Goal: Task Accomplishment & Management: Manage account settings

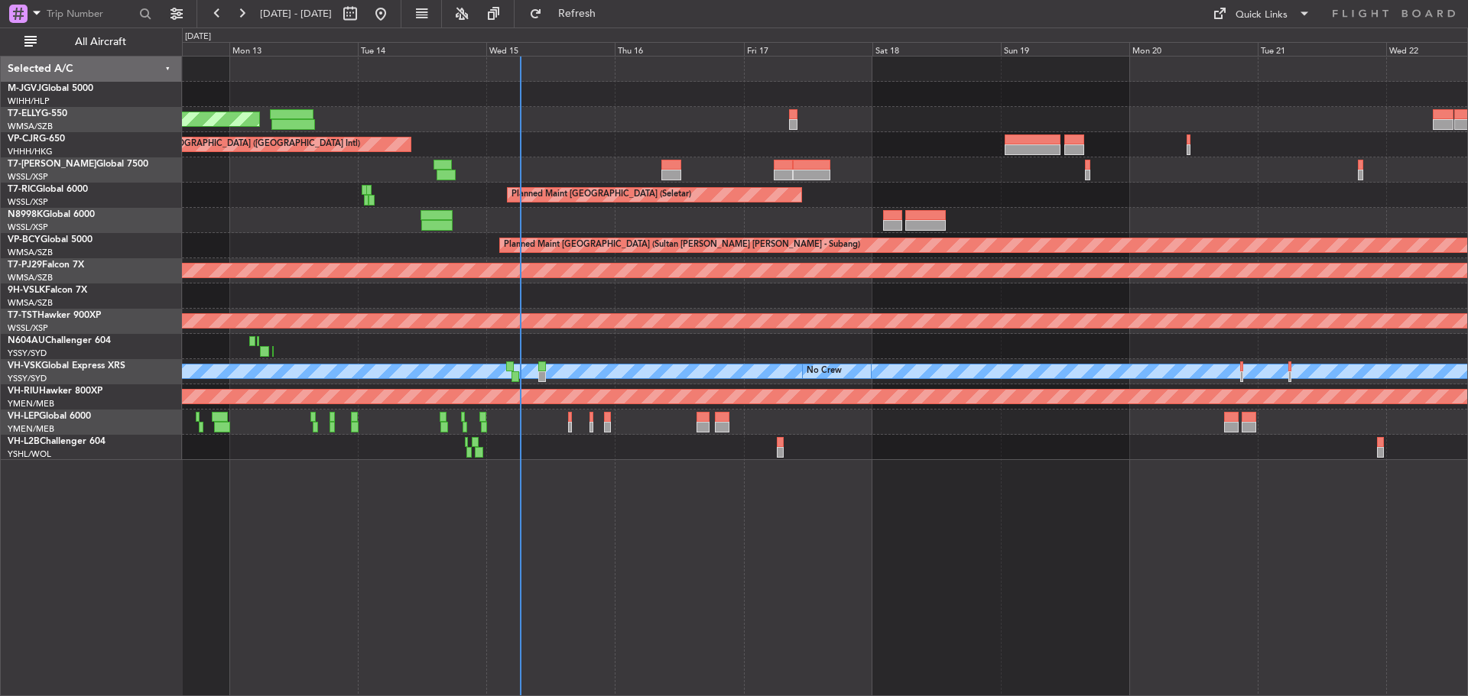
click at [805, 131] on div "Planned Maint Dubai (Dubai Intl) Planned Maint Hong Kong (Hong Kong Intl) Plann…" at bounding box center [824, 259] width 1285 height 404
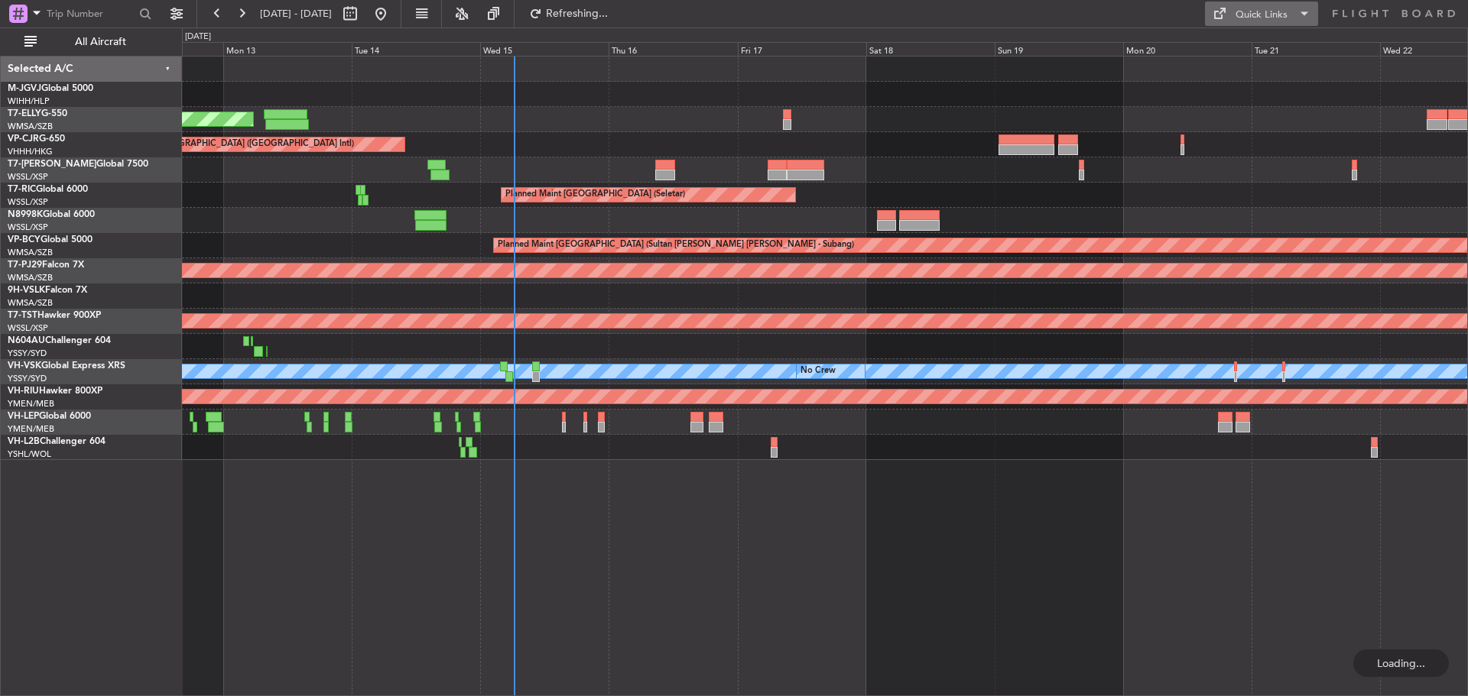
click at [1254, 18] on div "Quick Links" at bounding box center [1261, 15] width 52 height 15
click at [1263, 48] on button "Trip Builder" at bounding box center [1262, 50] width 115 height 37
click at [602, 8] on button "Refresh" at bounding box center [568, 14] width 92 height 24
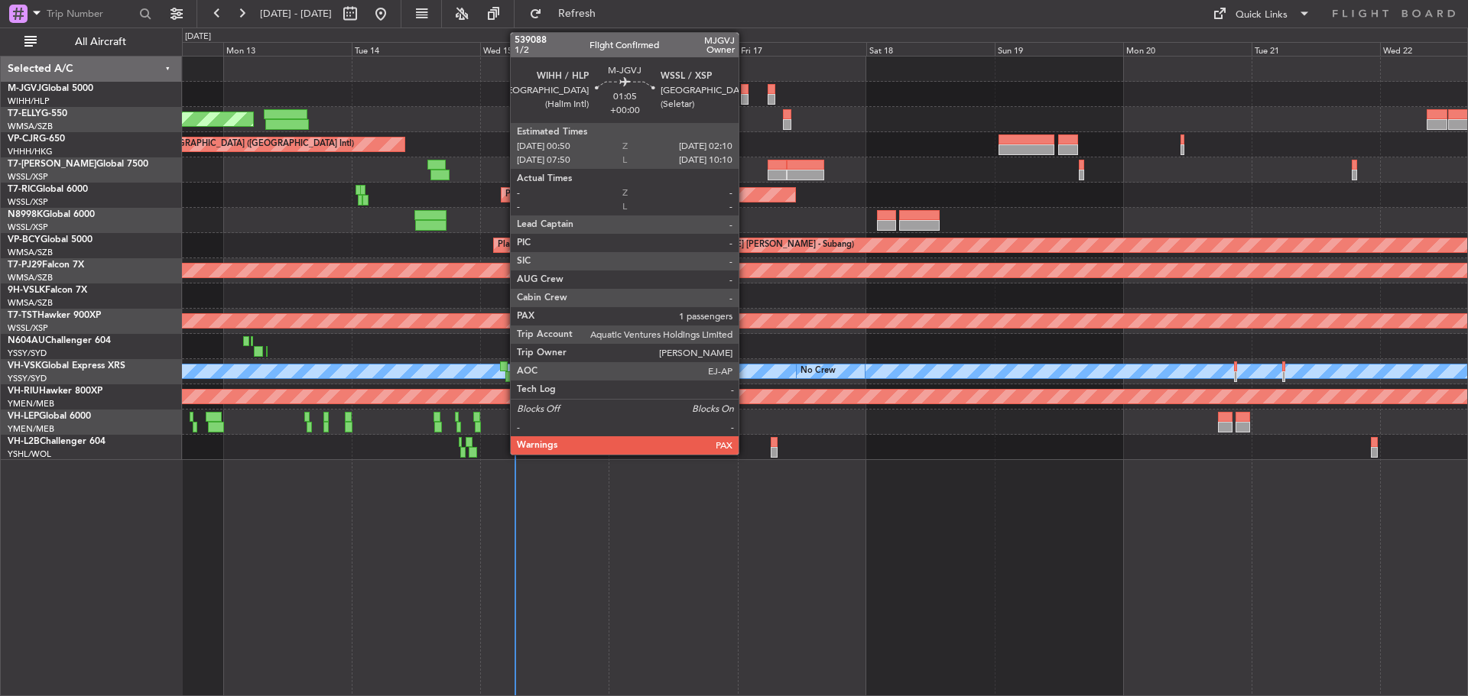
click at [745, 95] on div at bounding box center [745, 99] width 8 height 11
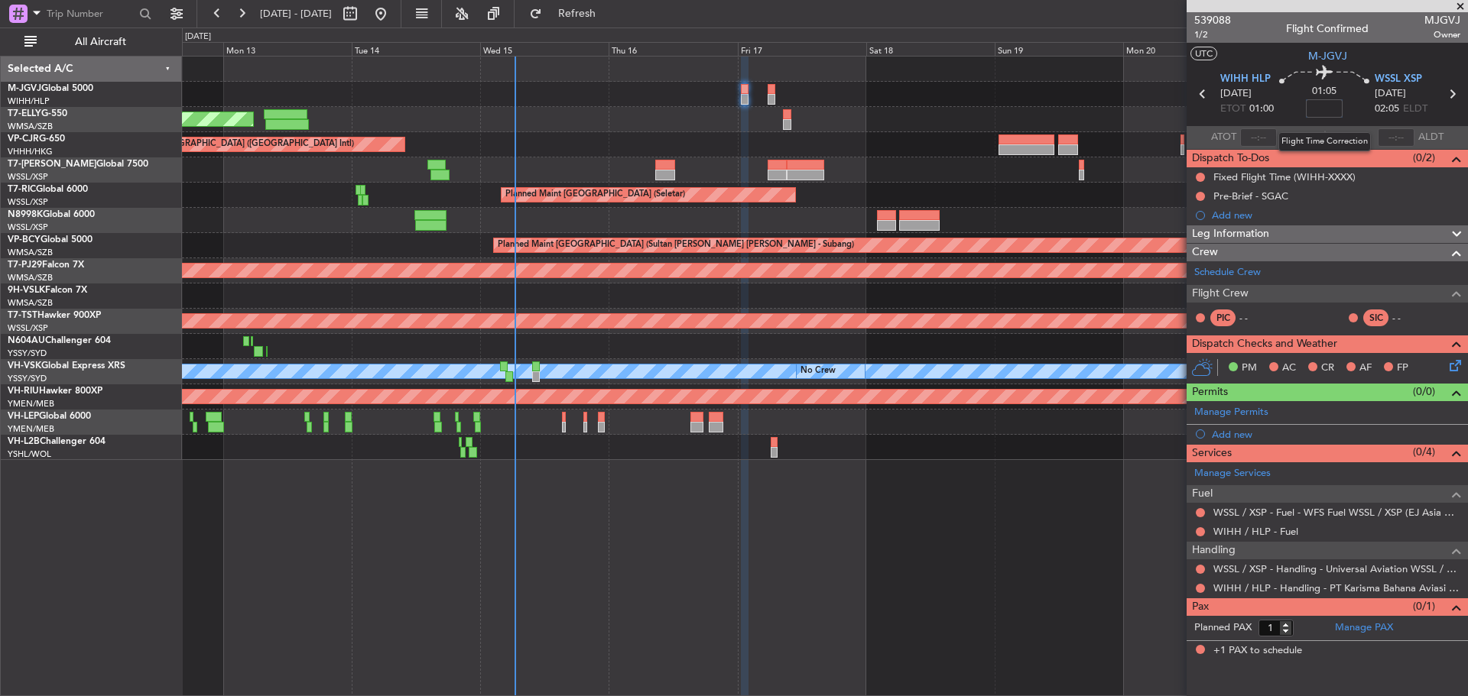
click at [1342, 113] on input at bounding box center [1324, 108] width 37 height 18
type input "+00:10"
click at [1199, 177] on button at bounding box center [1200, 177] width 9 height 9
click at [1192, 245] on span "Completed" at bounding box center [1207, 244] width 50 height 15
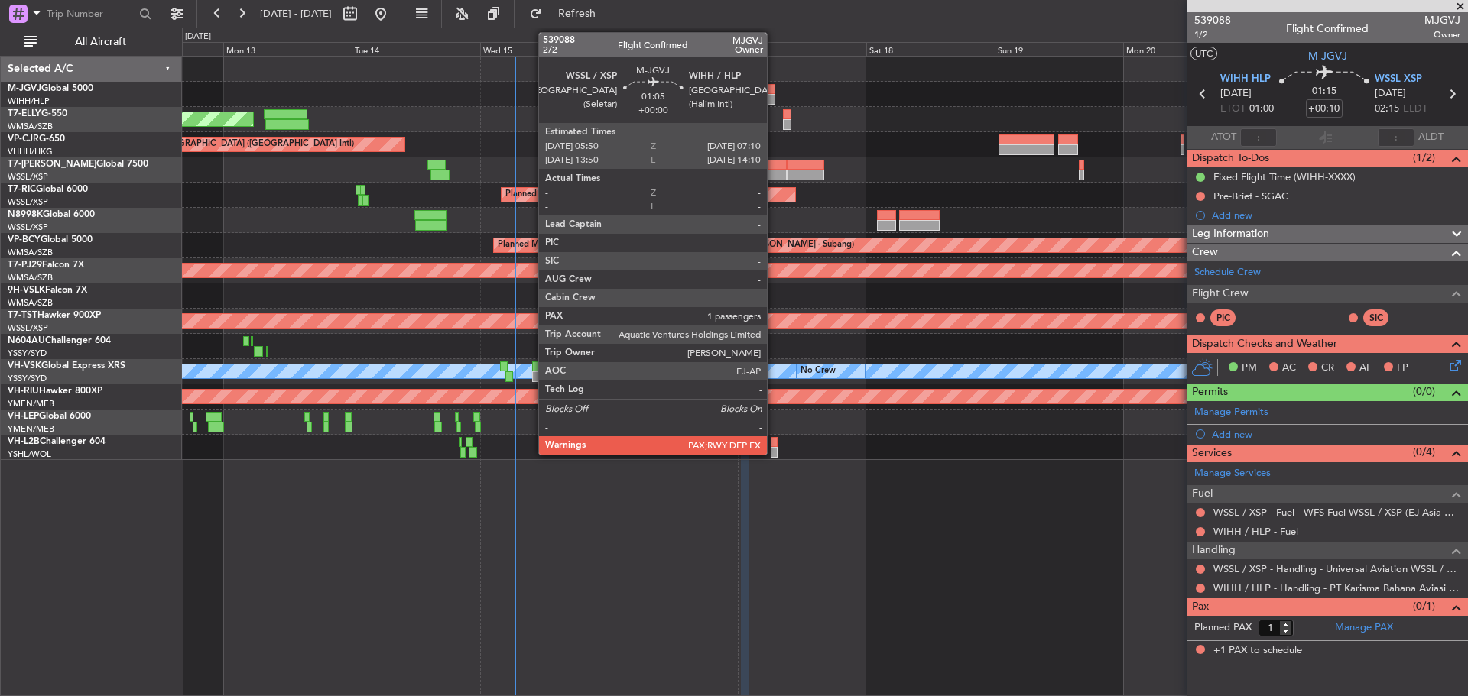
click at [774, 87] on div at bounding box center [771, 89] width 8 height 11
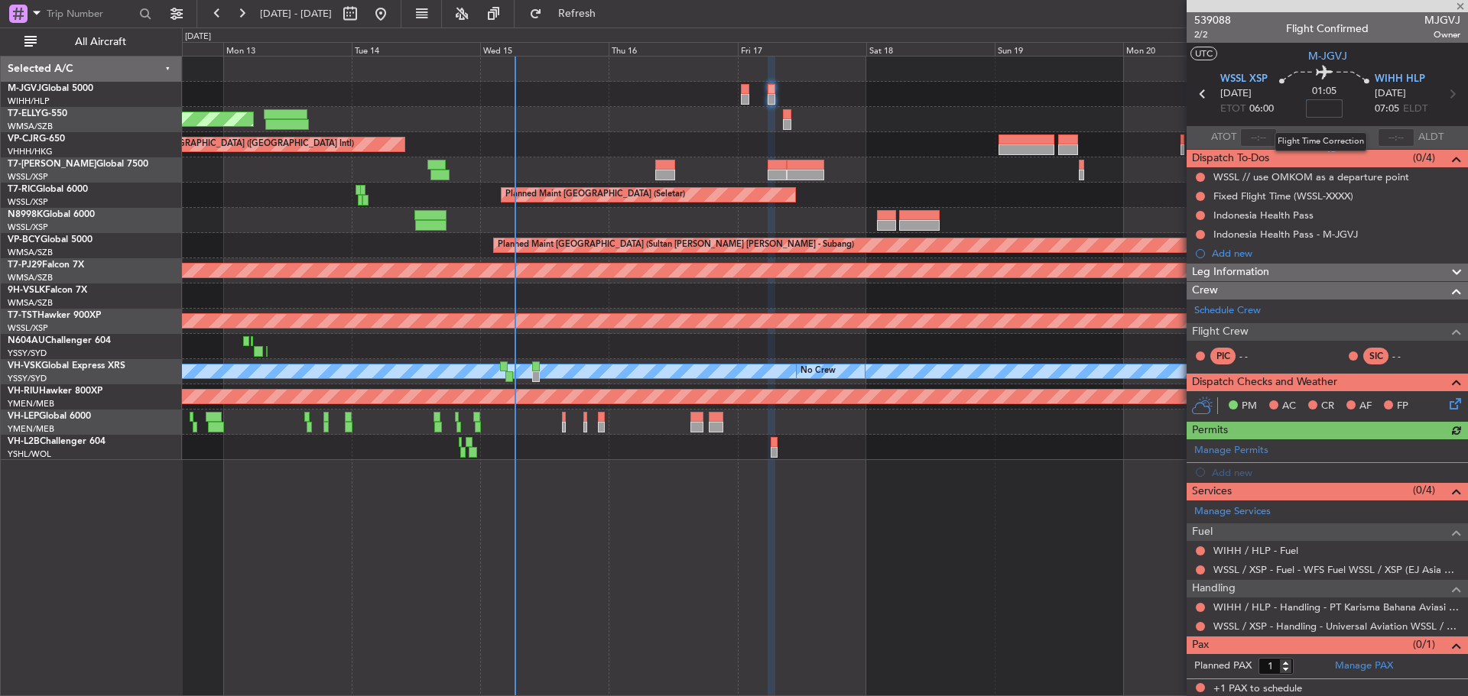
click at [1324, 111] on input at bounding box center [1324, 108] width 37 height 18
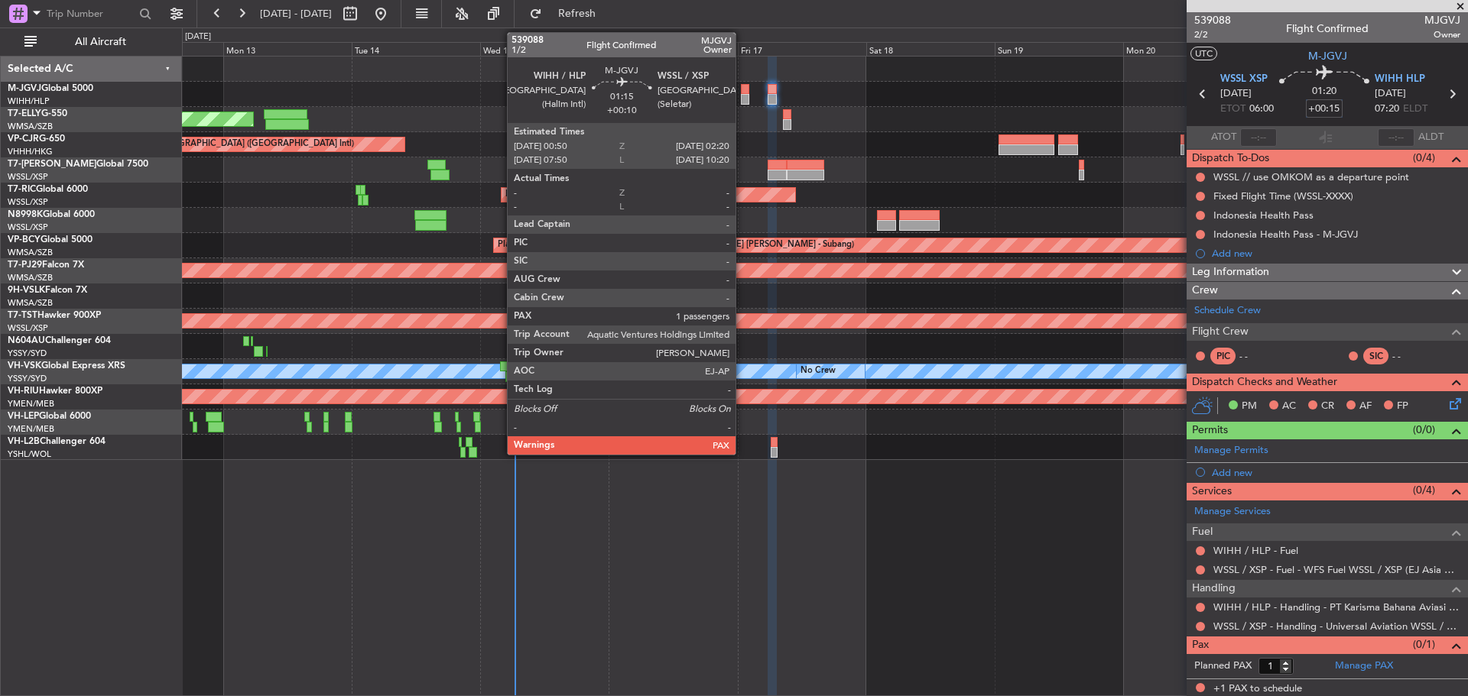
click at [742, 89] on div at bounding box center [745, 89] width 8 height 11
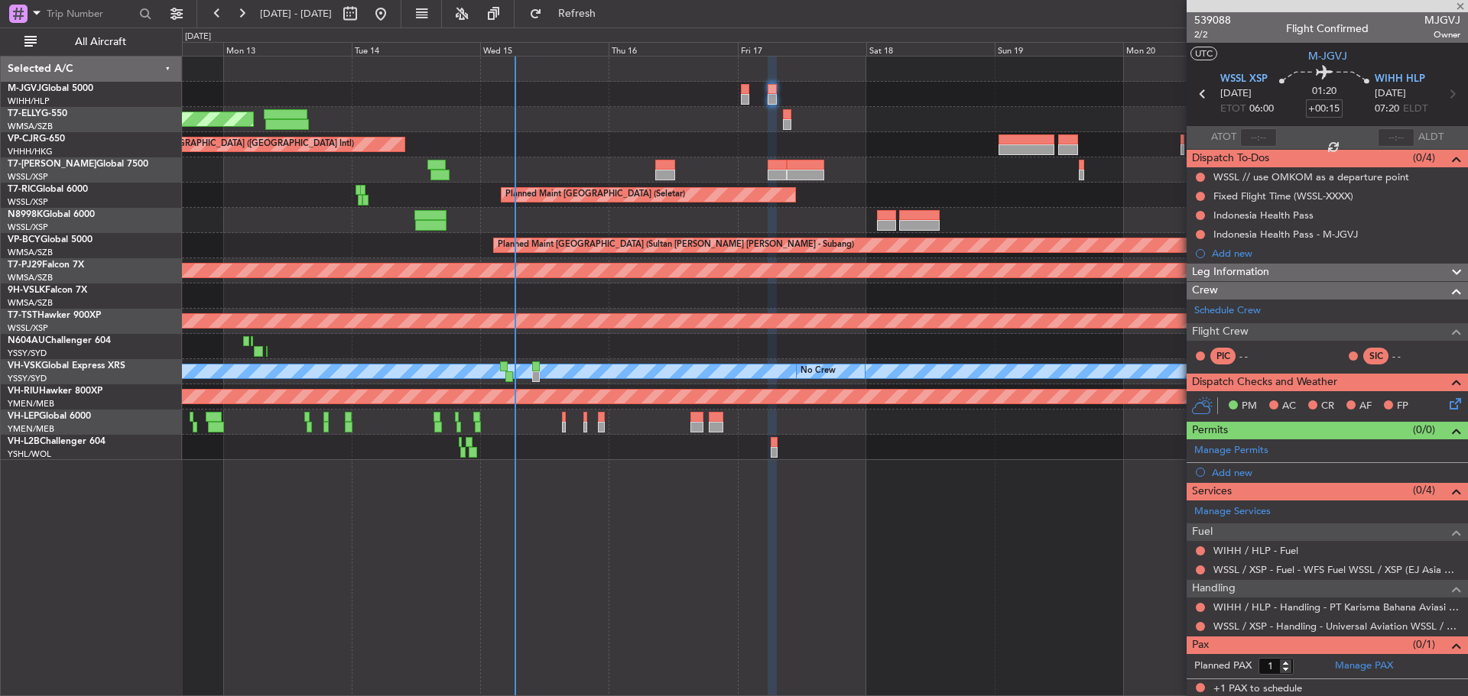
type input "+00:10"
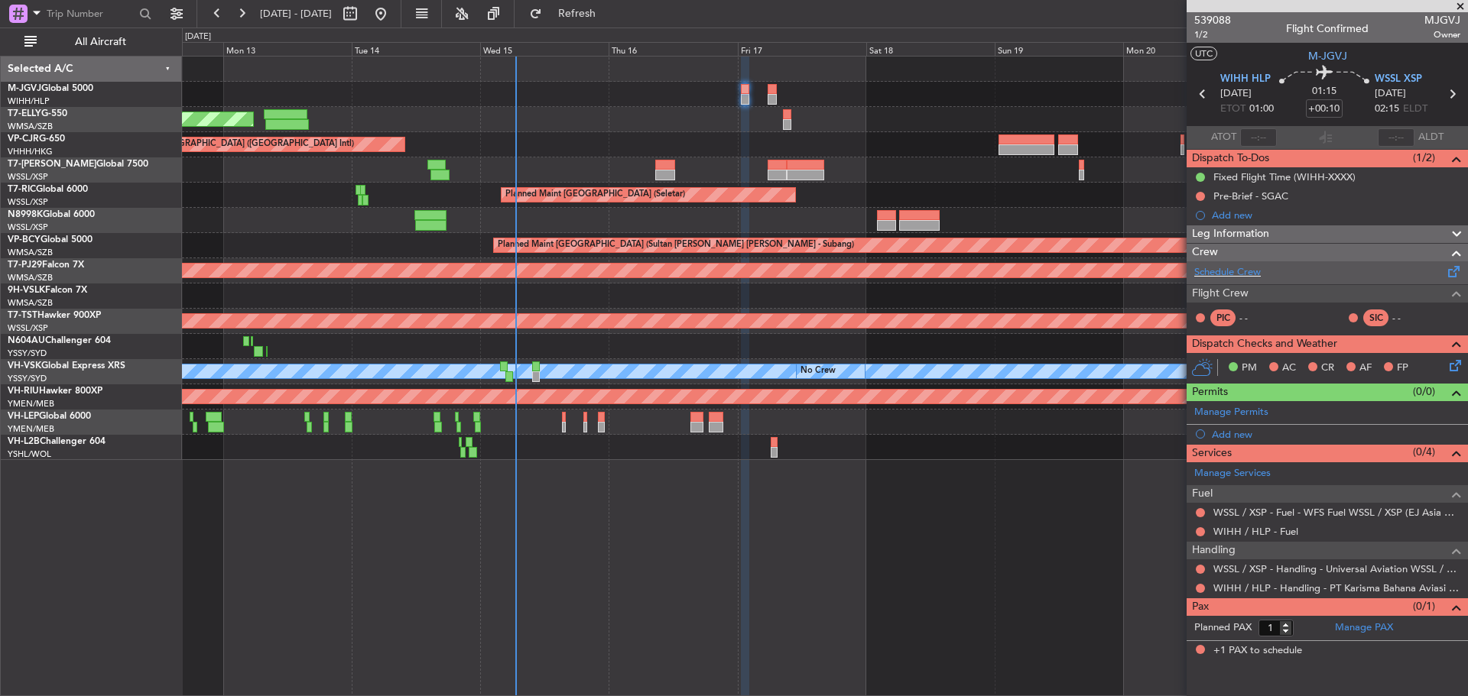
click at [1450, 274] on span at bounding box center [1454, 268] width 18 height 11
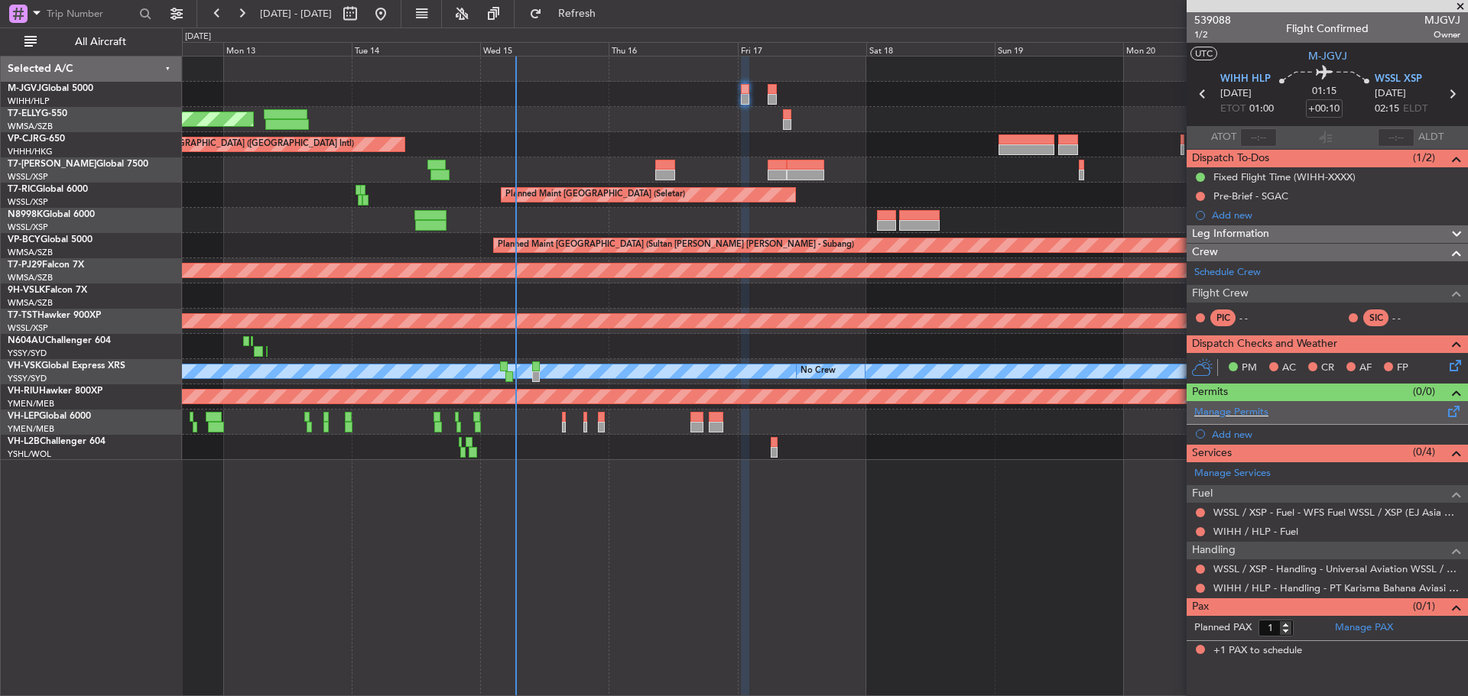
click at [1323, 408] on div "Manage Permits" at bounding box center [1326, 412] width 281 height 23
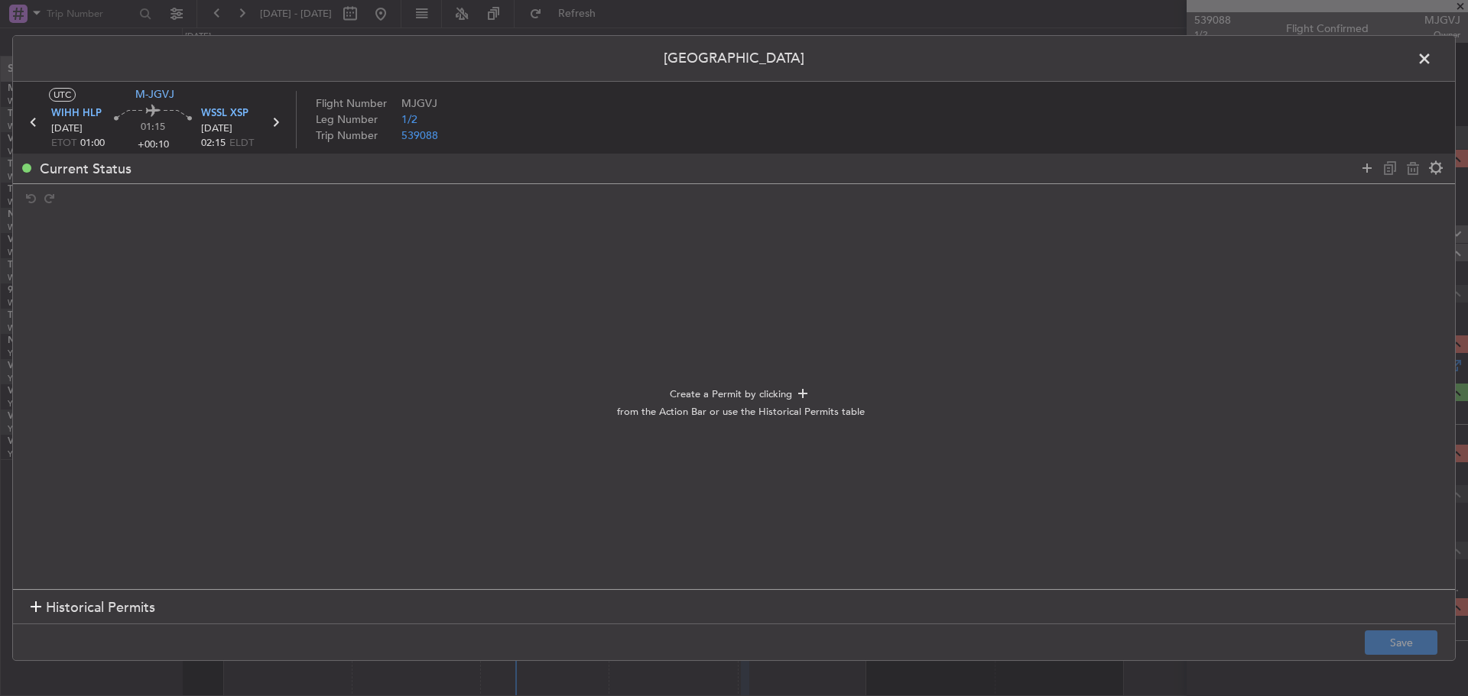
click at [610, 608] on section "Historical Permits" at bounding box center [734, 607] width 1442 height 37
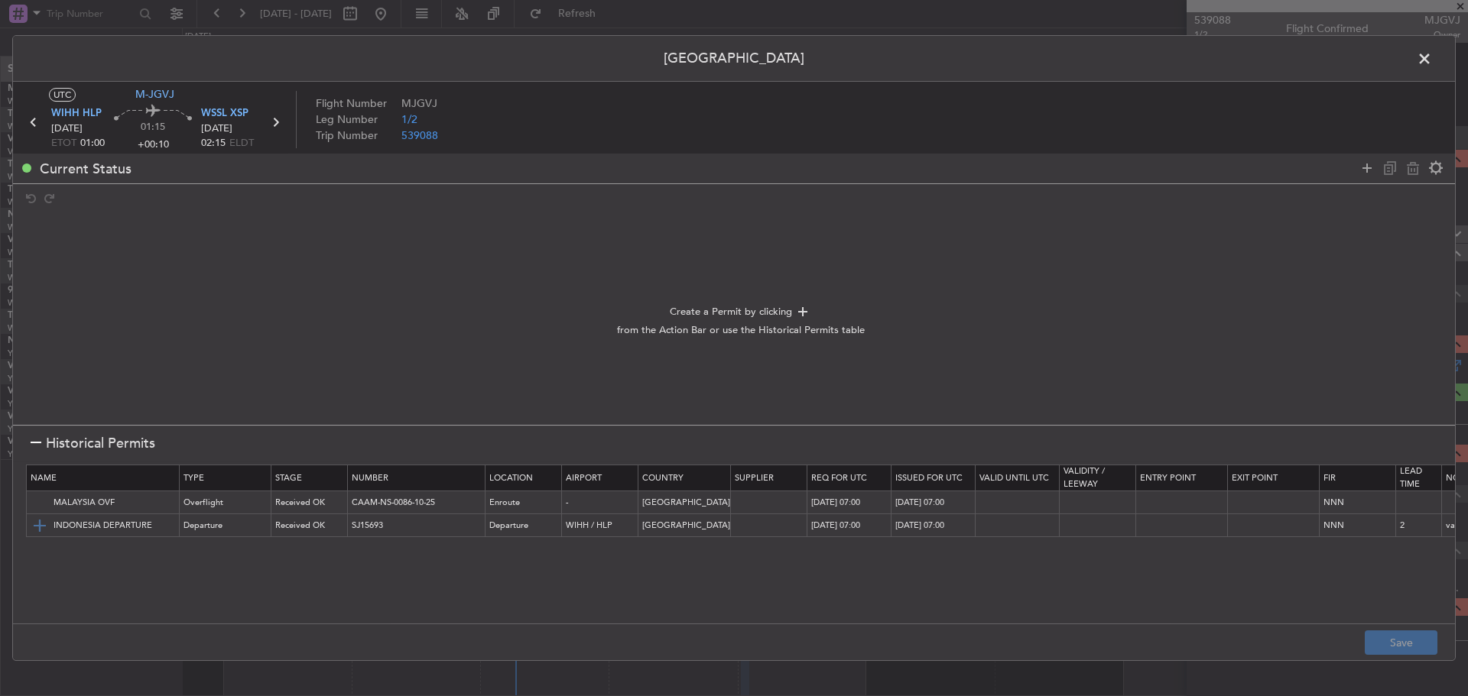
click at [38, 517] on img at bounding box center [40, 526] width 18 height 18
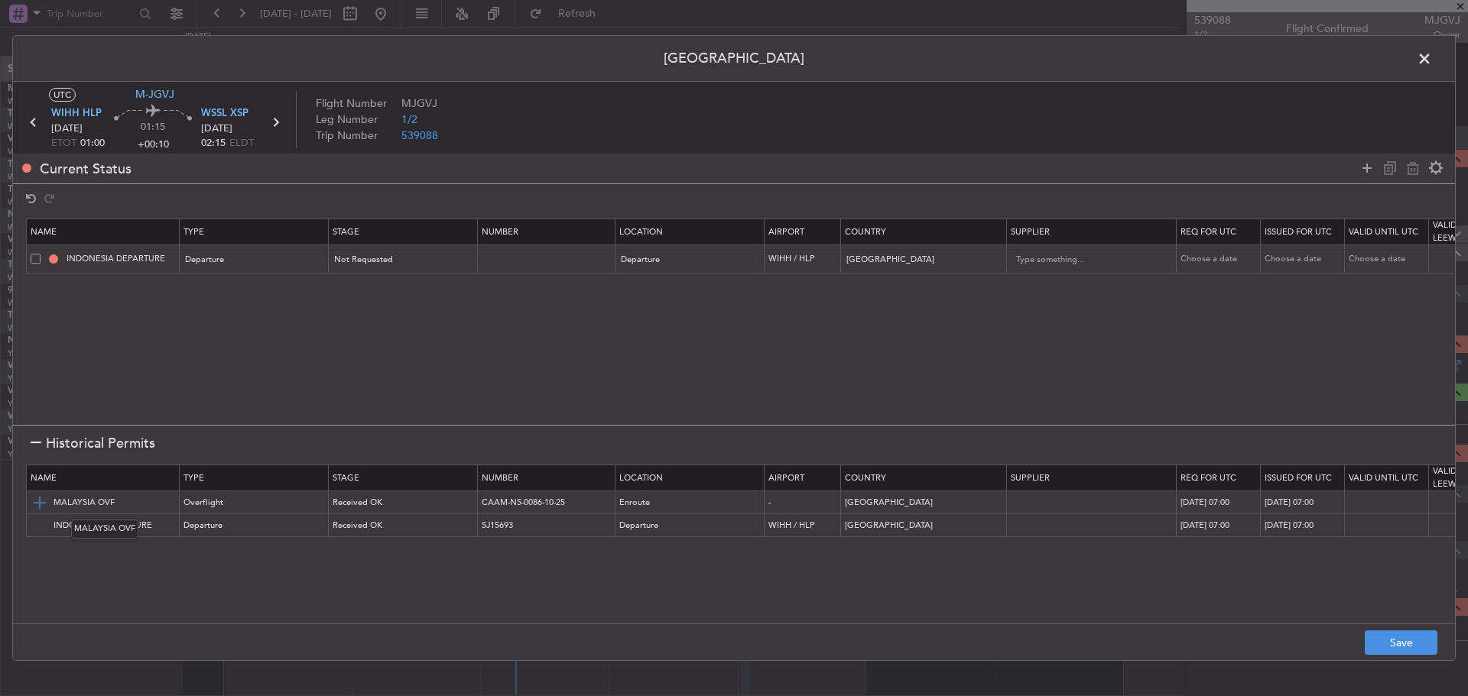
click at [37, 504] on img at bounding box center [40, 503] width 18 height 18
click at [1388, 631] on button "Save" at bounding box center [1400, 643] width 73 height 24
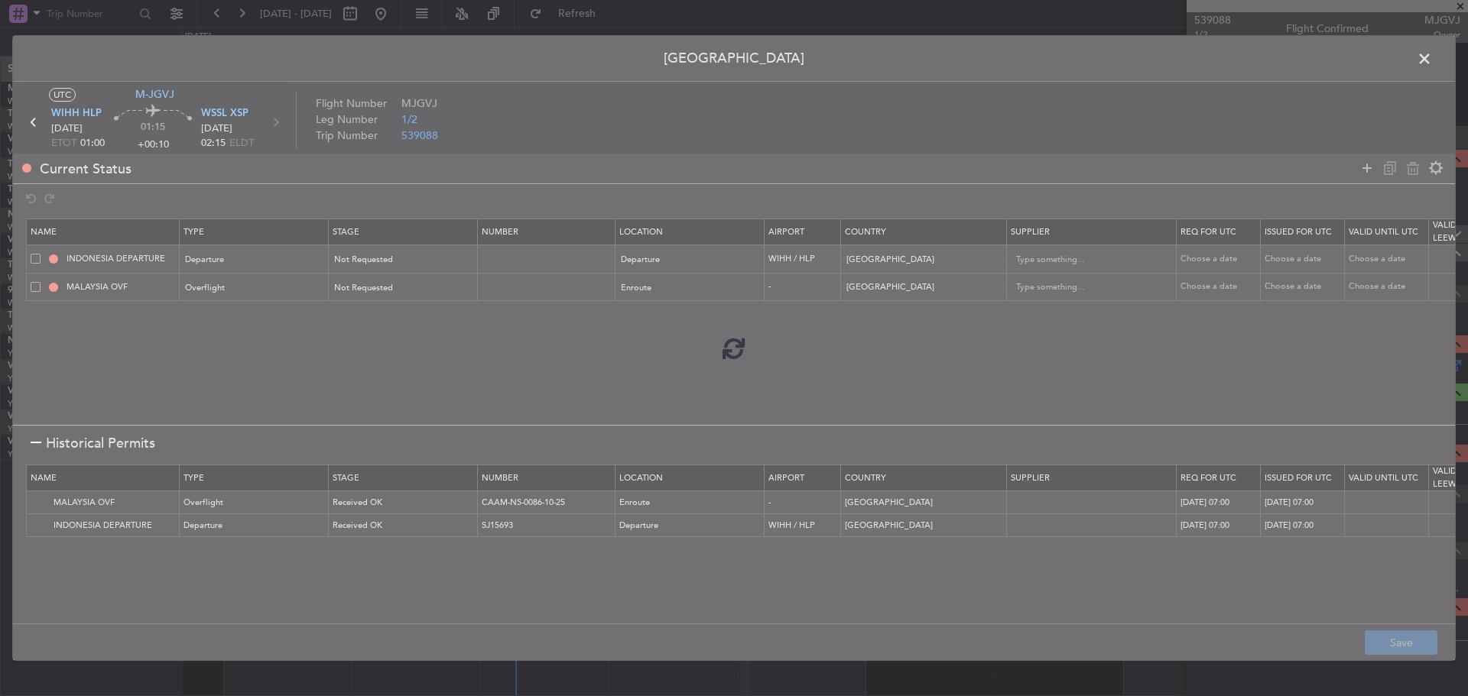
type input "NNN"
type input "2"
type input "NNN"
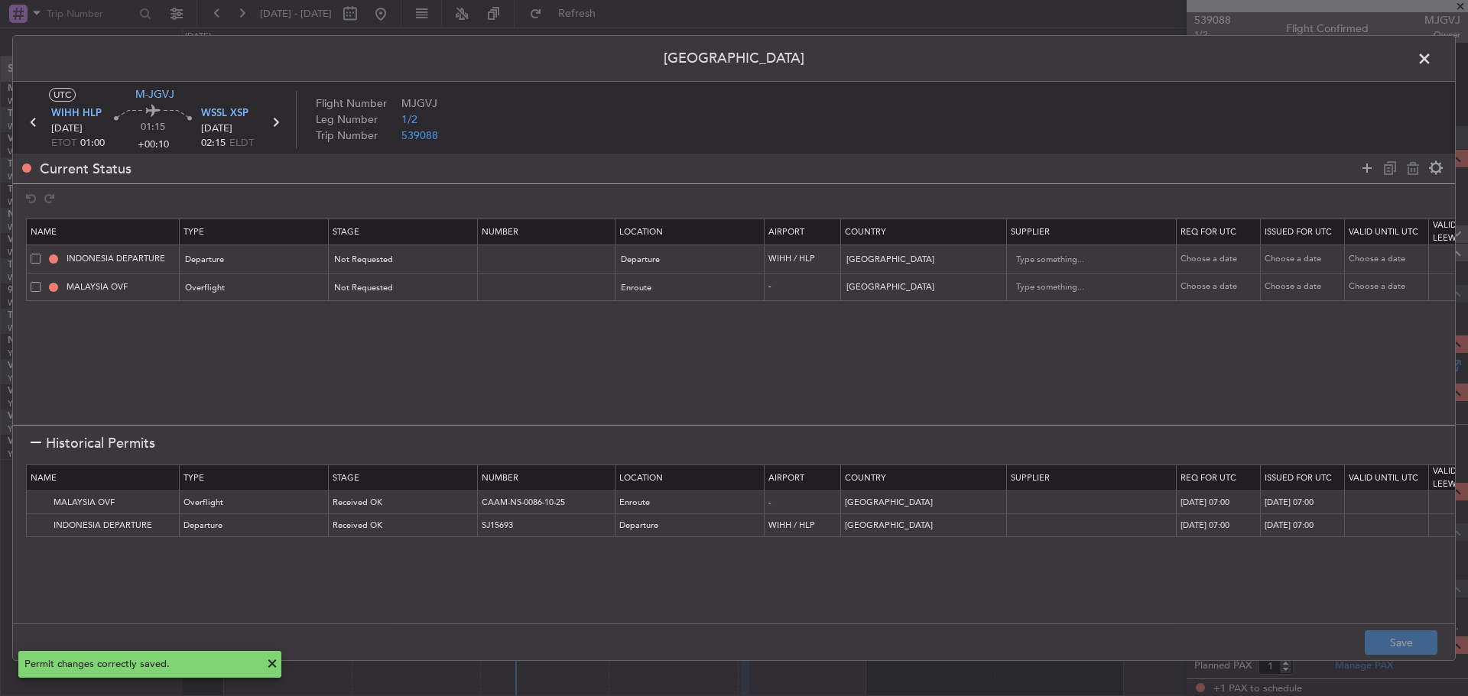
click at [277, 122] on icon at bounding box center [275, 122] width 20 height 20
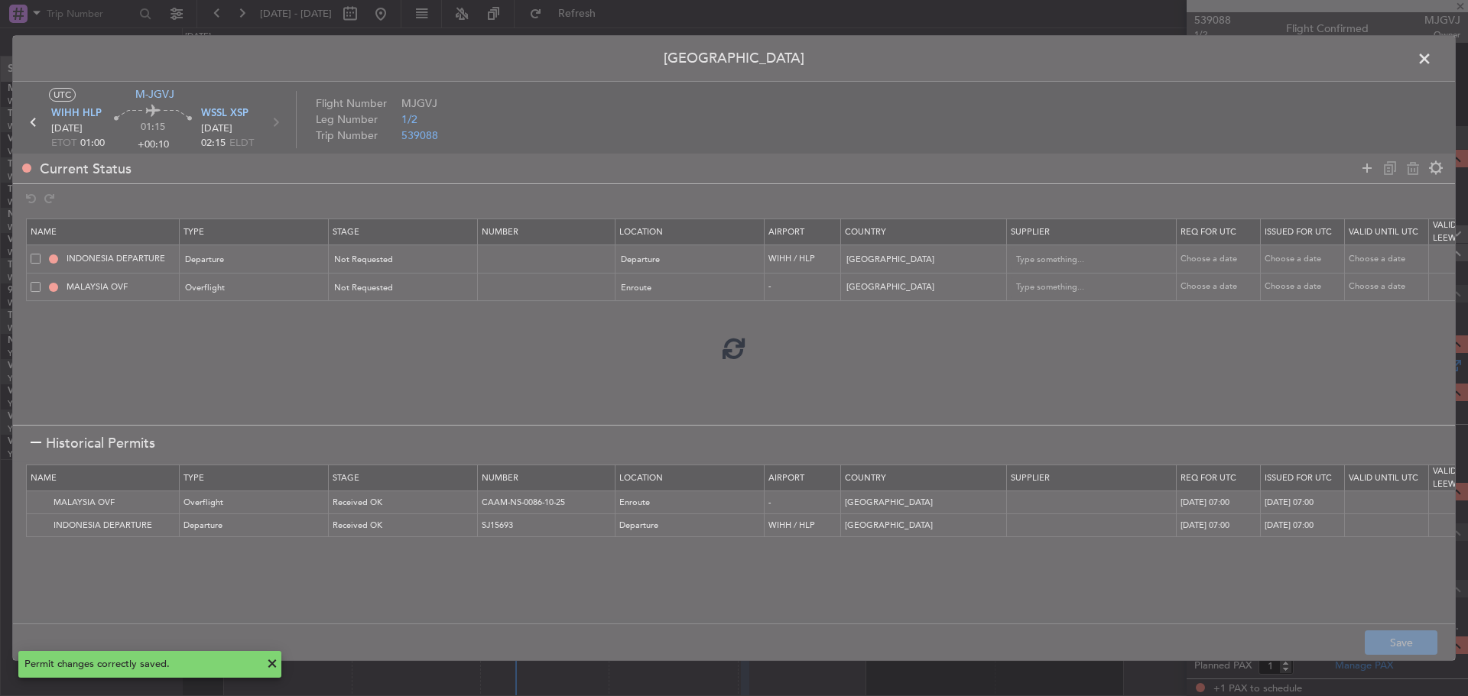
type input "+00:15"
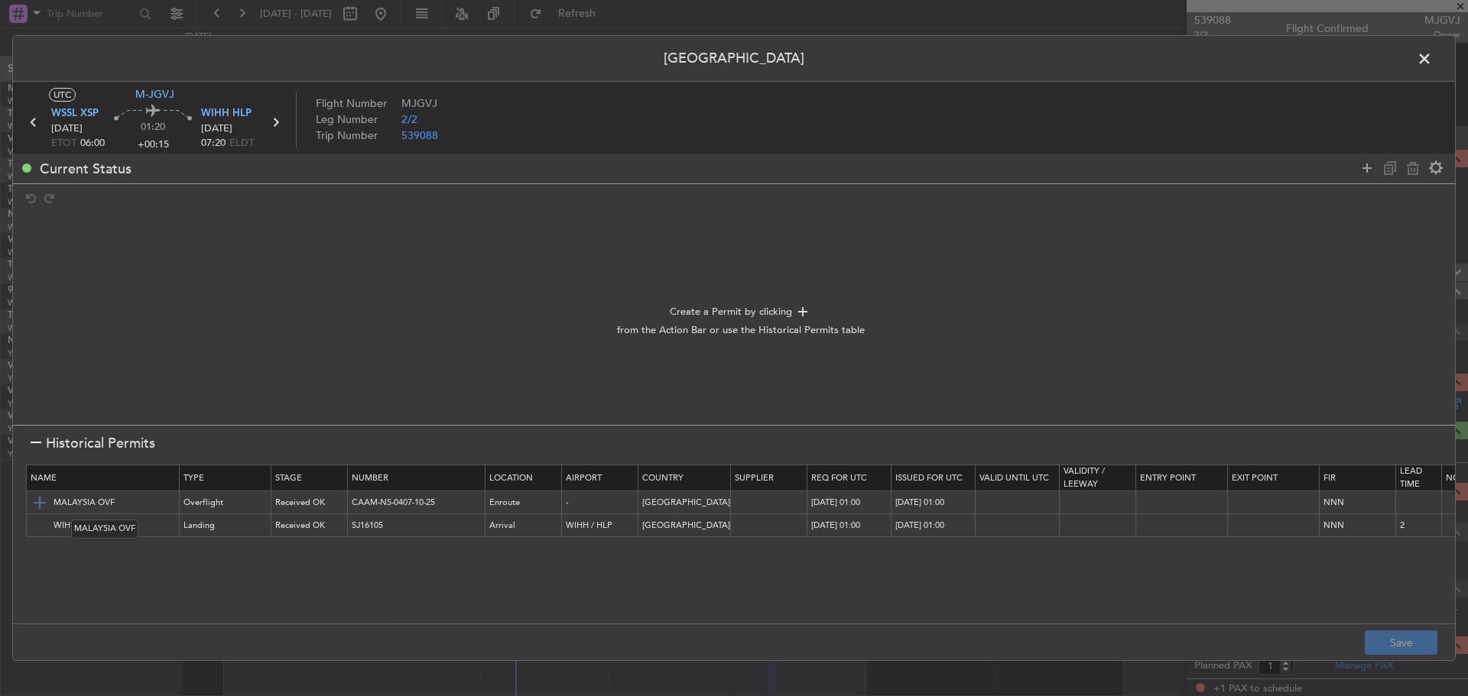
click at [37, 506] on img at bounding box center [40, 503] width 18 height 18
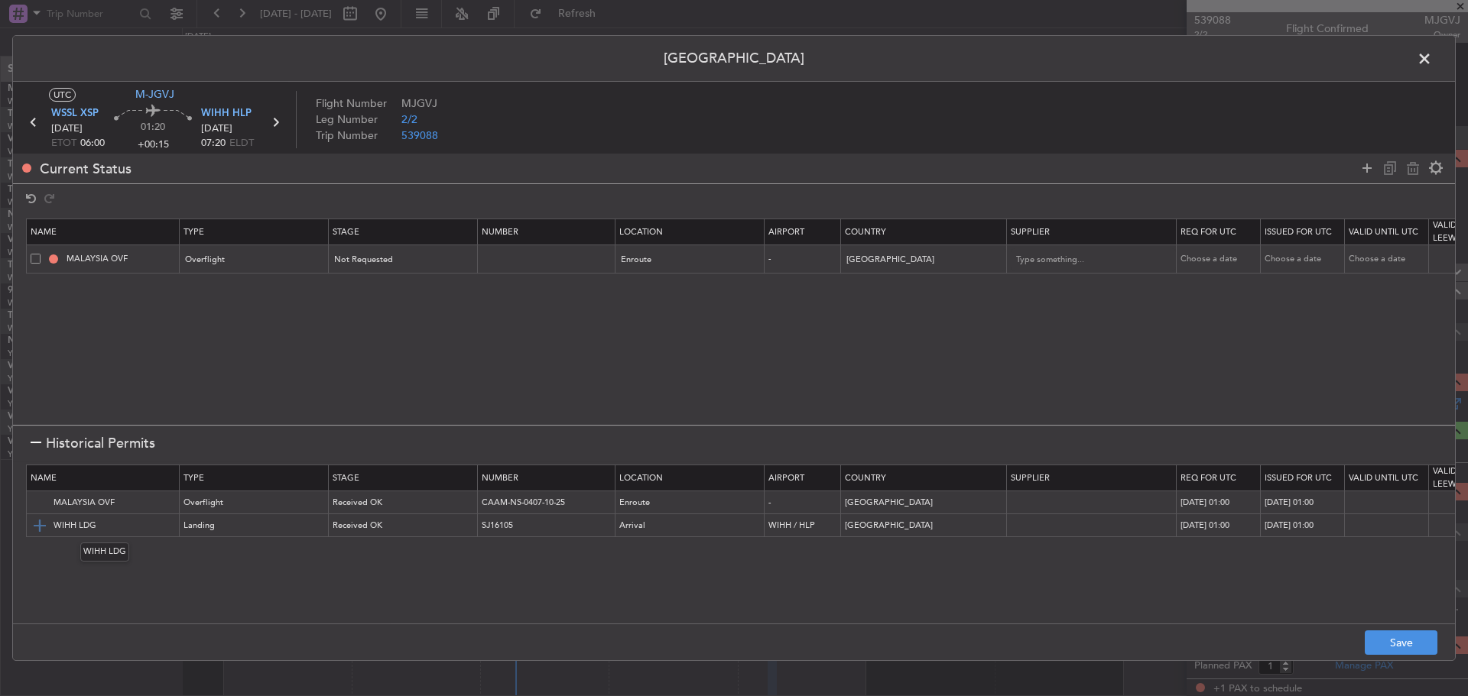
click at [39, 521] on img at bounding box center [40, 526] width 18 height 18
click at [1403, 641] on button "Save" at bounding box center [1400, 643] width 73 height 24
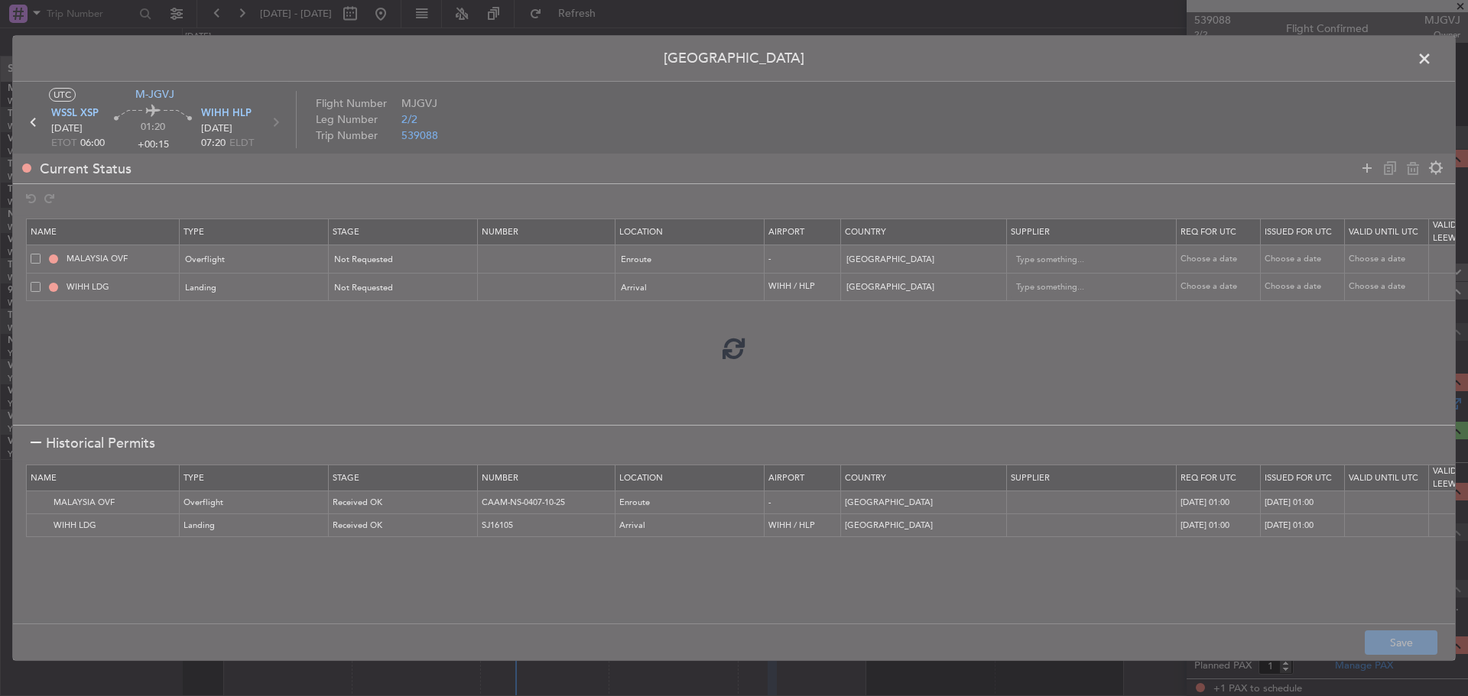
type input "NNN"
type input "2"
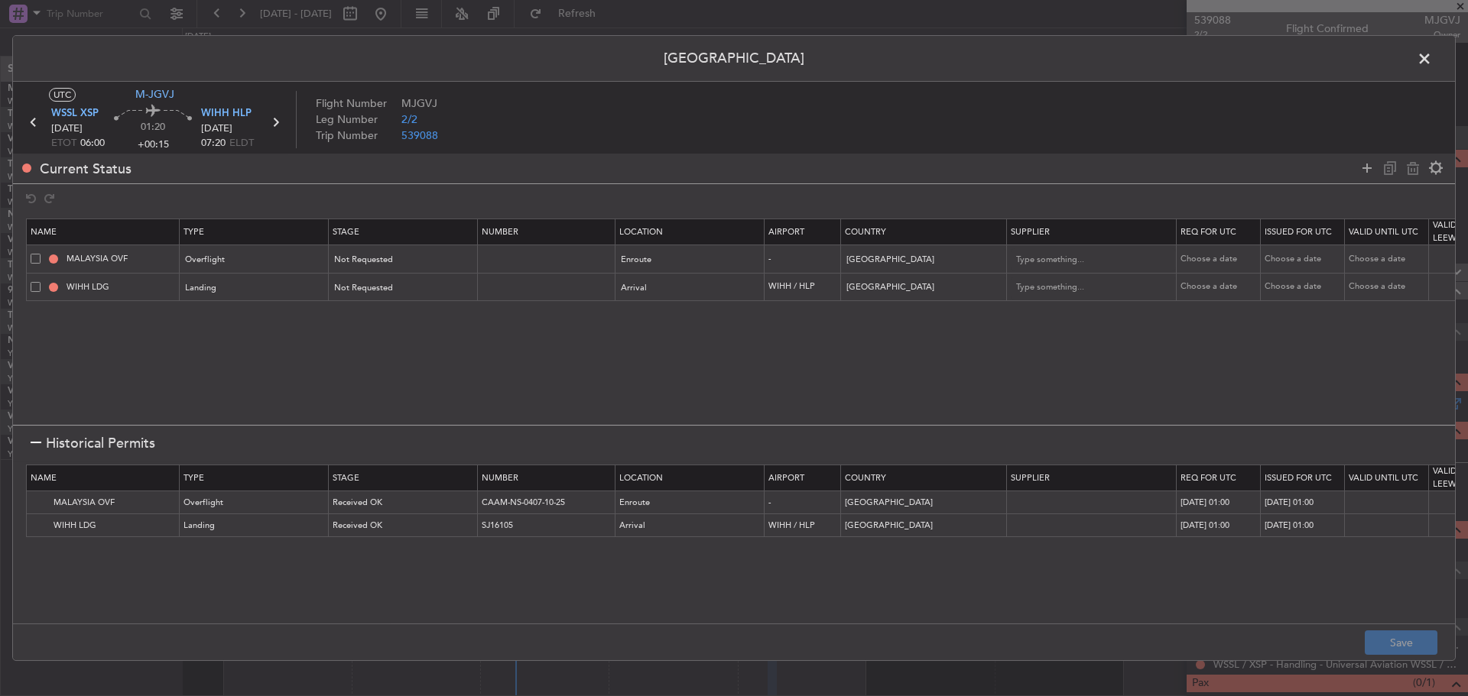
click at [1432, 62] on span at bounding box center [1432, 62] width 0 height 31
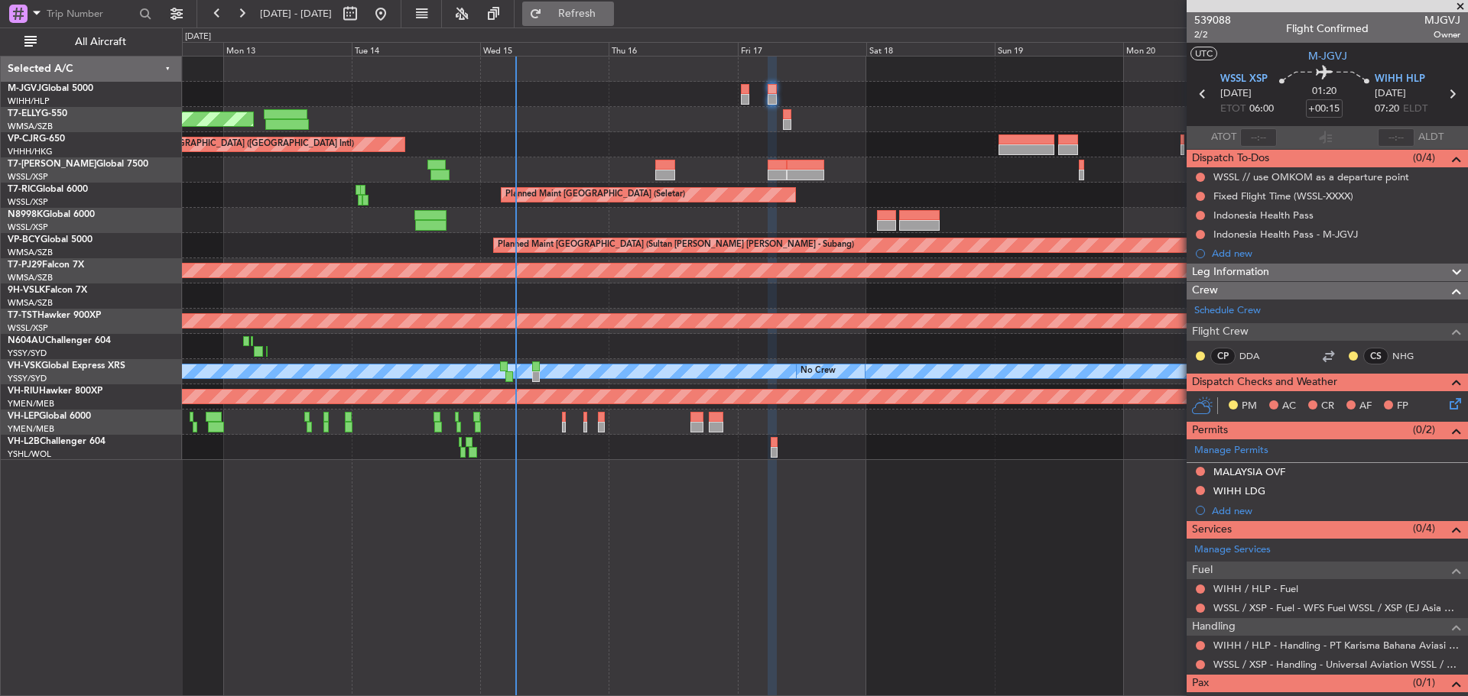
click at [609, 17] on span "Refresh" at bounding box center [577, 13] width 64 height 11
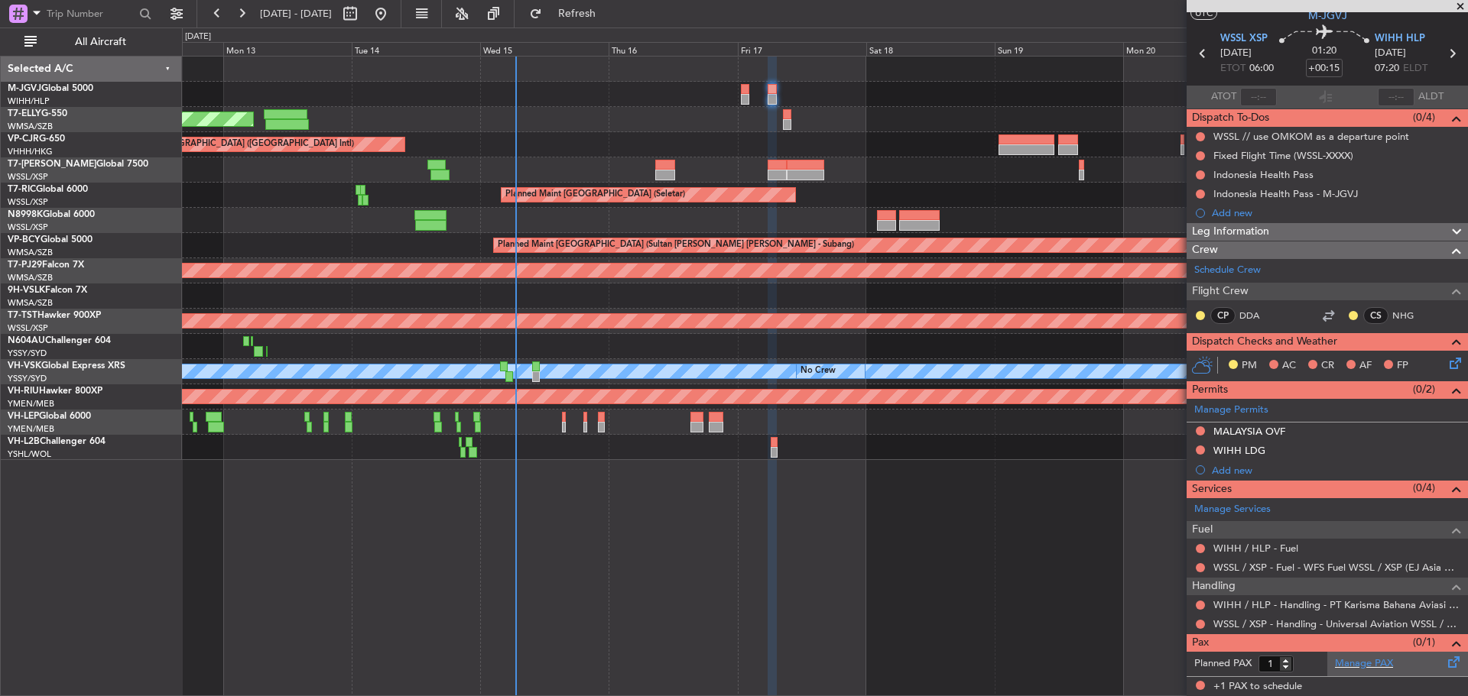
click at [1400, 660] on div "Manage PAX" at bounding box center [1397, 664] width 141 height 24
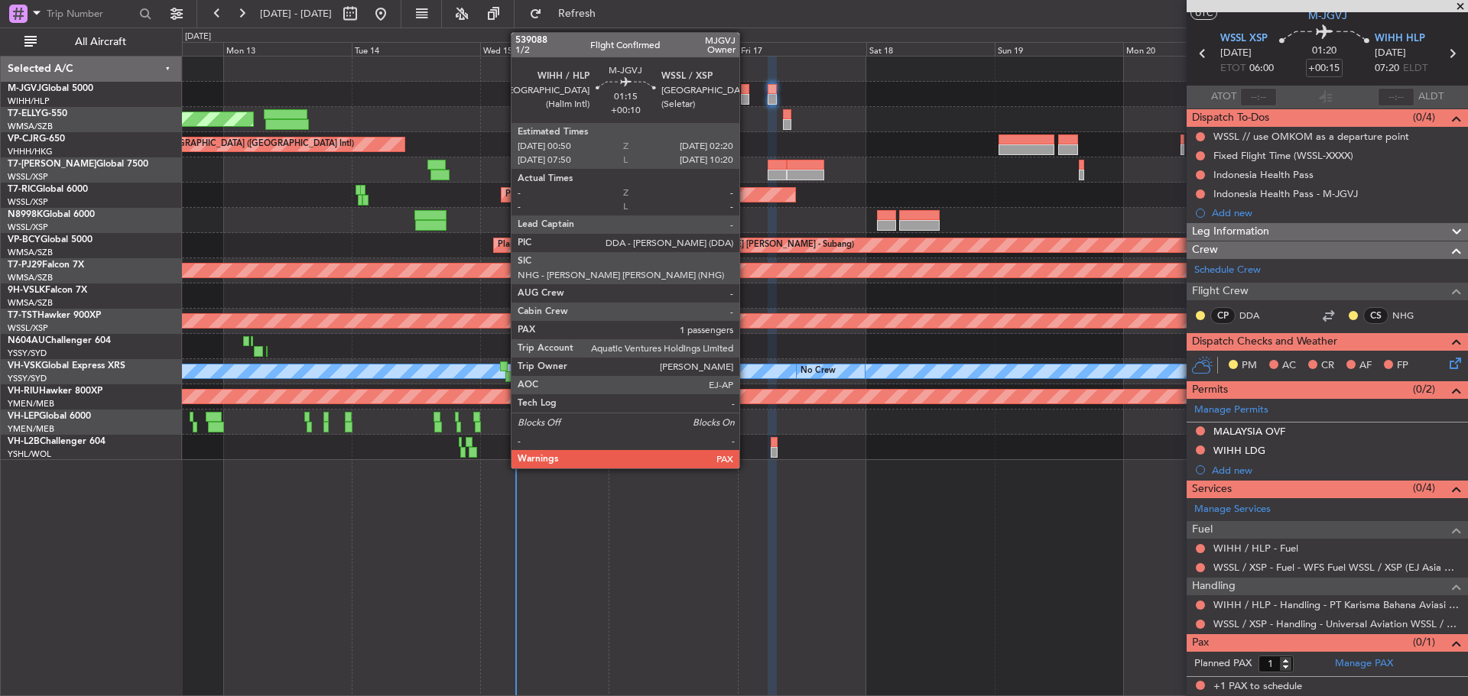
click at [746, 97] on div at bounding box center [745, 99] width 8 height 11
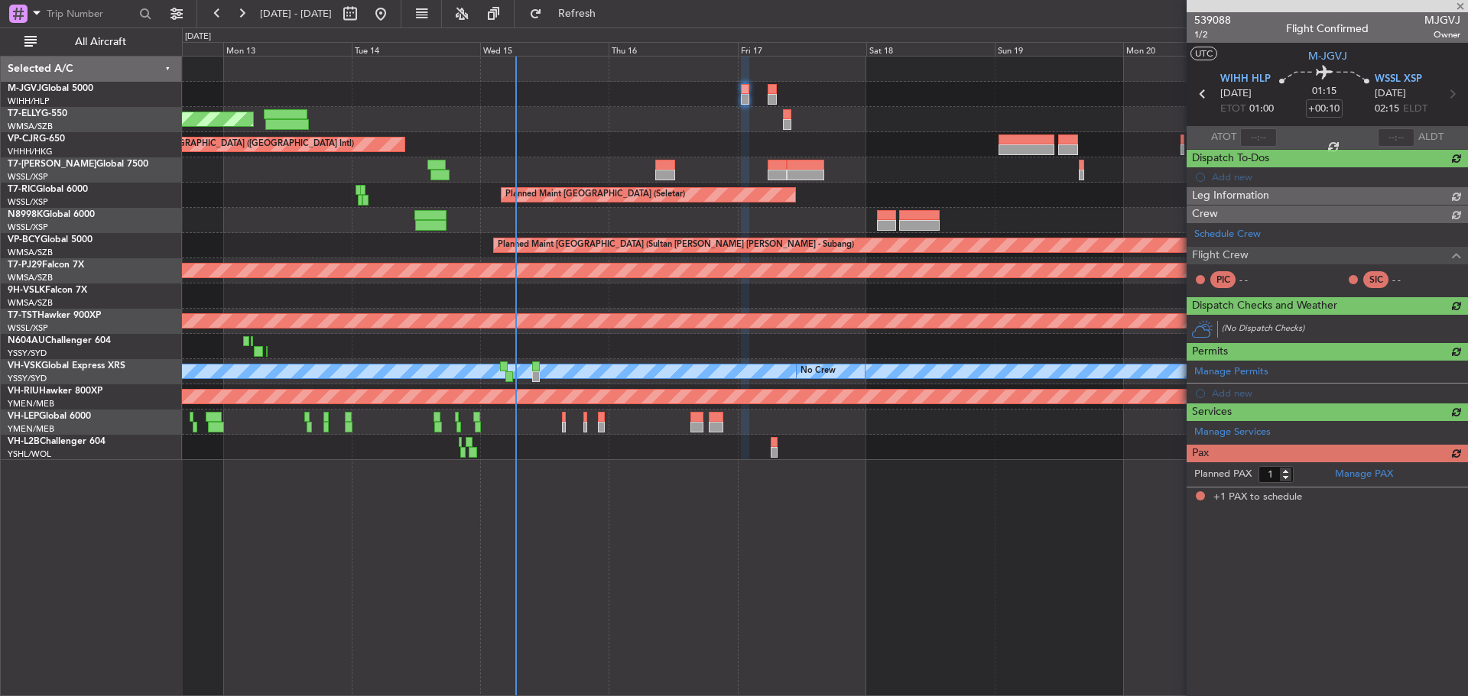
scroll to position [0, 0]
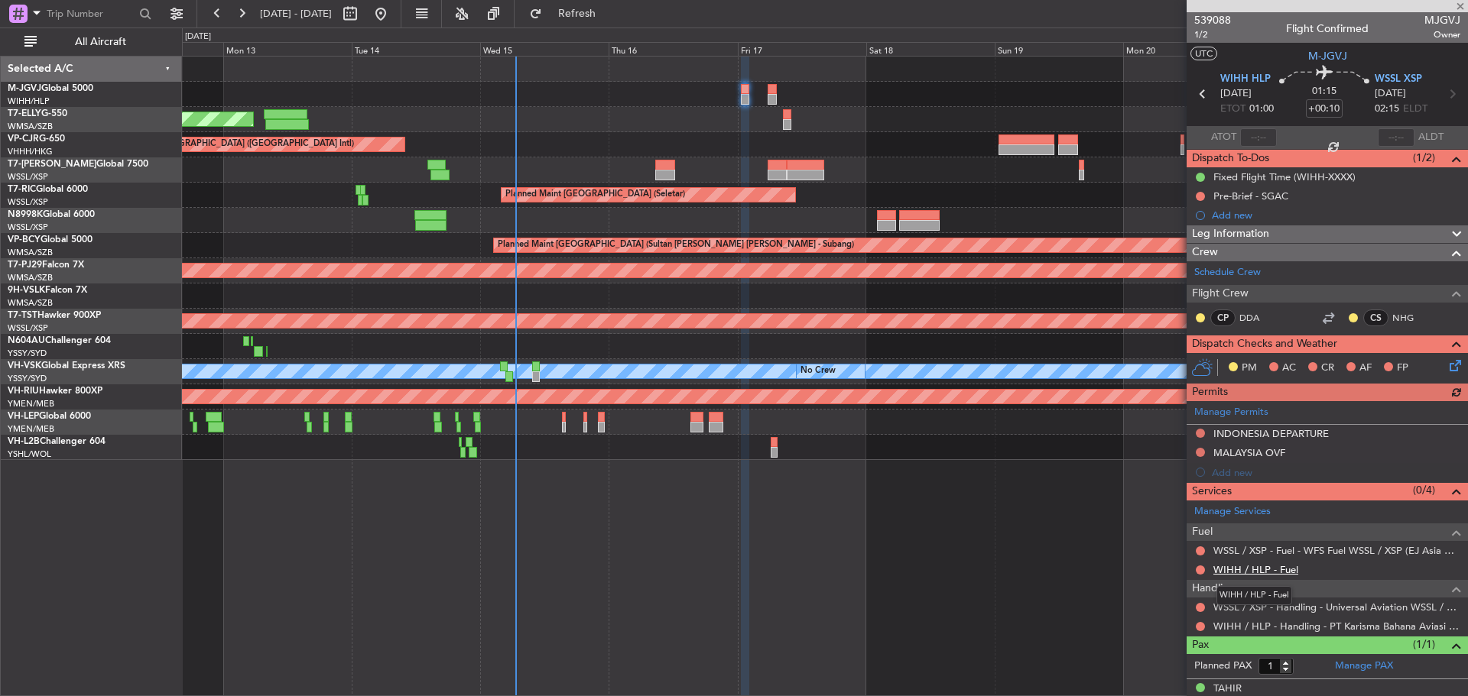
click at [1265, 573] on link "WIHH / HLP - Fuel" at bounding box center [1255, 569] width 85 height 13
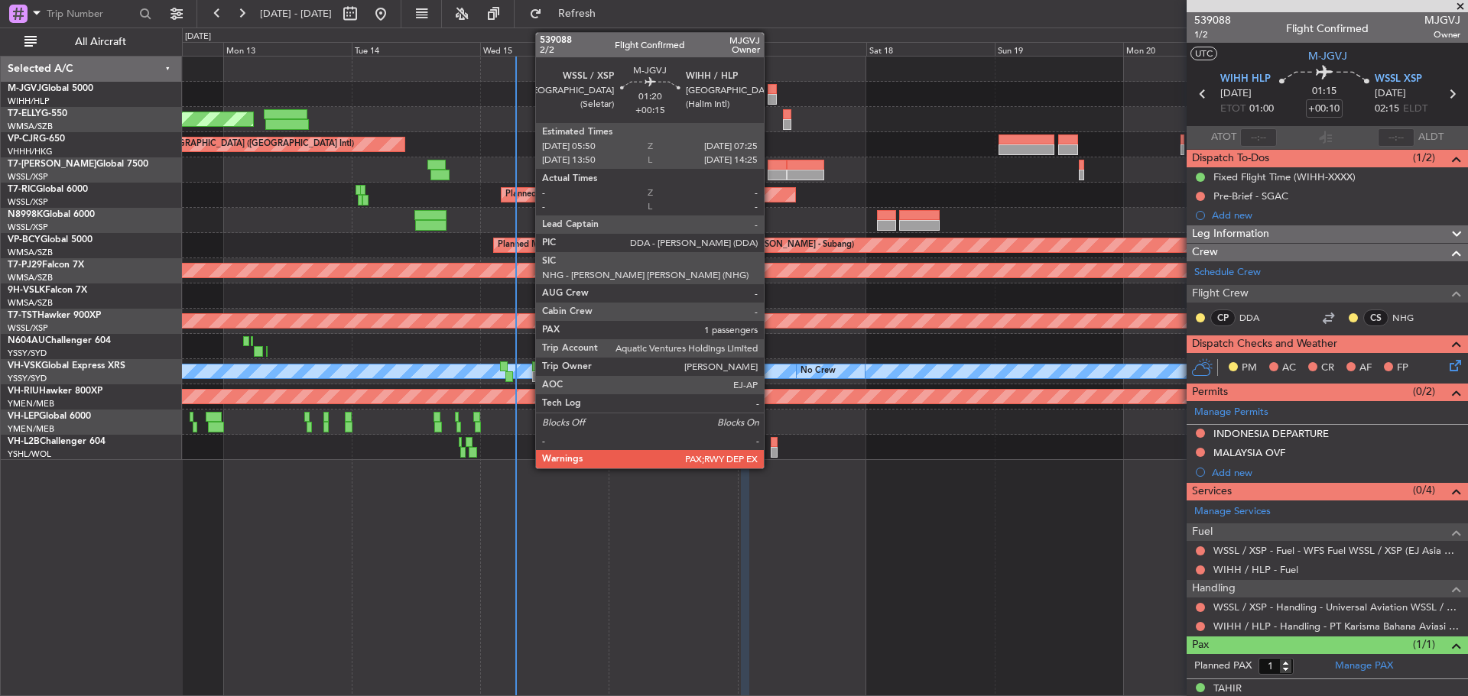
click at [771, 99] on div at bounding box center [771, 99] width 9 height 11
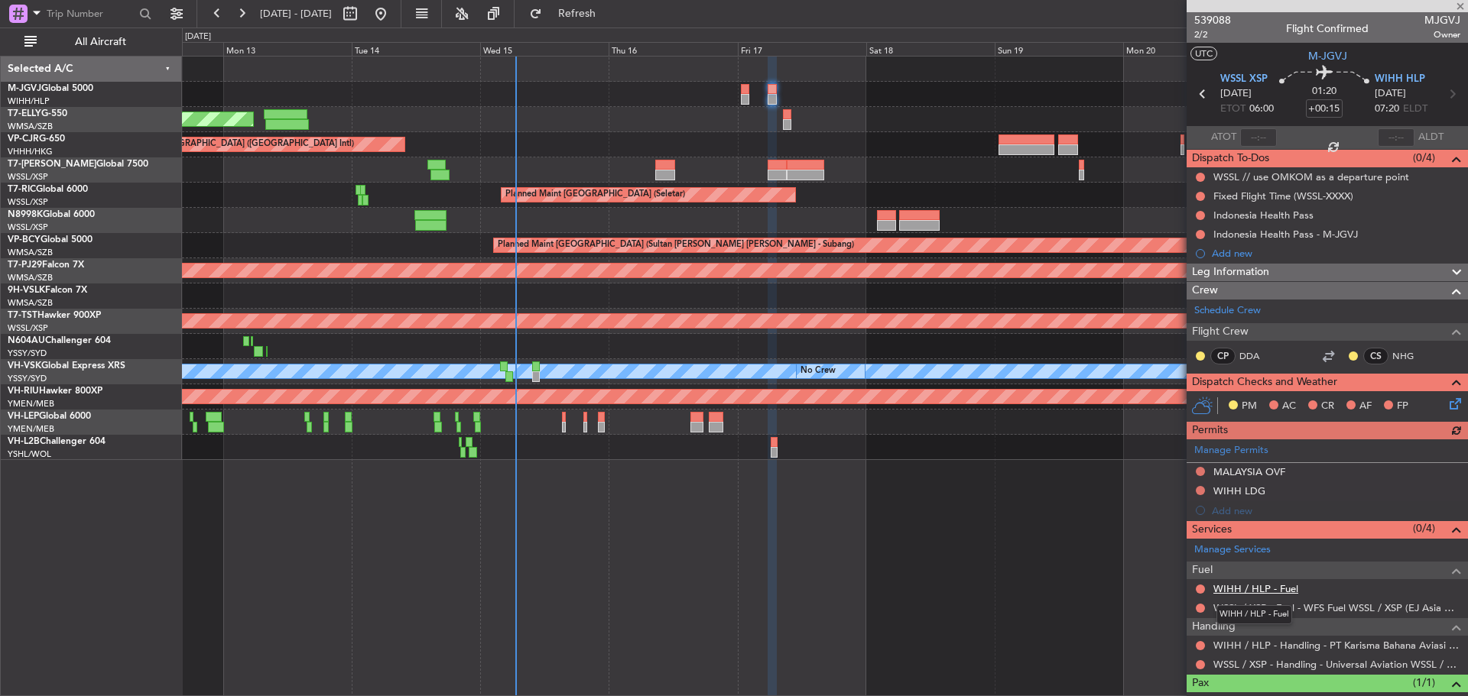
click at [1269, 587] on link "WIHH / HLP - Fuel" at bounding box center [1255, 588] width 85 height 13
click at [580, 13] on button "Refresh" at bounding box center [568, 14] width 92 height 24
click at [1202, 589] on button at bounding box center [1200, 589] width 9 height 9
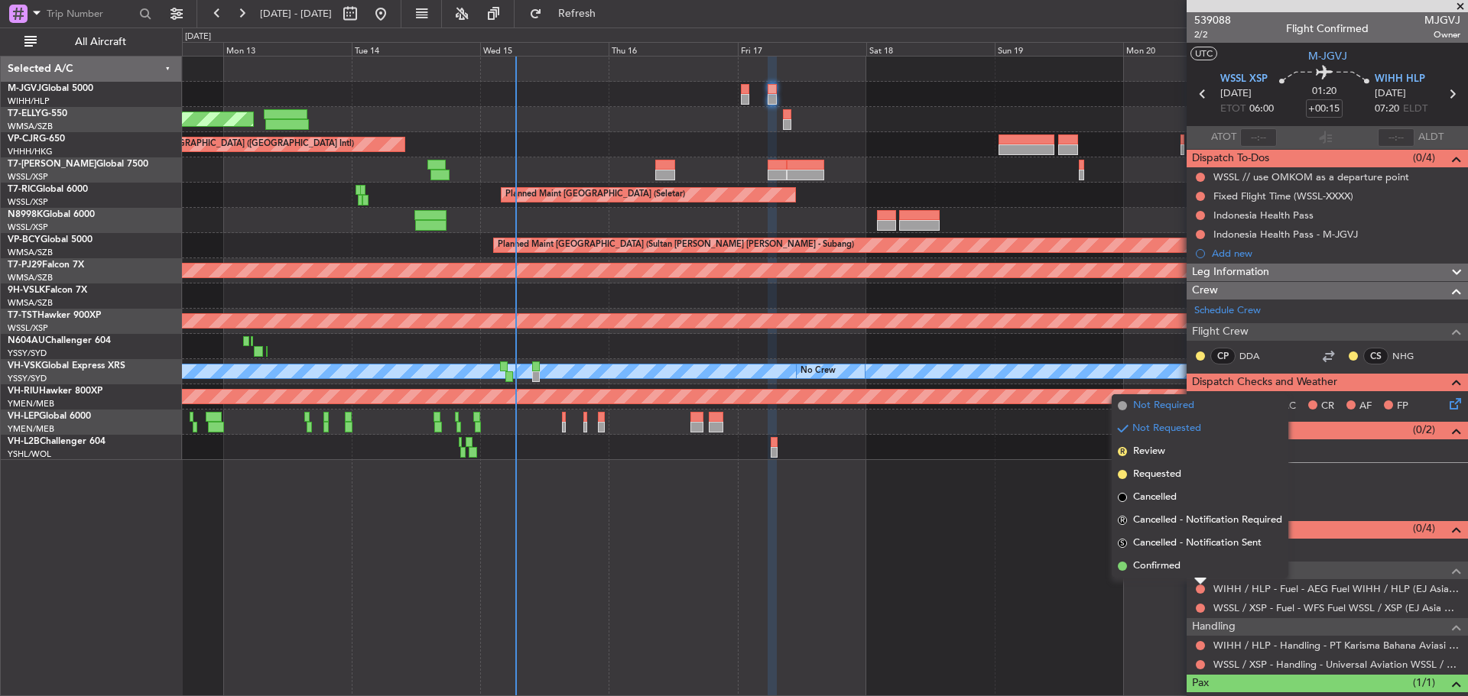
click at [1143, 407] on span "Not Required" at bounding box center [1163, 405] width 61 height 15
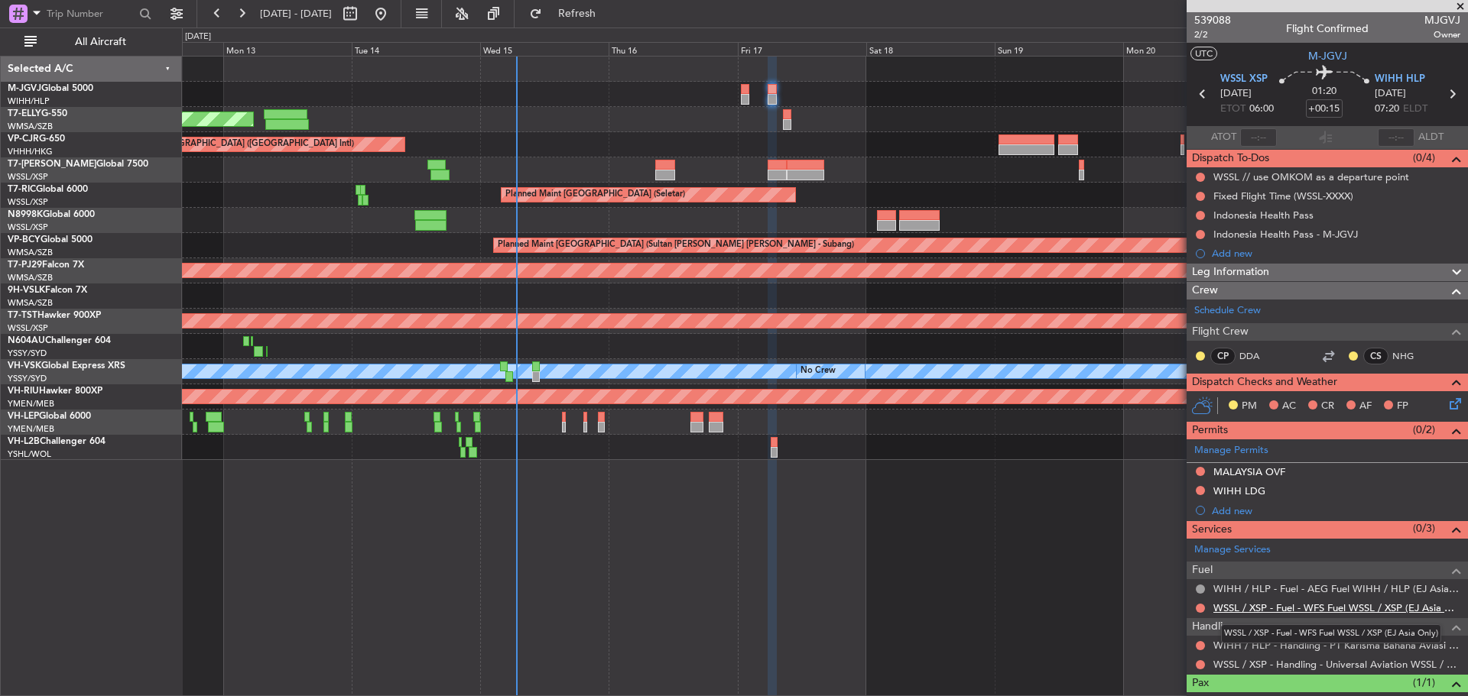
click at [1234, 608] on link "WSSL / XSP - Fuel - WFS Fuel WSSL / XSP (EJ Asia Only)" at bounding box center [1336, 608] width 247 height 13
click at [589, 18] on button "Refresh" at bounding box center [568, 14] width 92 height 24
click at [1199, 95] on icon at bounding box center [1202, 94] width 20 height 20
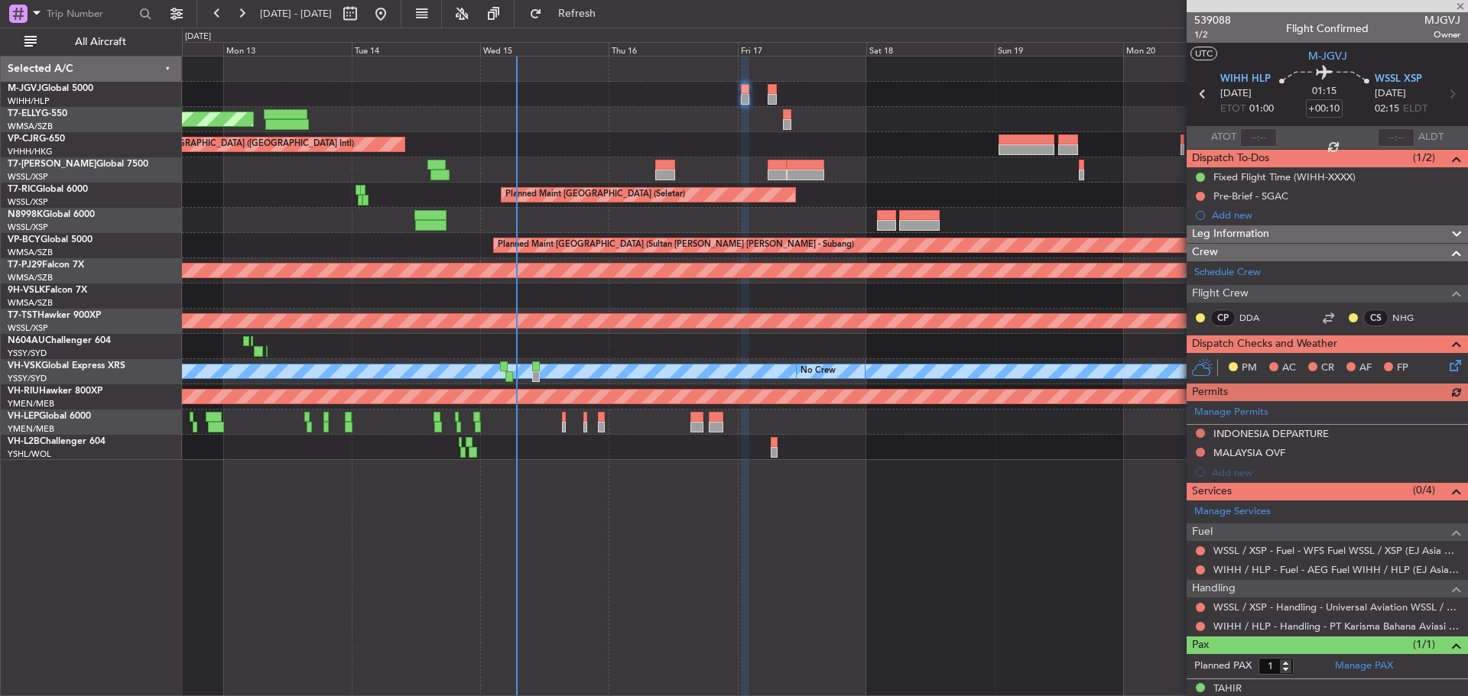
scroll to position [17, 0]
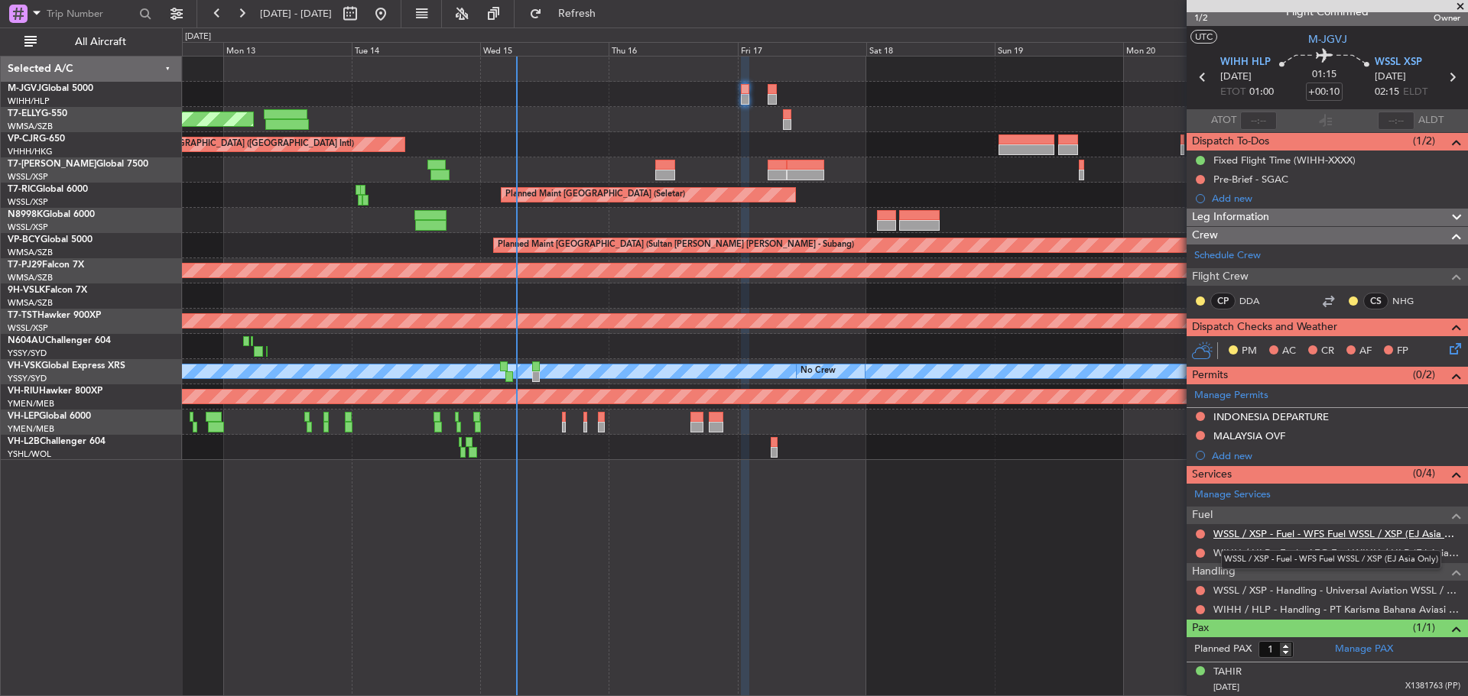
click at [1239, 537] on link "WSSL / XSP - Fuel - WFS Fuel WSSL / XSP (EJ Asia Only)" at bounding box center [1336, 533] width 247 height 13
click at [609, 12] on span "Refresh" at bounding box center [577, 13] width 64 height 11
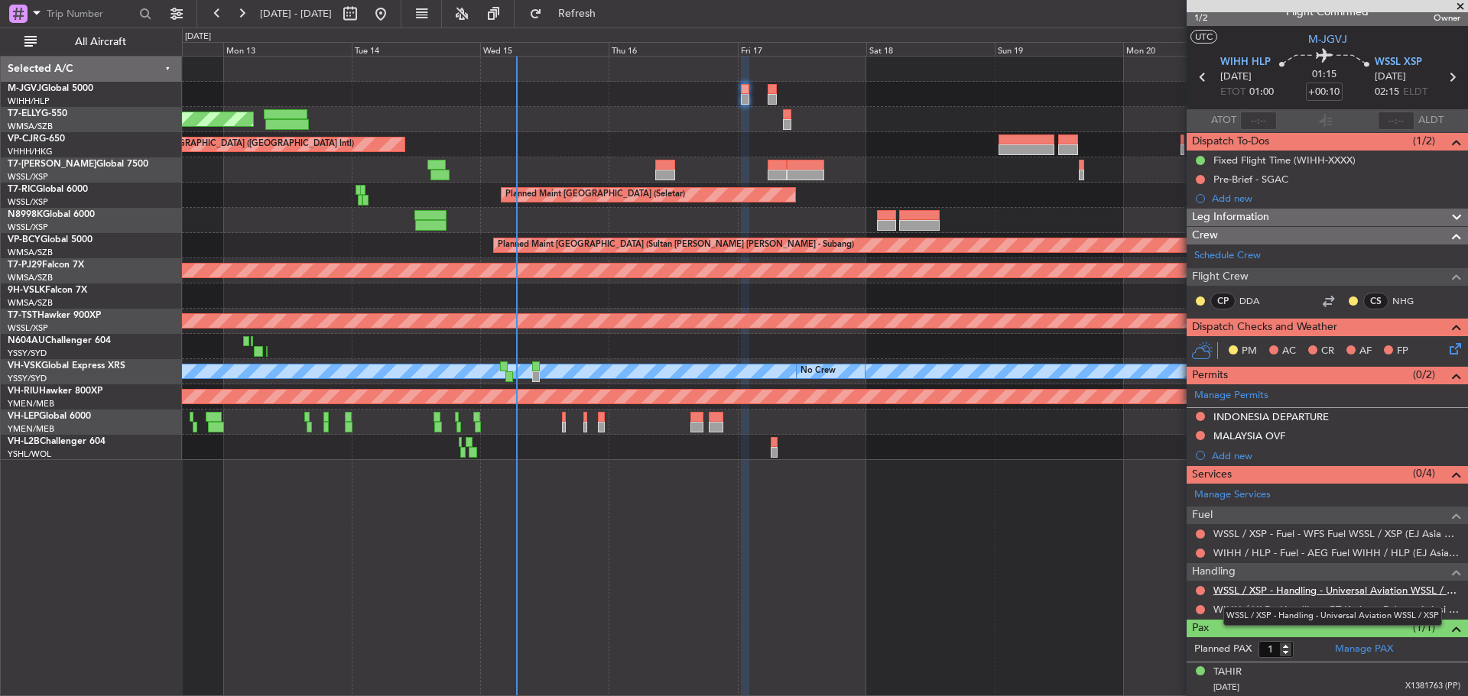
click at [1234, 589] on link "WSSL / XSP - Handling - Universal Aviation WSSL / XSP" at bounding box center [1336, 590] width 247 height 13
click at [1238, 612] on div "WSSL / XSP - Handling - Universal Aviation WSSL / XSP" at bounding box center [1332, 616] width 219 height 19
click at [1233, 604] on link "WIHH / HLP - Handling - PT Karisma Bahana Aviasi WIHH / HLP" at bounding box center [1336, 609] width 247 height 13
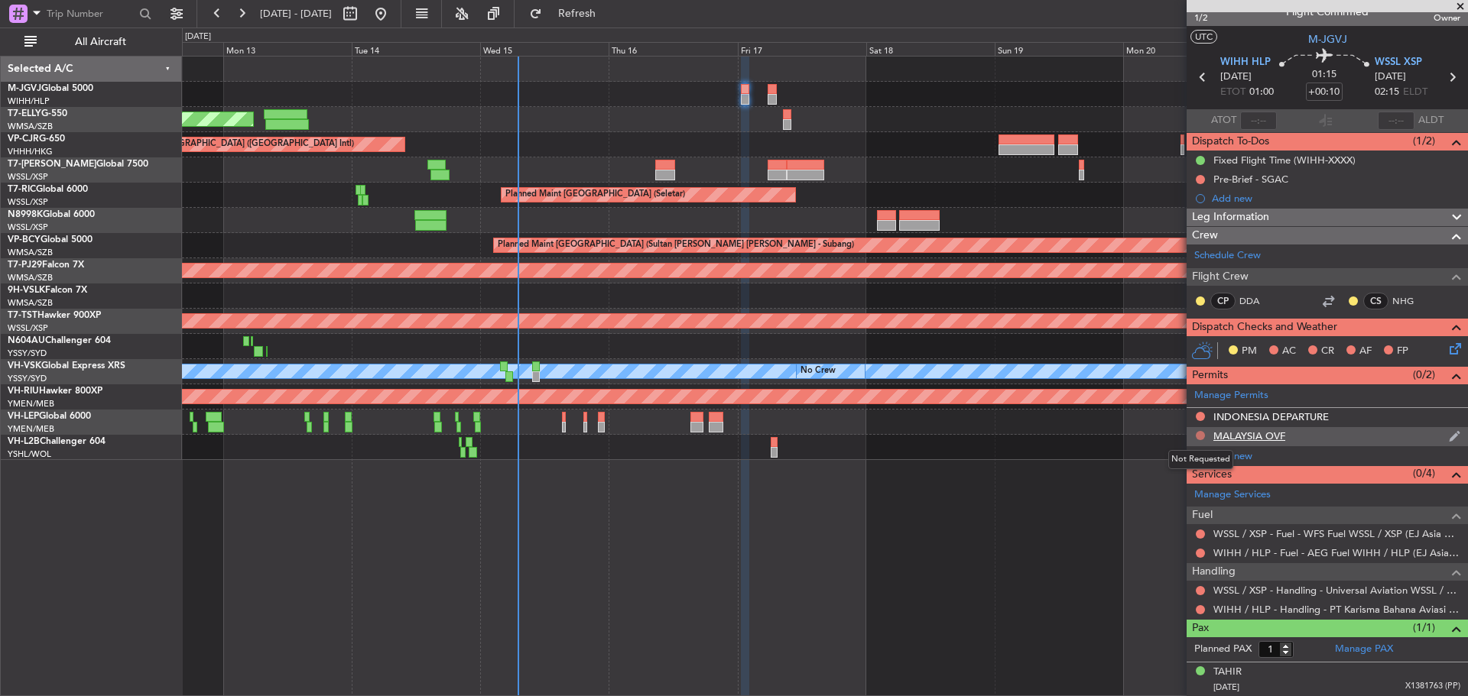
click at [1199, 436] on button at bounding box center [1200, 435] width 9 height 9
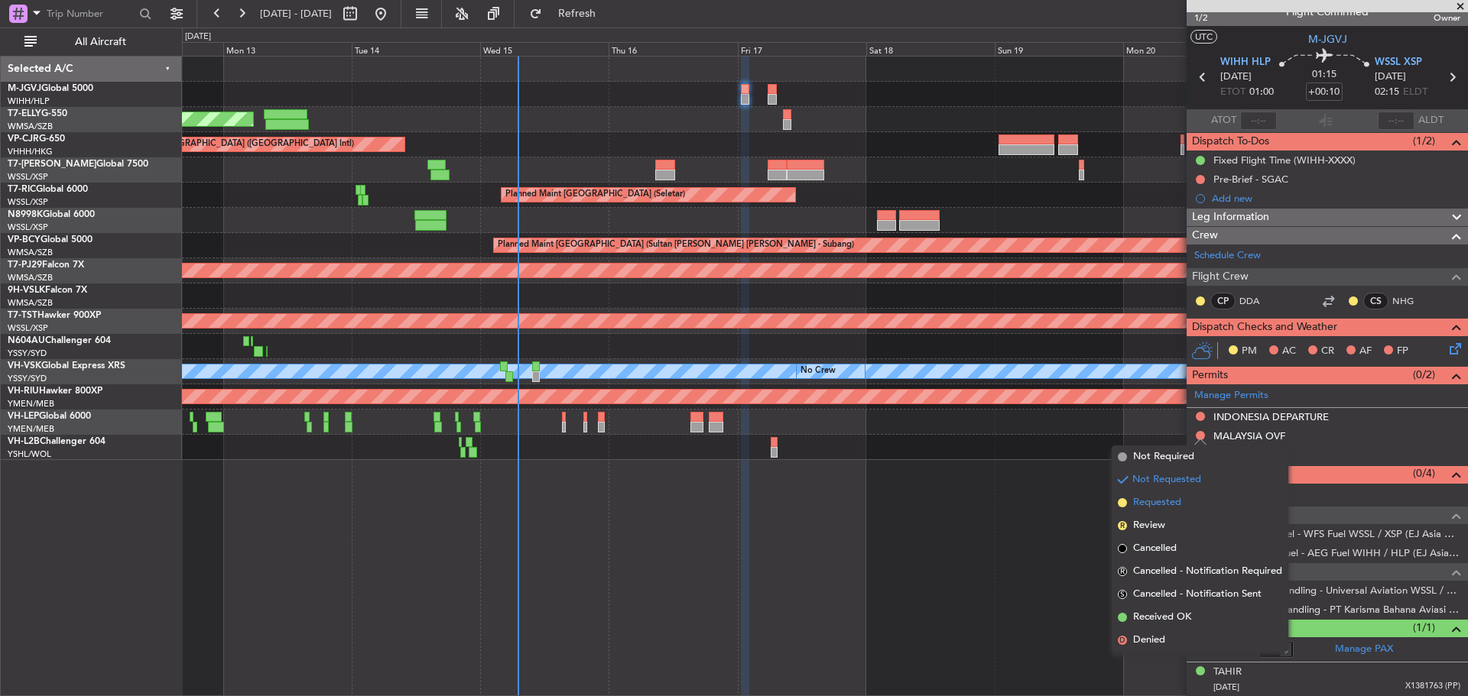
click at [1171, 504] on span "Requested" at bounding box center [1157, 502] width 48 height 15
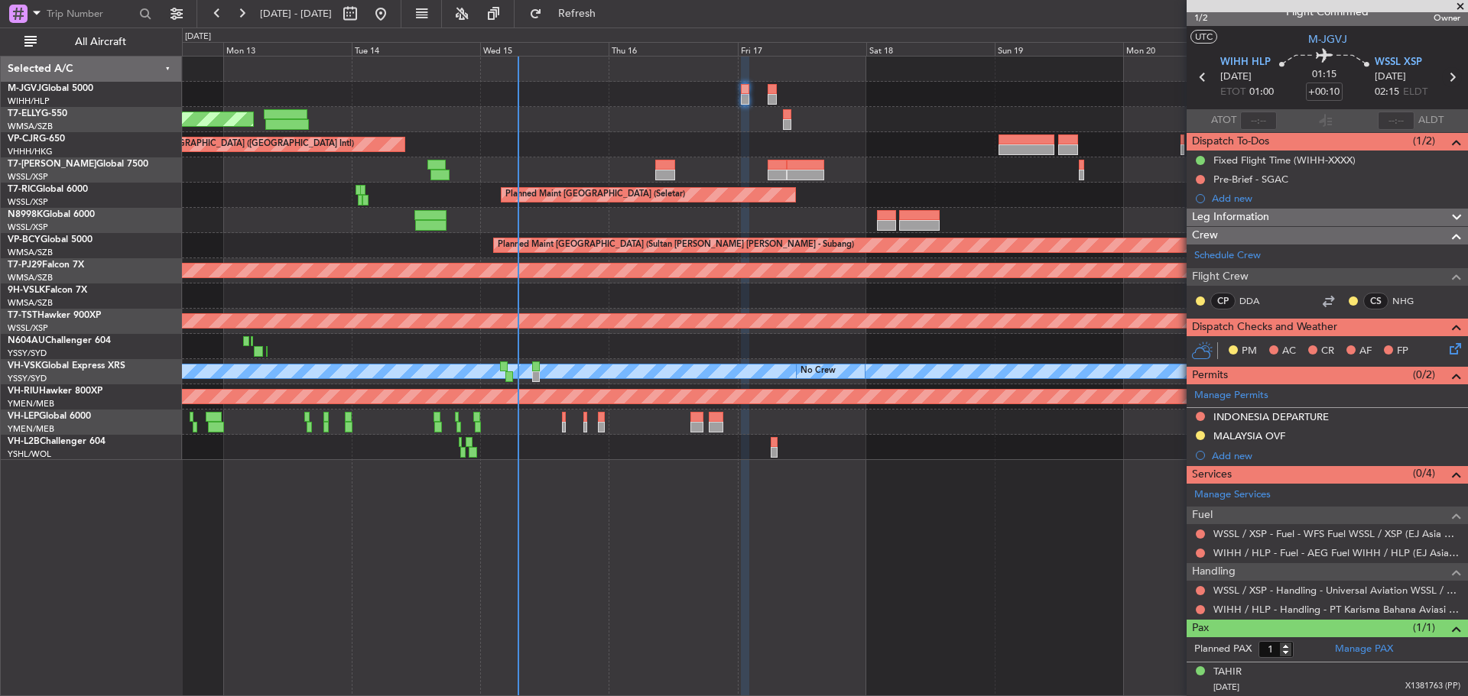
click at [1442, 76] on icon at bounding box center [1452, 77] width 20 height 20
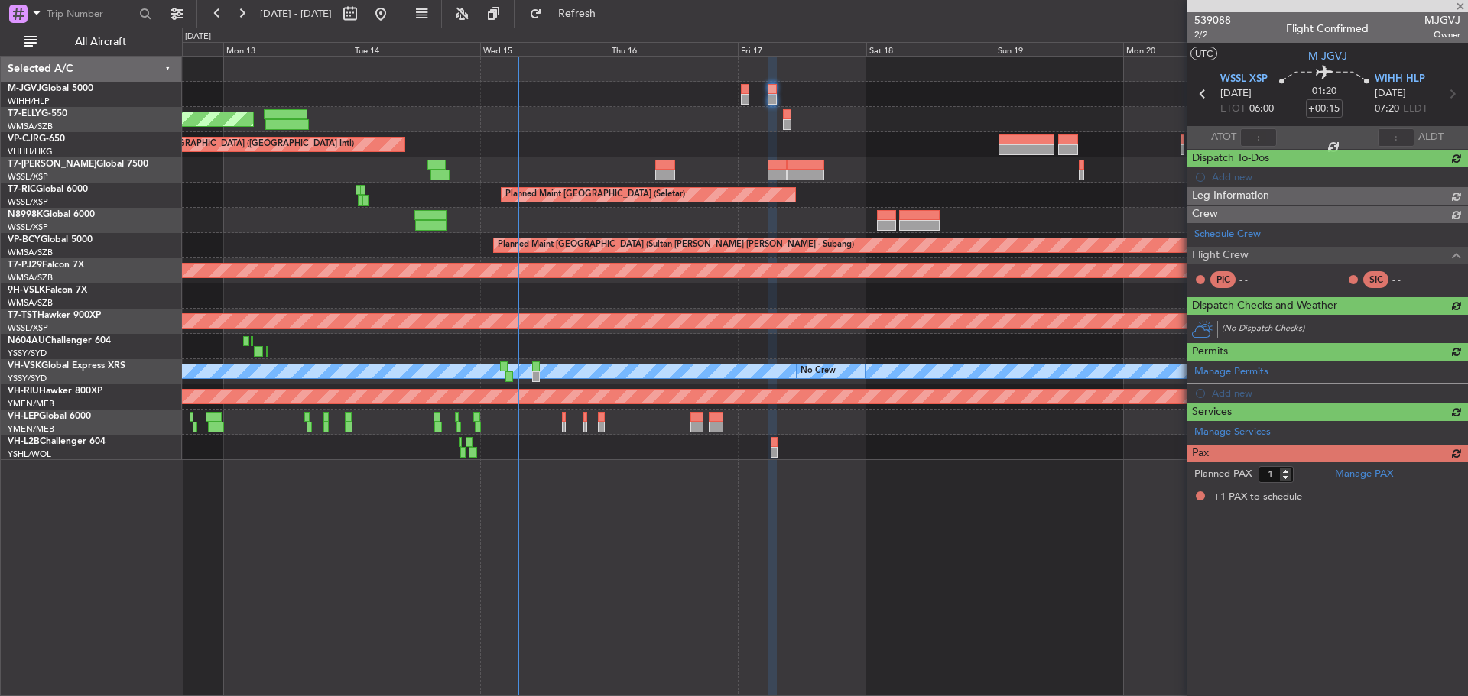
scroll to position [0, 0]
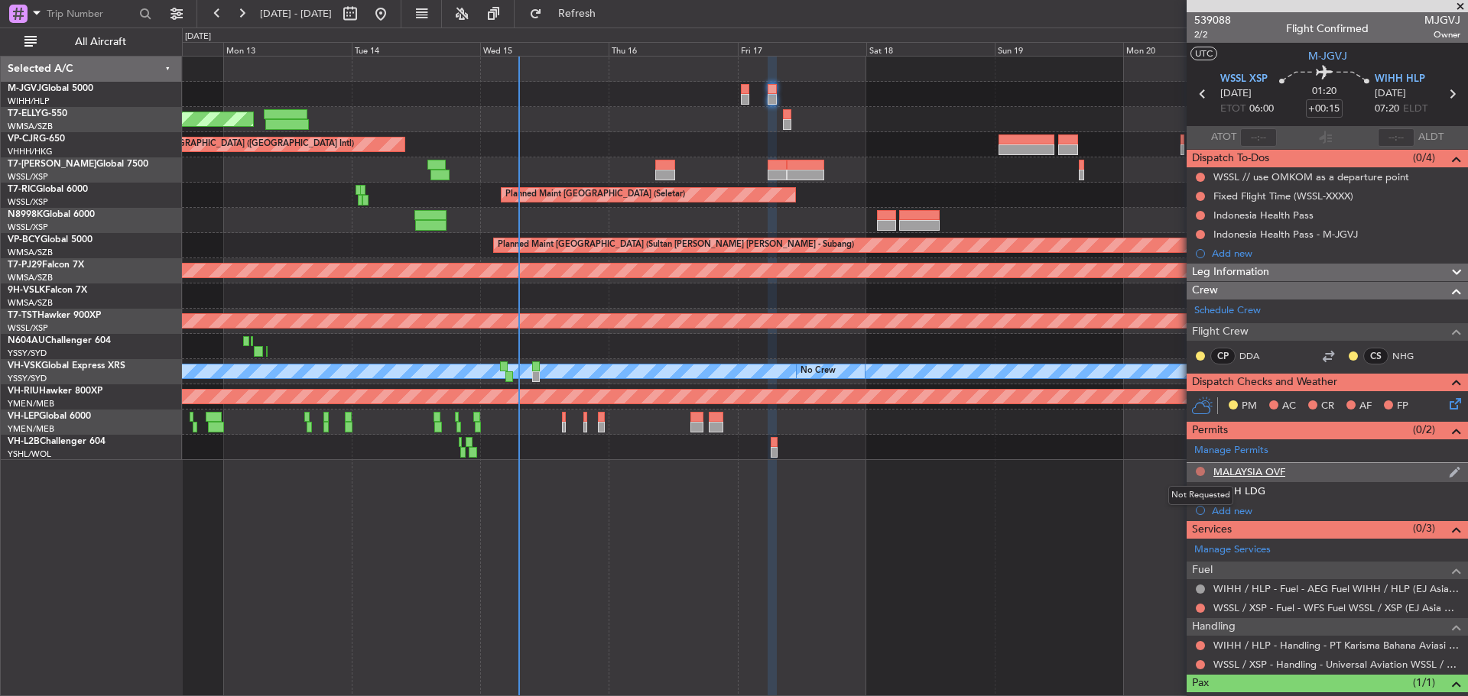
click at [1200, 469] on button at bounding box center [1200, 471] width 9 height 9
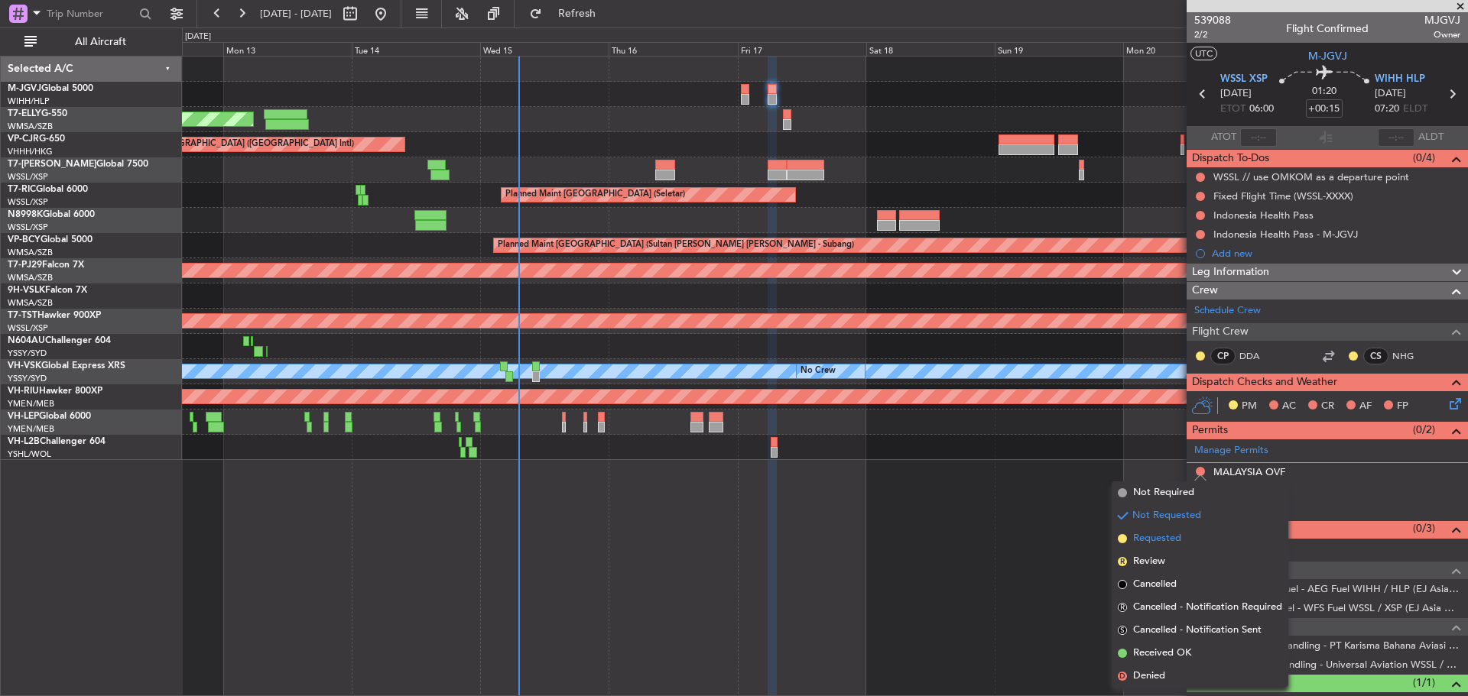
click at [1198, 537] on li "Requested" at bounding box center [1199, 538] width 177 height 23
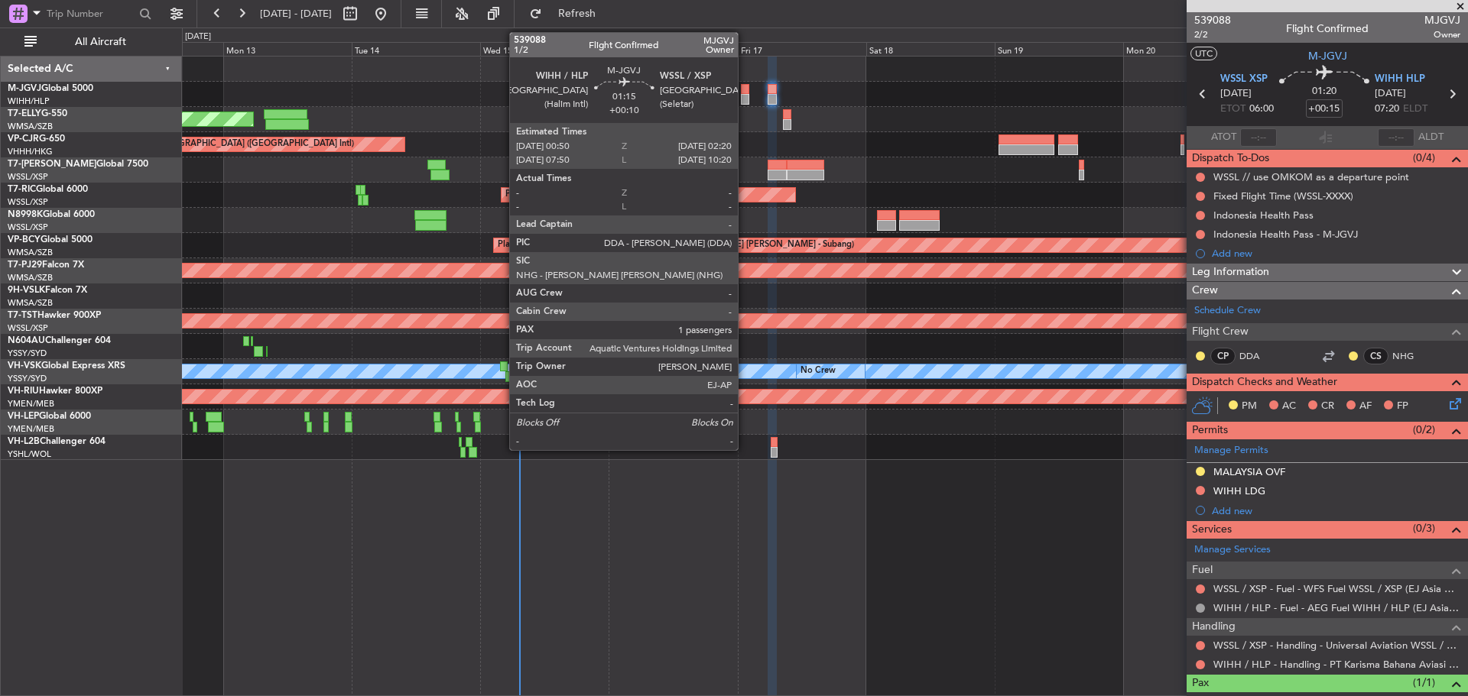
click at [745, 99] on div at bounding box center [745, 99] width 8 height 11
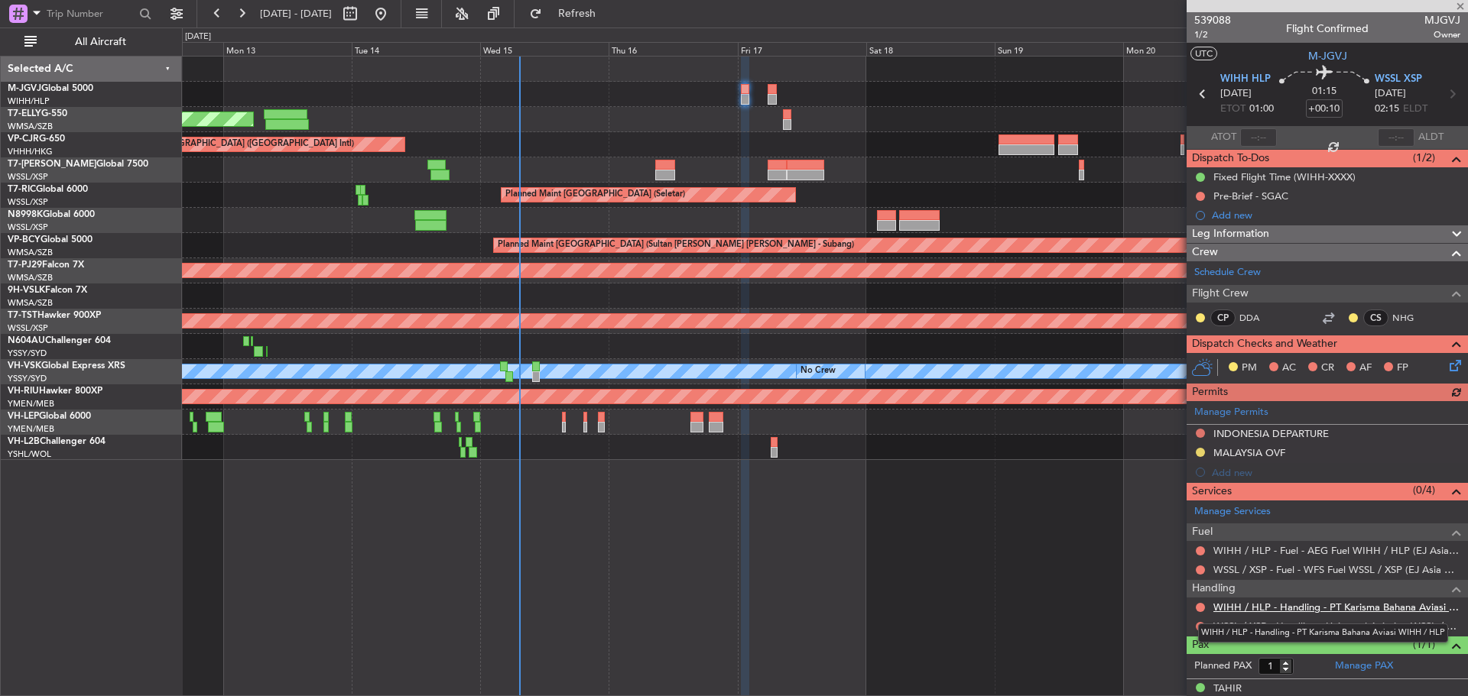
click at [1373, 609] on link "WIHH / HLP - Handling - PT Karisma Bahana Aviasi WIHH / HLP" at bounding box center [1336, 607] width 247 height 13
click at [585, 23] on button "Refresh" at bounding box center [568, 14] width 92 height 24
click at [1199, 434] on div "Manage Permits INDONESIA DEPARTURE MALAYSIA OVF Add new" at bounding box center [1326, 441] width 281 height 81
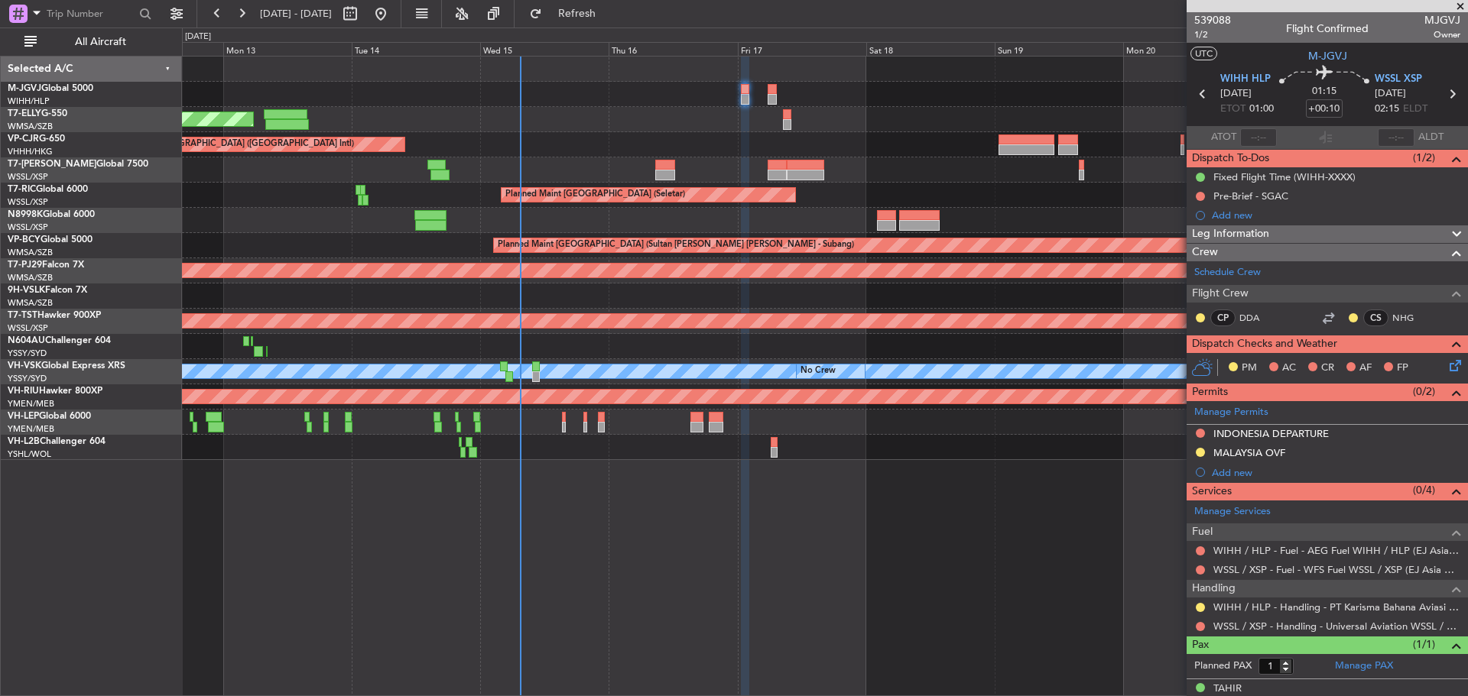
click at [1199, 434] on button at bounding box center [1200, 433] width 9 height 9
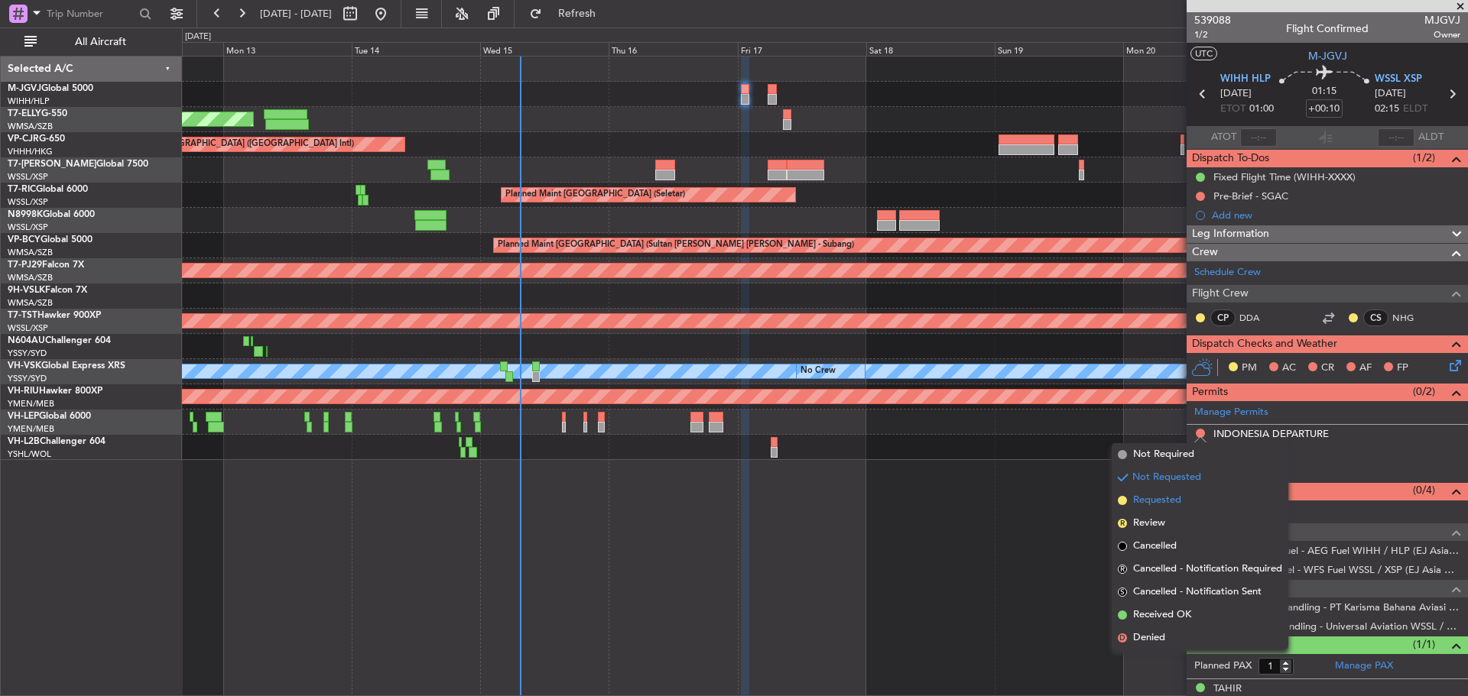
click at [1194, 498] on li "Requested" at bounding box center [1199, 500] width 177 height 23
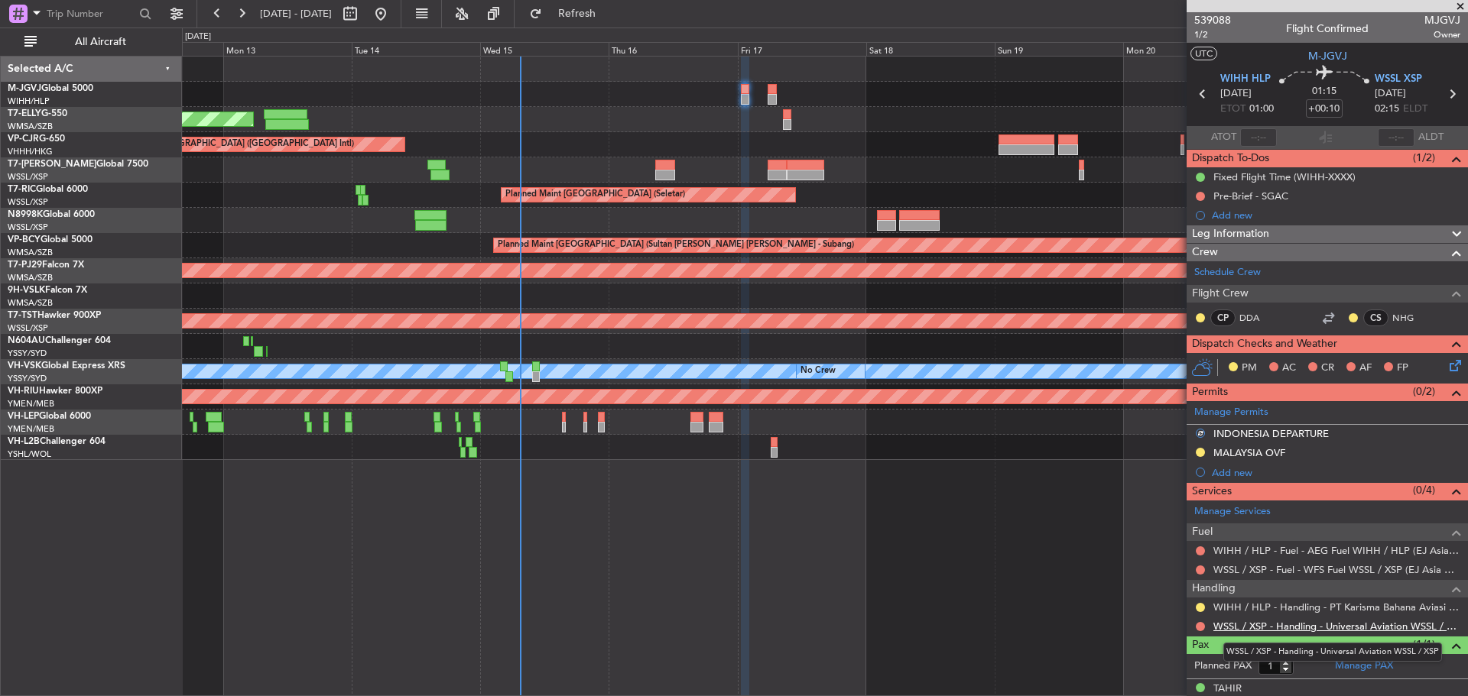
click at [1292, 628] on link "WSSL / XSP - Handling - Universal Aviation WSSL / XSP" at bounding box center [1336, 626] width 247 height 13
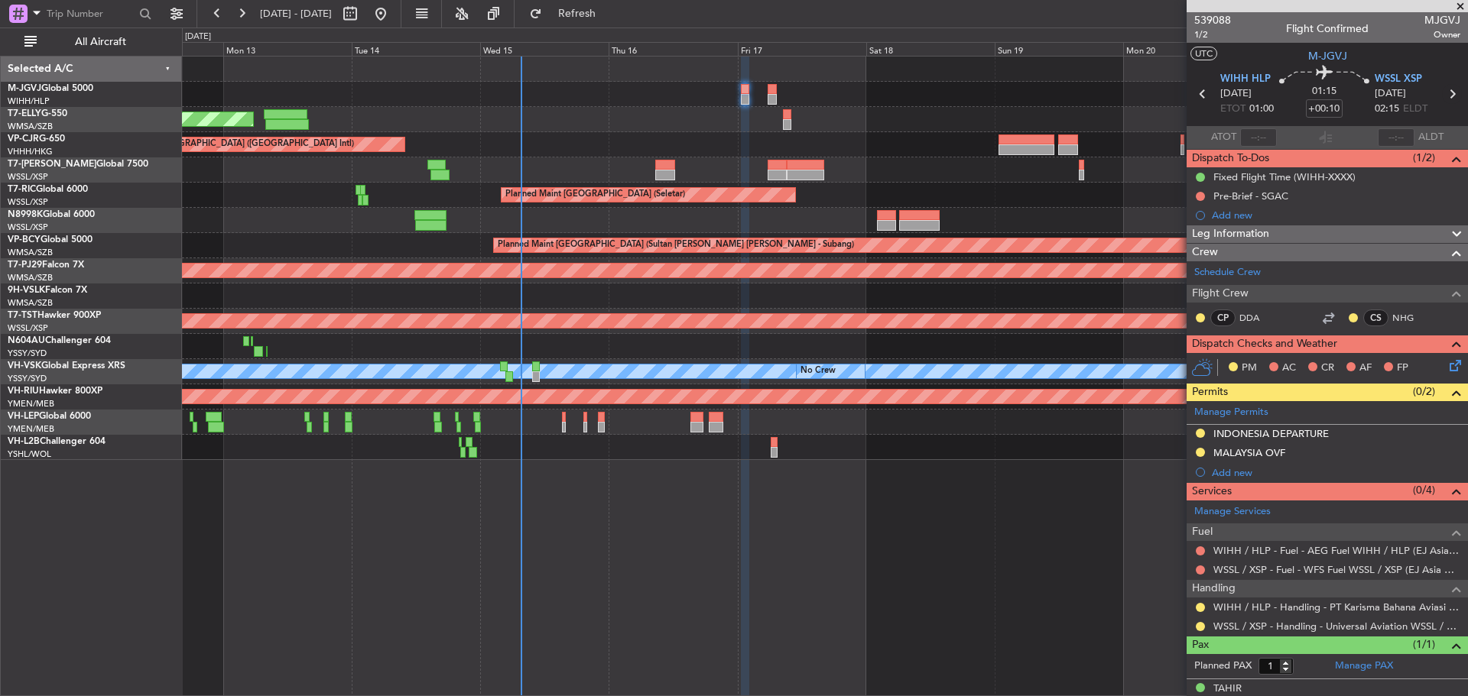
click at [1442, 96] on icon at bounding box center [1452, 94] width 20 height 20
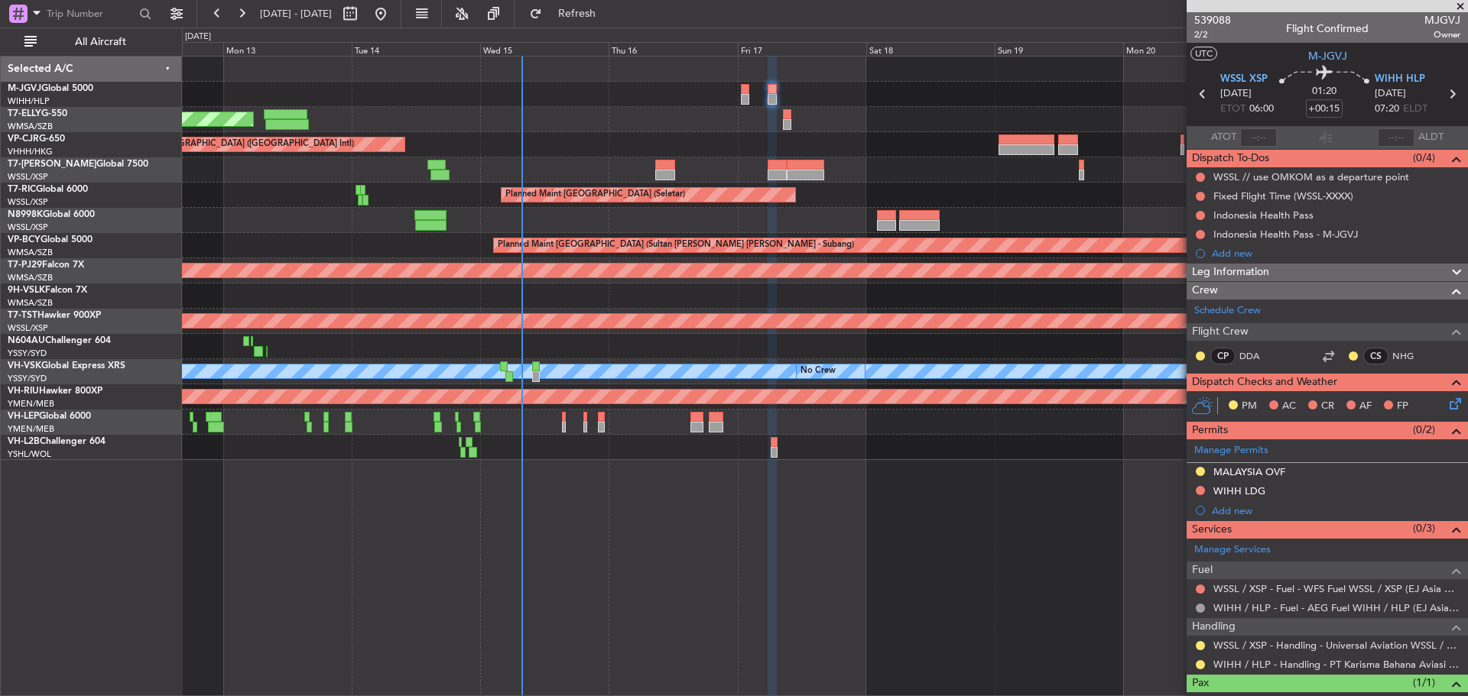
click at [1200, 93] on icon at bounding box center [1202, 94] width 20 height 20
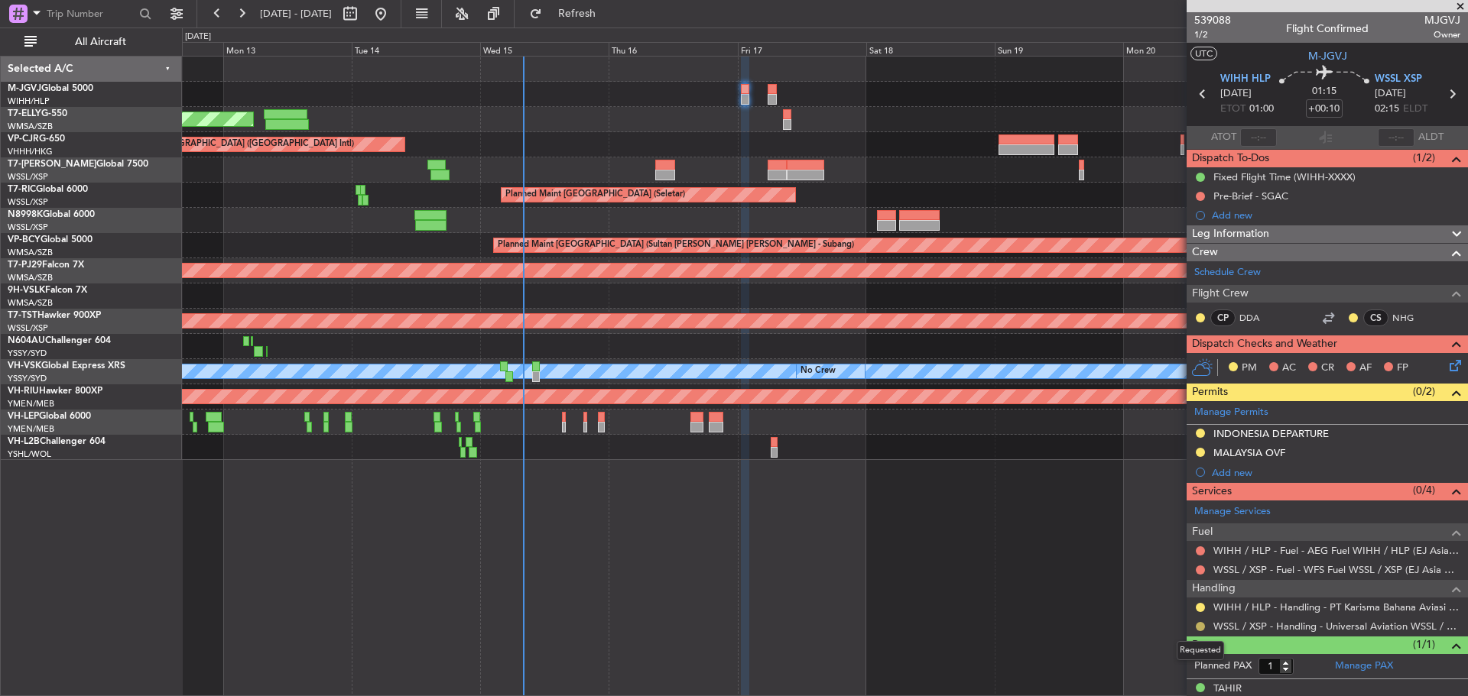
click at [1197, 628] on button at bounding box center [1200, 626] width 9 height 9
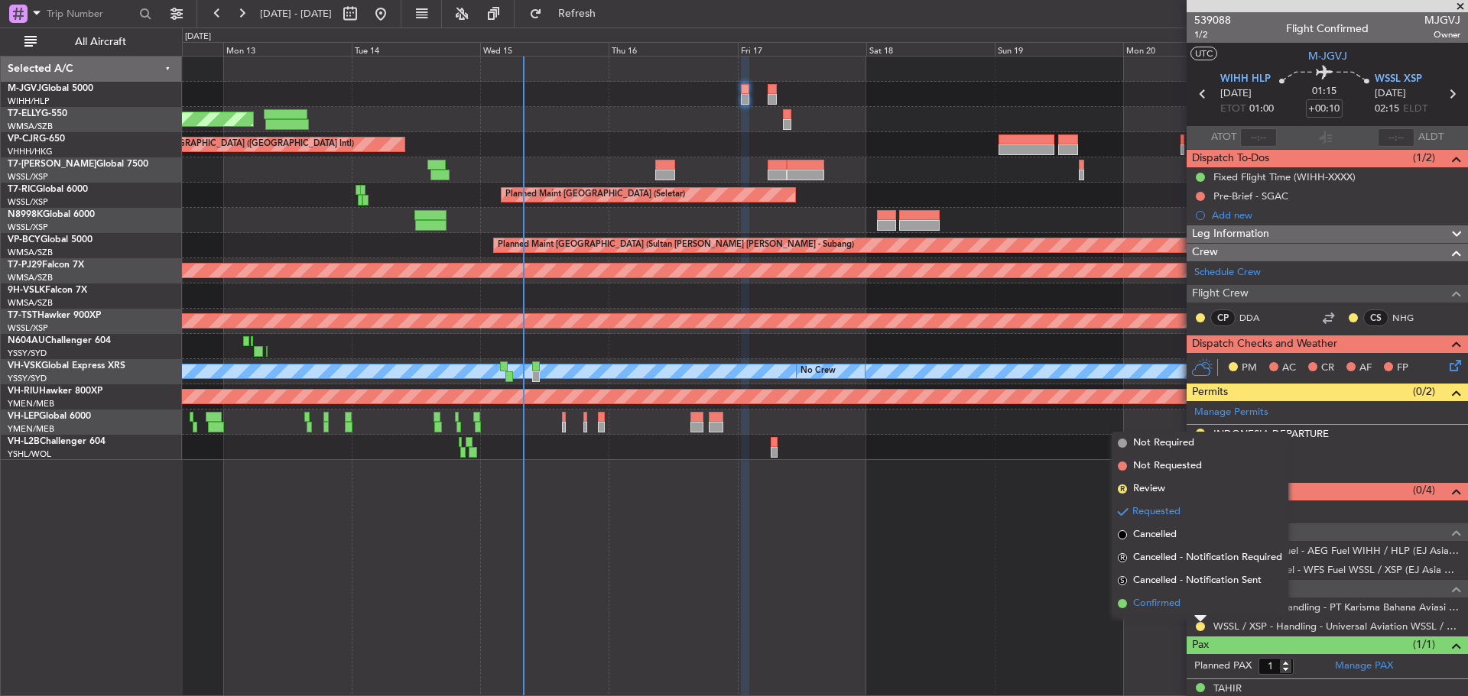
click at [1170, 605] on span "Confirmed" at bounding box center [1156, 603] width 47 height 15
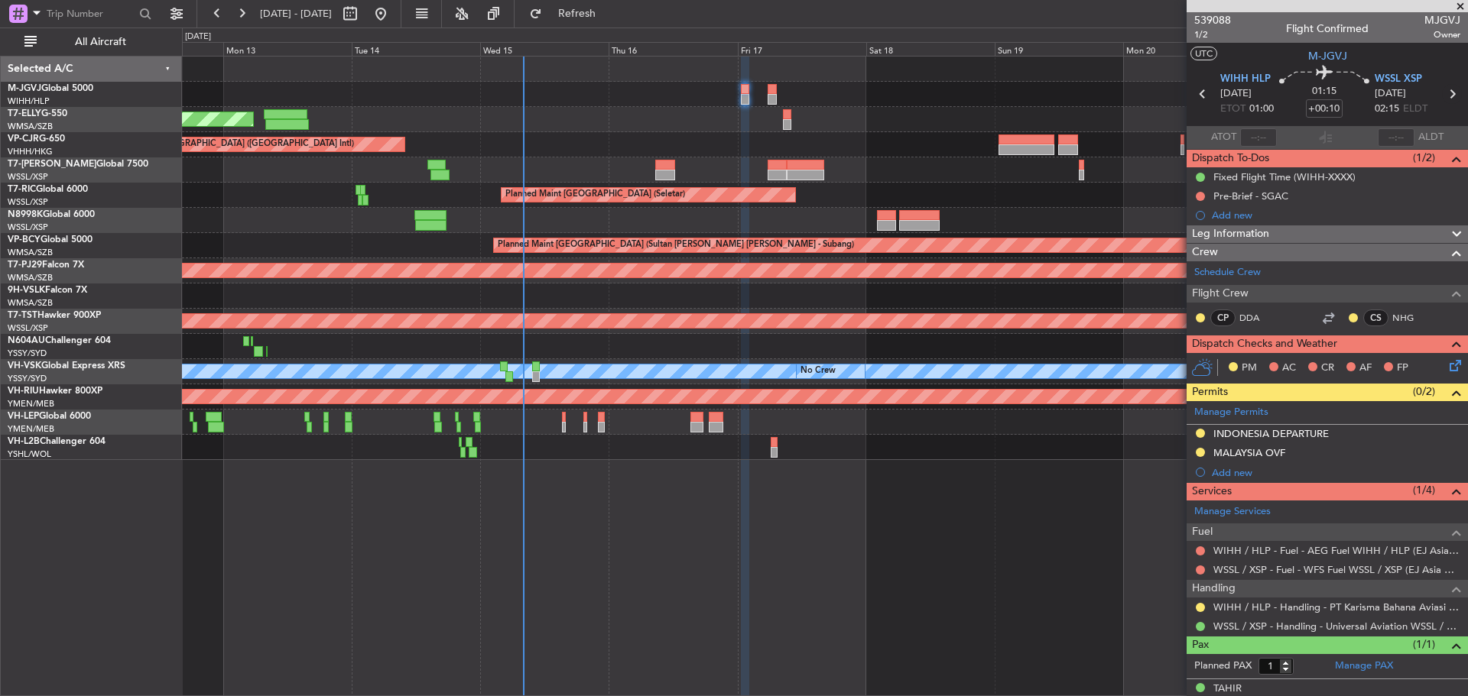
click at [1442, 93] on icon at bounding box center [1452, 94] width 20 height 20
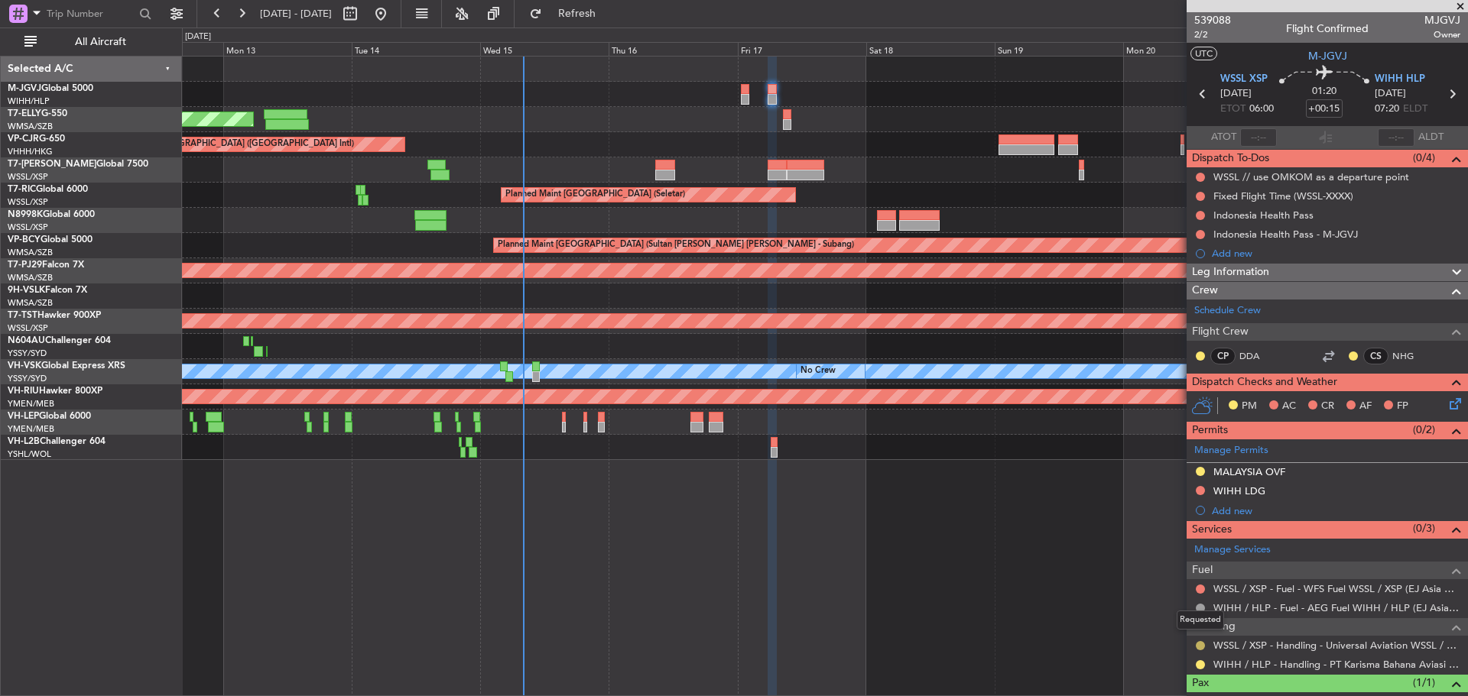
click at [1197, 648] on button at bounding box center [1200, 645] width 9 height 9
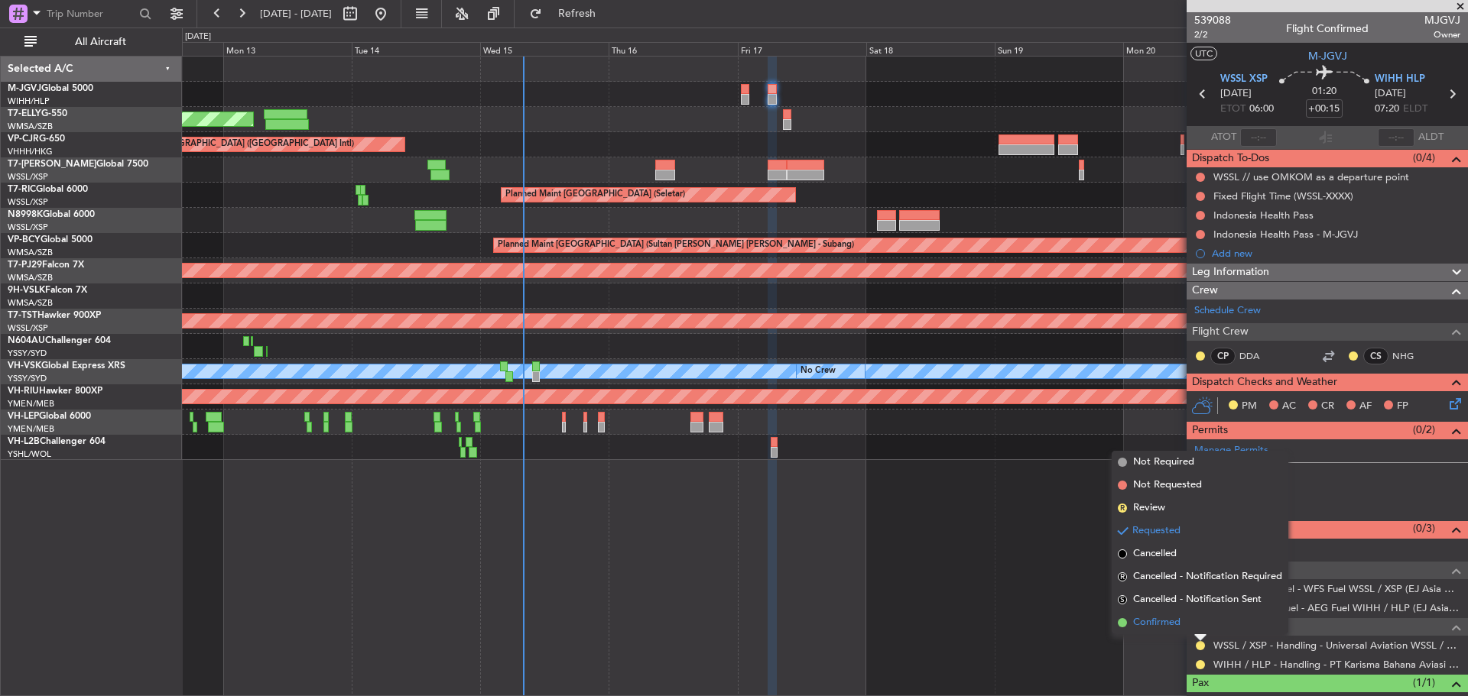
click at [1177, 621] on span "Confirmed" at bounding box center [1156, 622] width 47 height 15
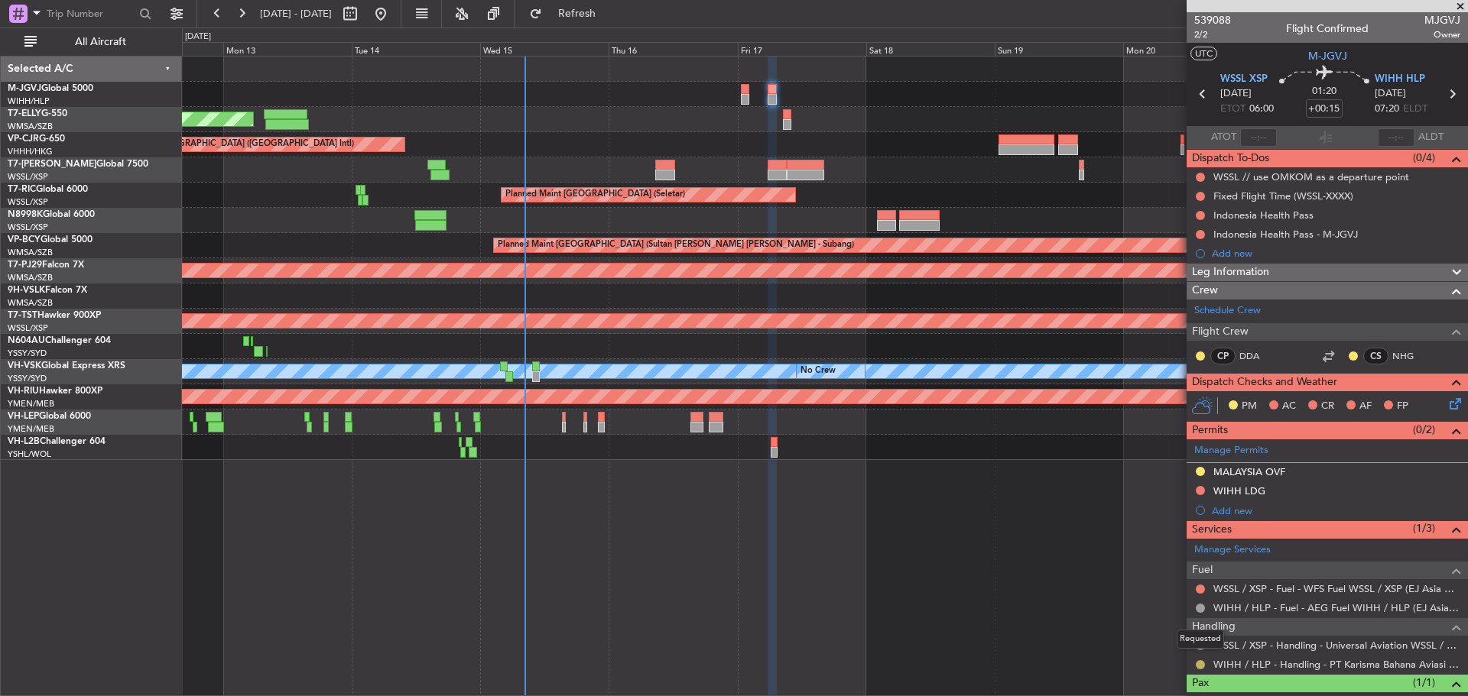
click at [1199, 667] on button at bounding box center [1200, 664] width 9 height 9
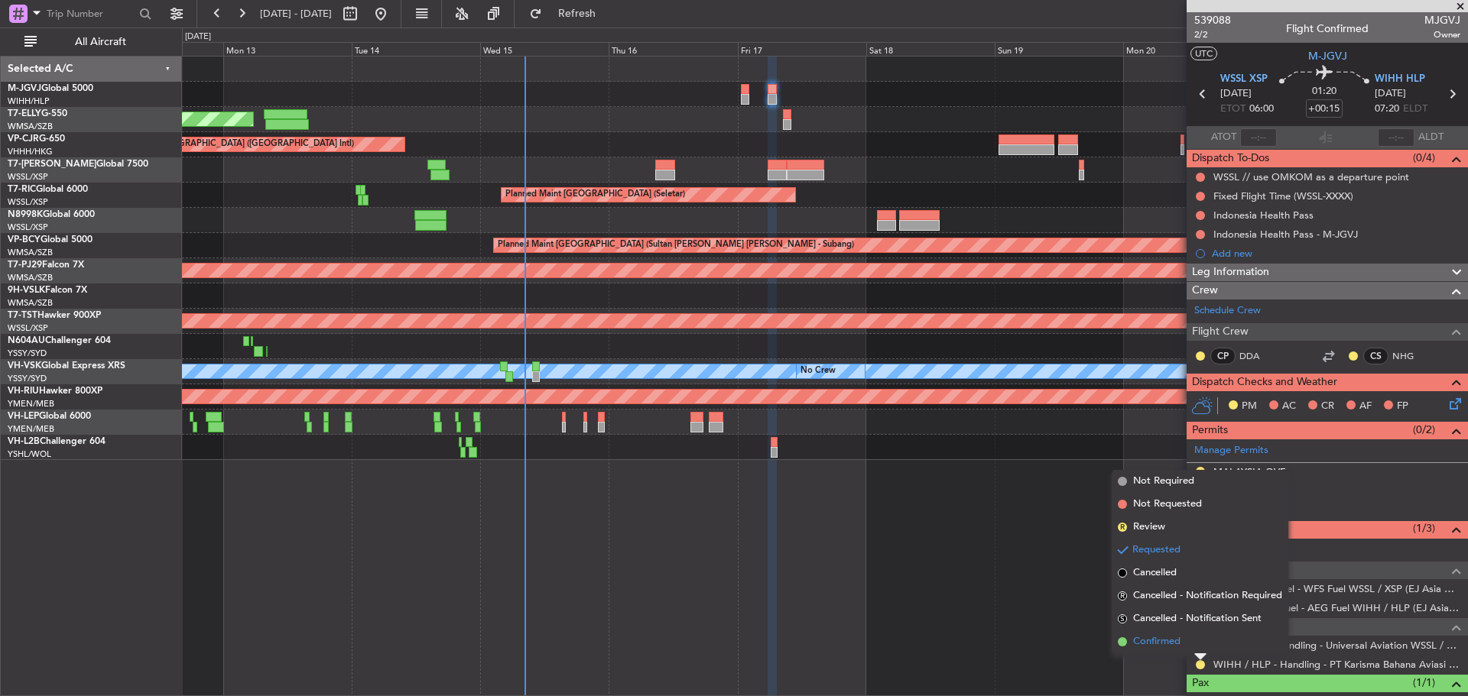
click at [1155, 644] on span "Confirmed" at bounding box center [1156, 641] width 47 height 15
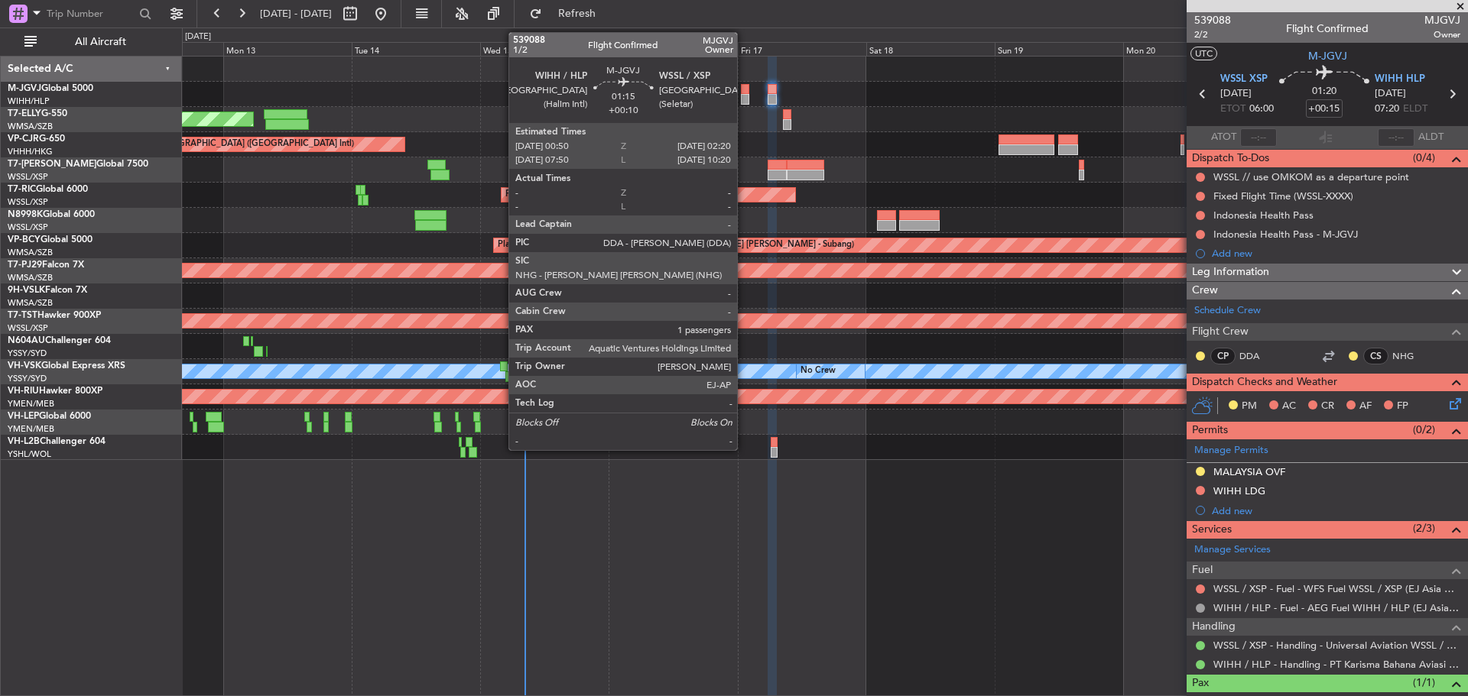
click at [744, 89] on div at bounding box center [745, 89] width 8 height 11
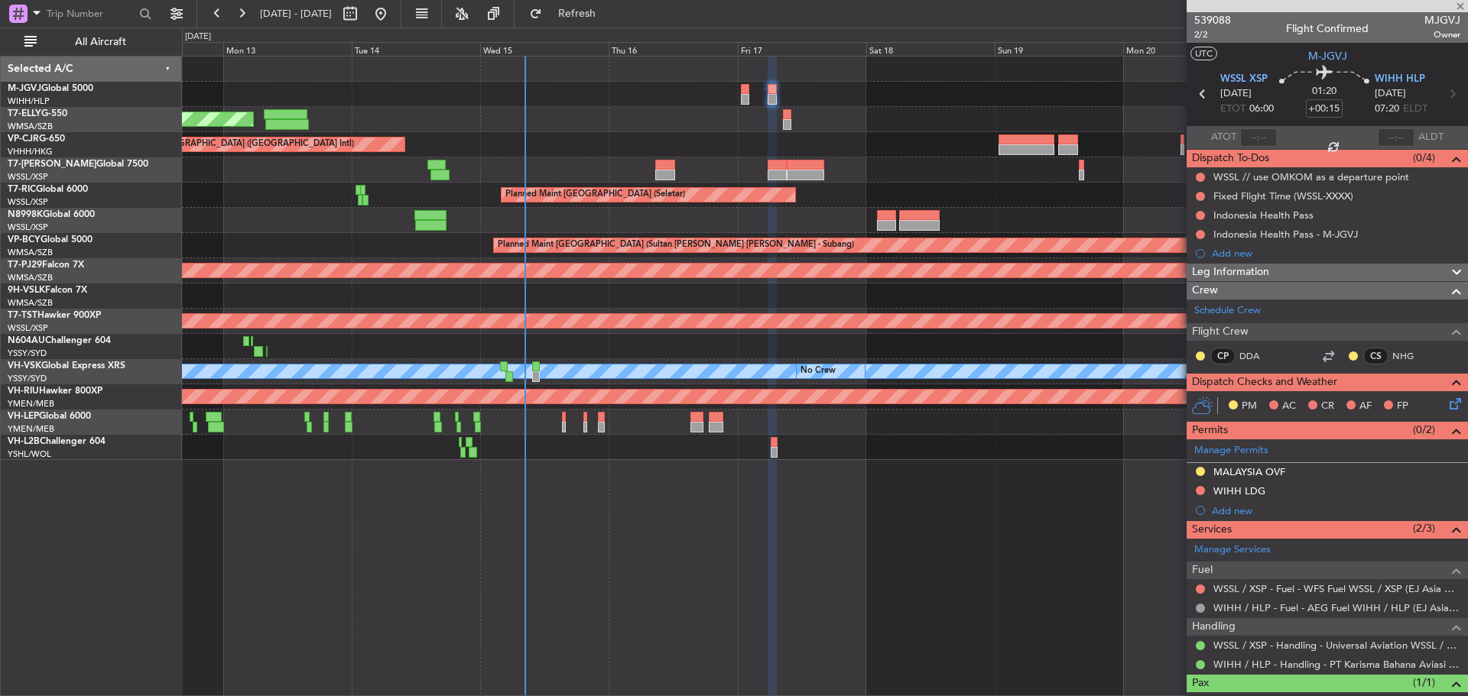
type input "+00:10"
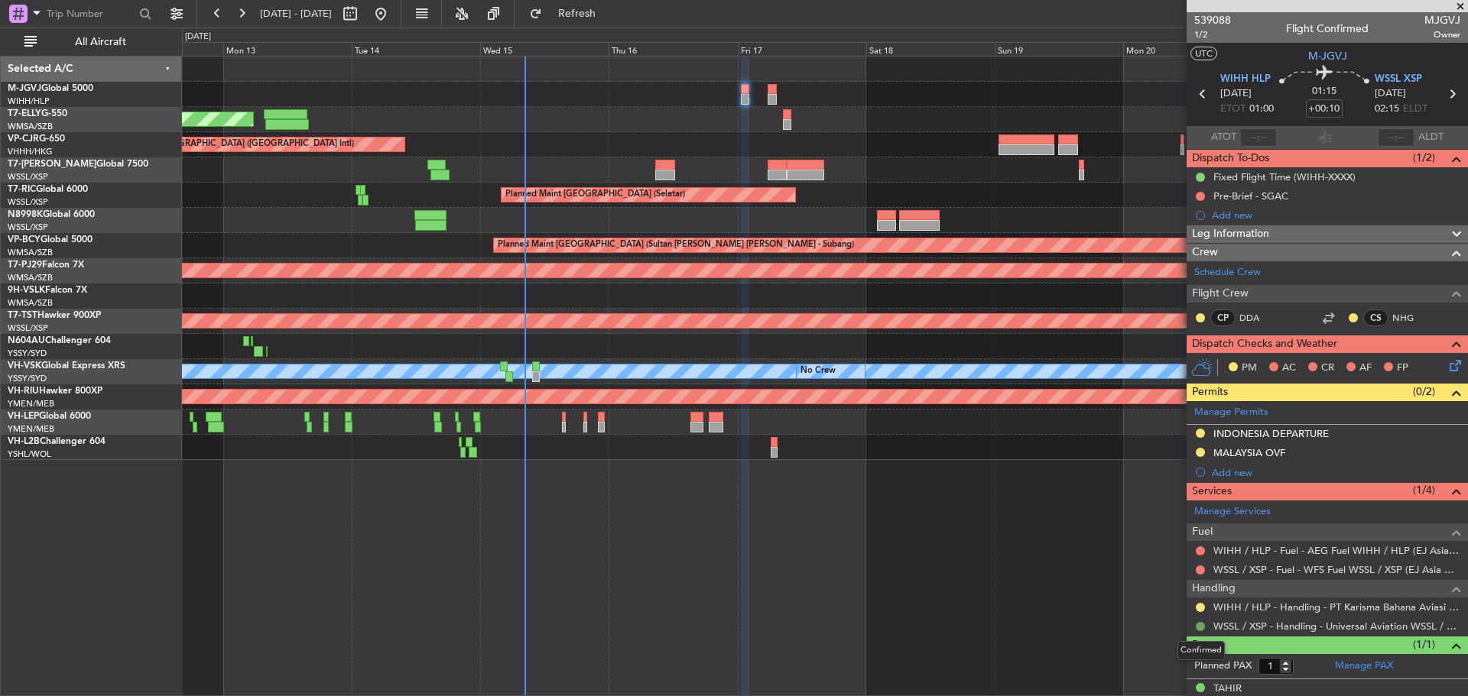
click at [1198, 628] on button at bounding box center [1200, 626] width 9 height 9
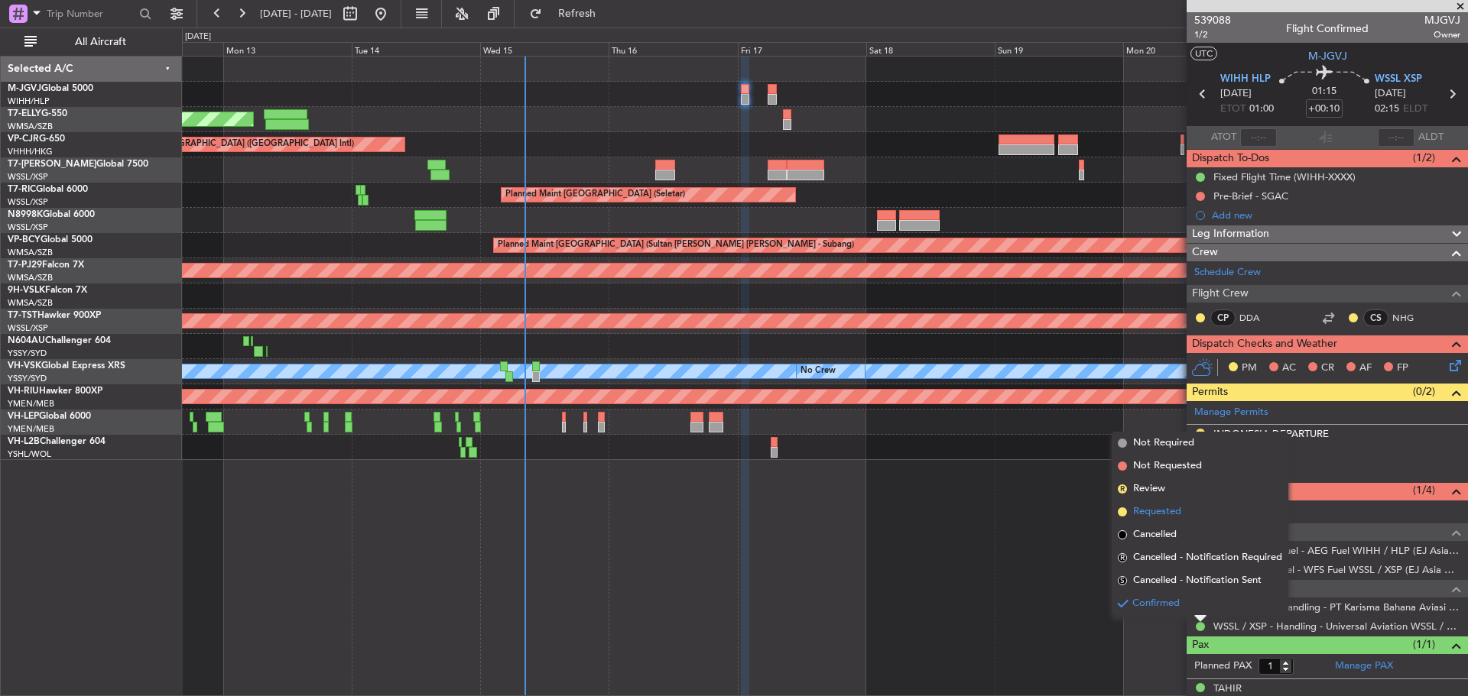
click at [1150, 517] on span "Requested" at bounding box center [1157, 511] width 48 height 15
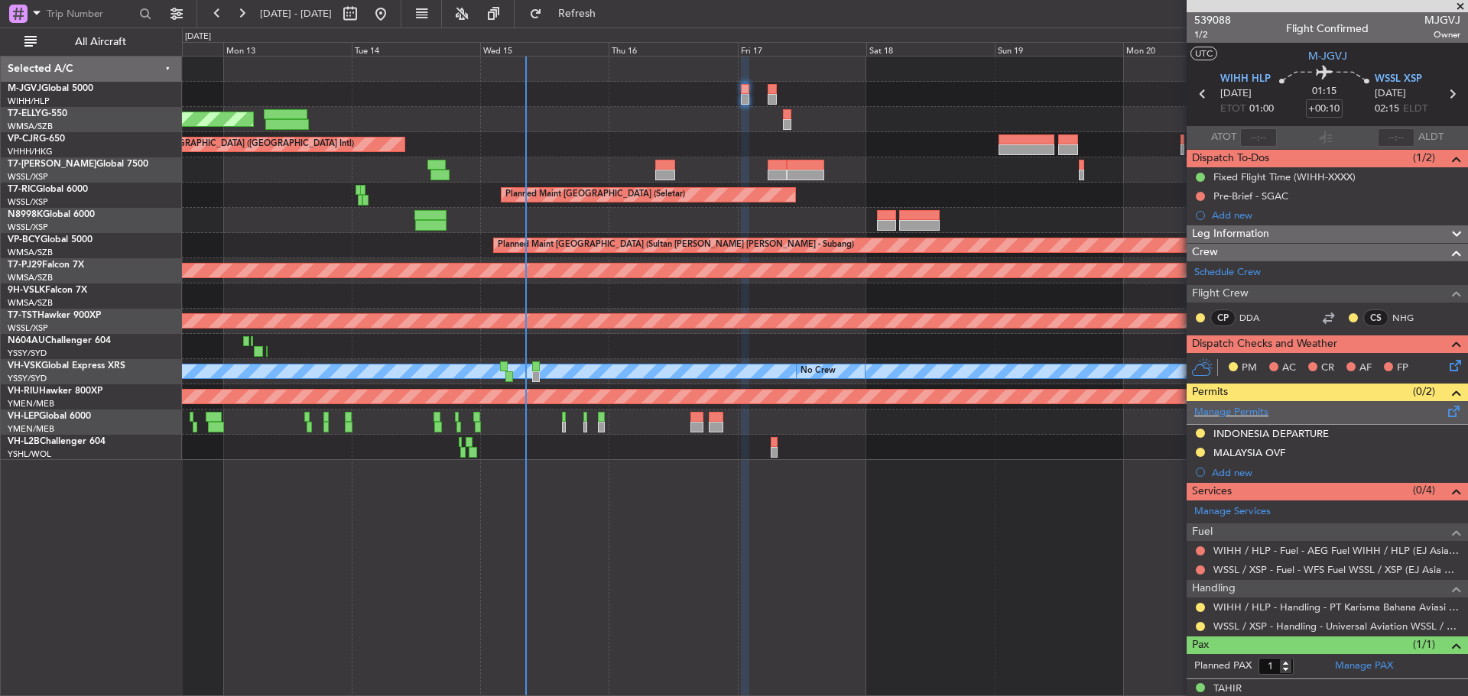
click at [1445, 414] on span at bounding box center [1454, 408] width 18 height 11
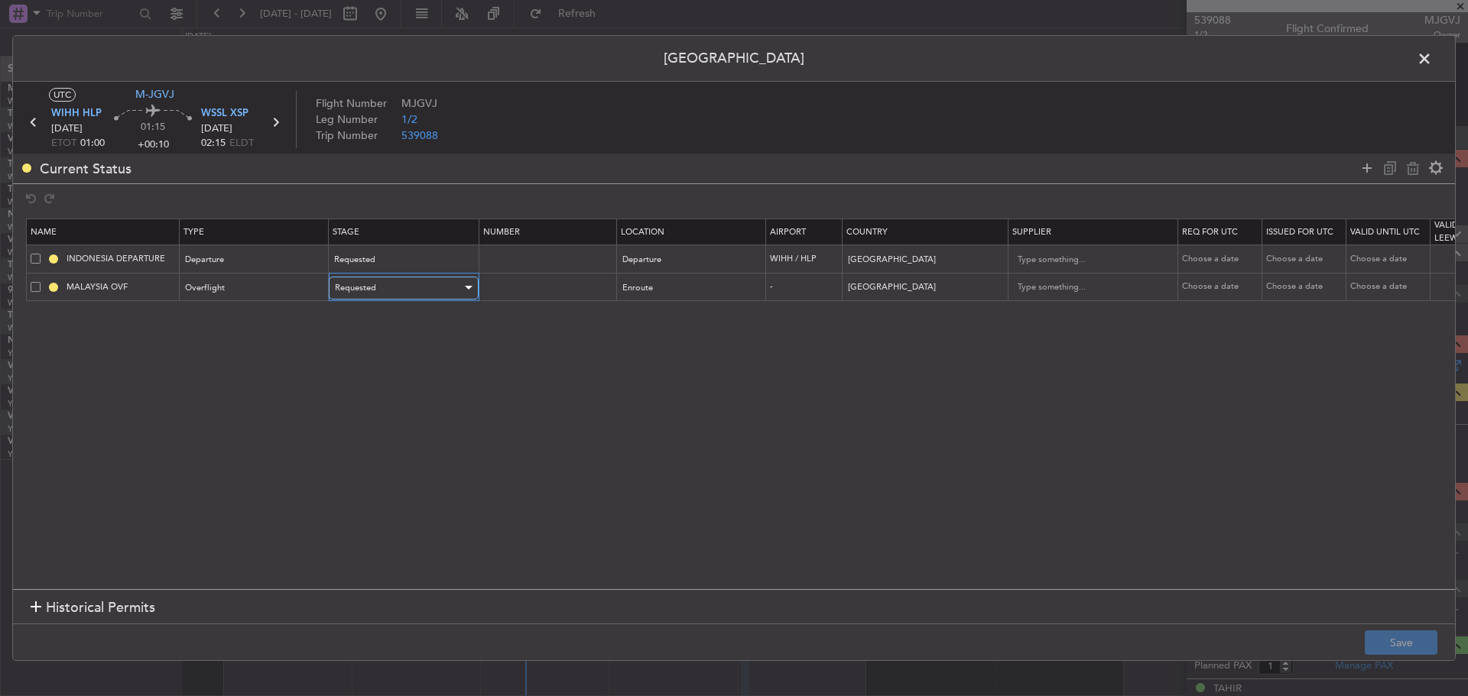
click at [466, 291] on div at bounding box center [467, 288] width 11 height 12
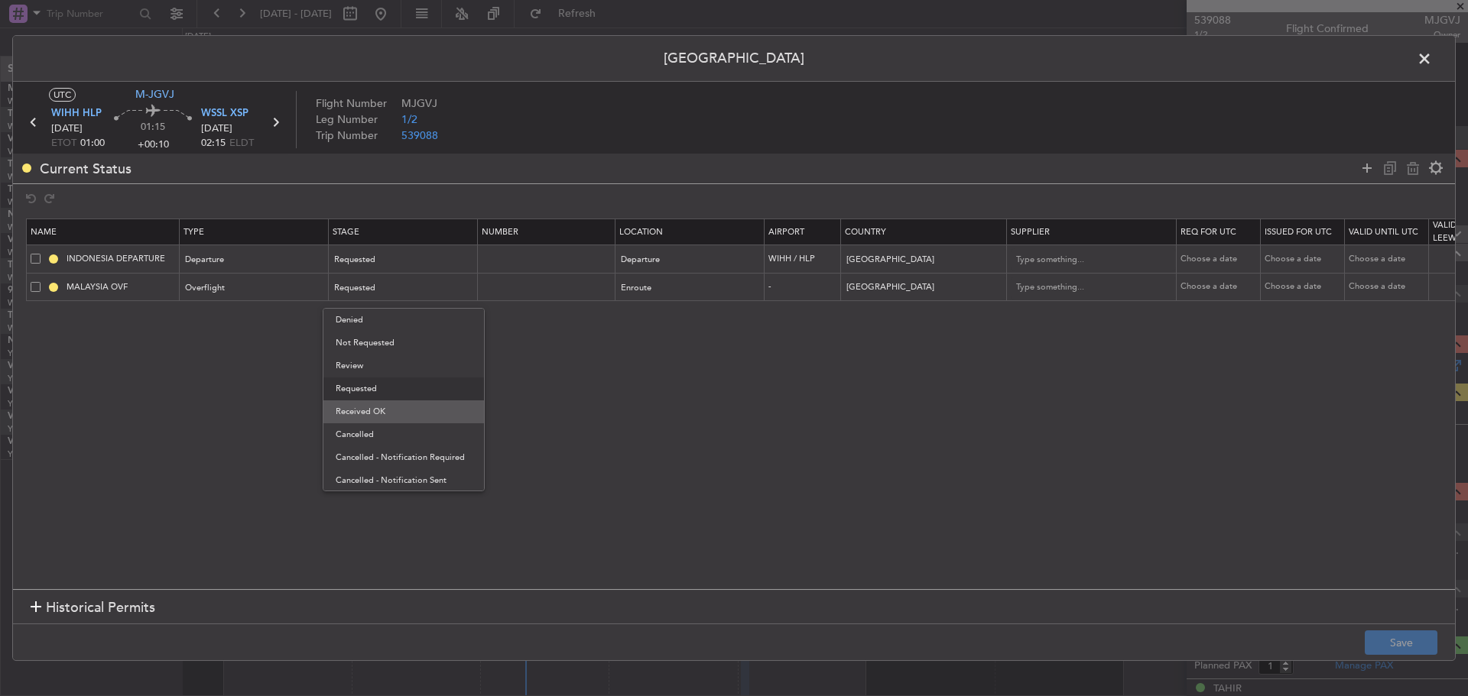
click at [431, 407] on span "Received OK" at bounding box center [404, 412] width 136 height 23
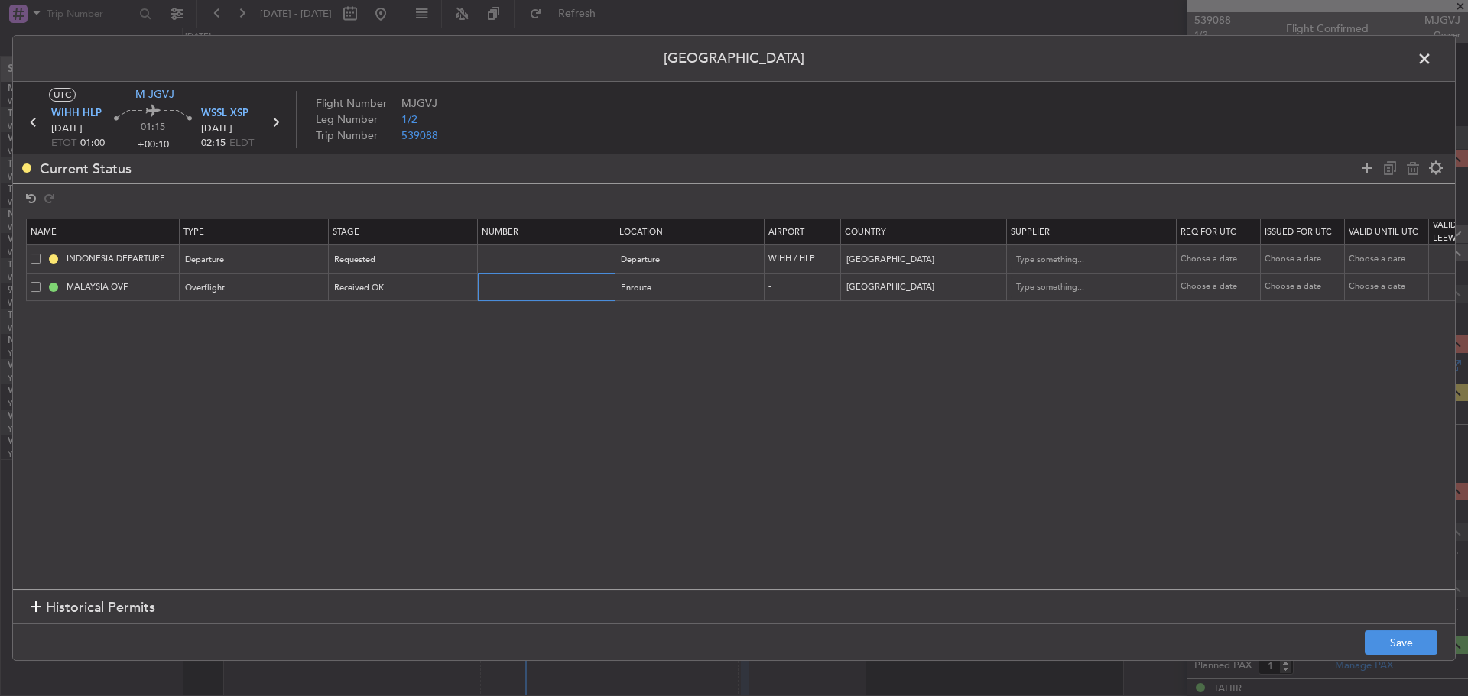
click at [524, 284] on input "text" at bounding box center [548, 287] width 133 height 13
paste input "CAAM-NS-0722-10-25"
type input "CAAM-NS-0722-10-25"
click at [1205, 289] on div "Choose a date" at bounding box center [1219, 287] width 79 height 13
select select "10"
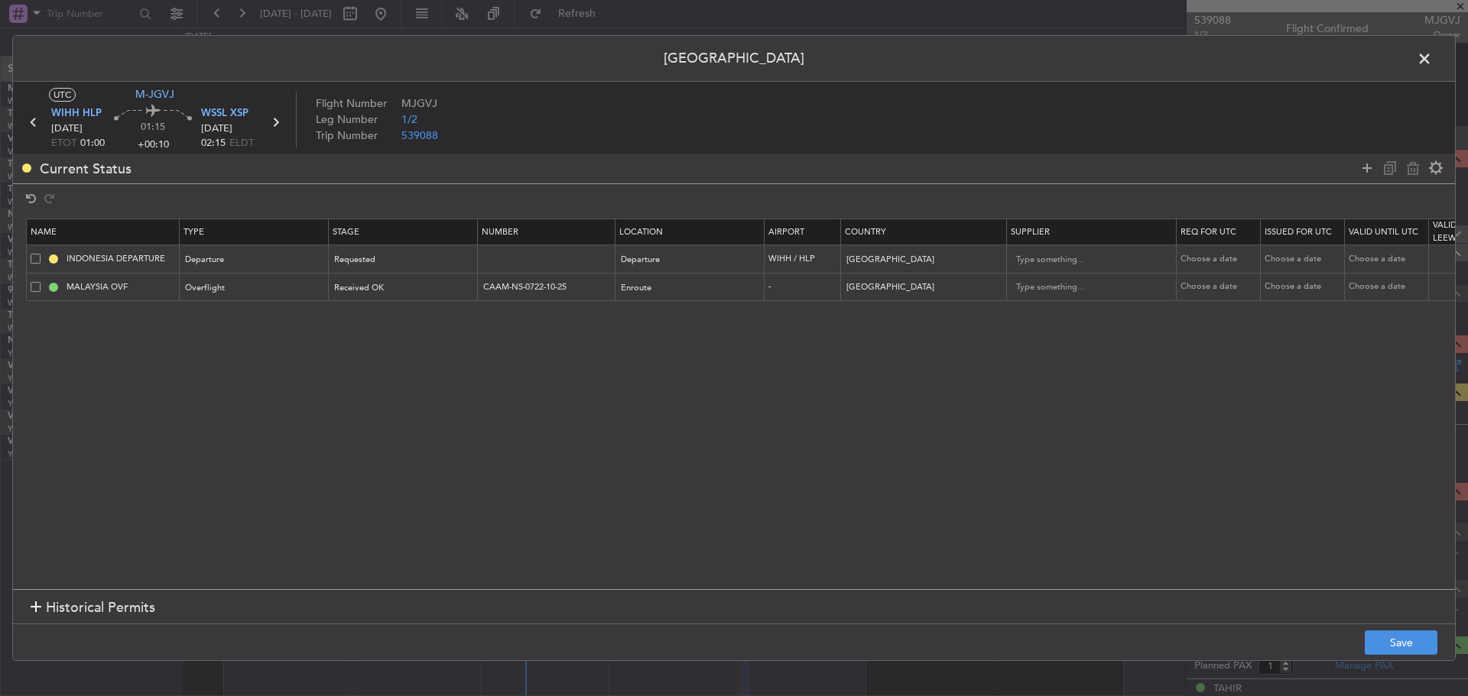
select select "2025"
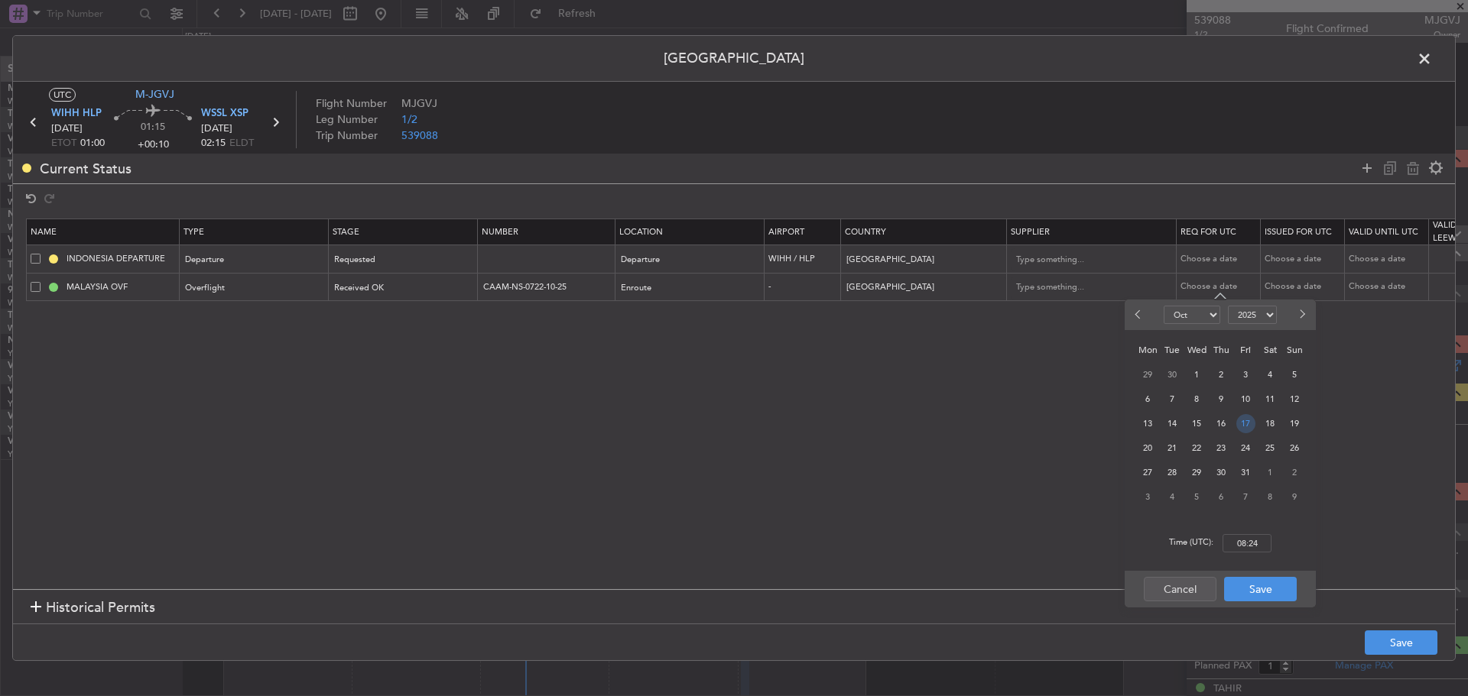
click at [1241, 430] on span "17" at bounding box center [1245, 423] width 19 height 19
click at [1235, 544] on input "00:00" at bounding box center [1246, 543] width 49 height 18
type input "00:15"
click at [1266, 586] on button "Save" at bounding box center [1260, 589] width 73 height 24
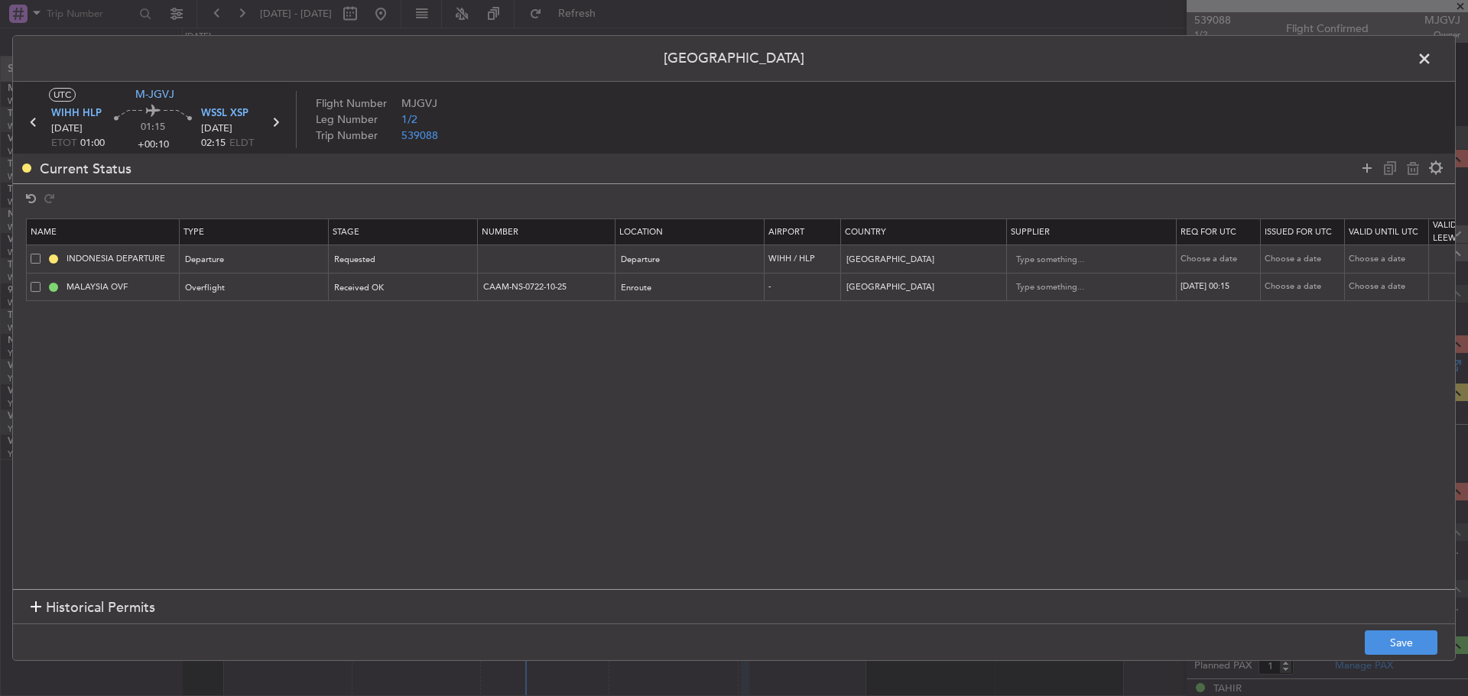
click at [1306, 290] on div "Choose a date" at bounding box center [1303, 287] width 79 height 13
select select "10"
select select "2025"
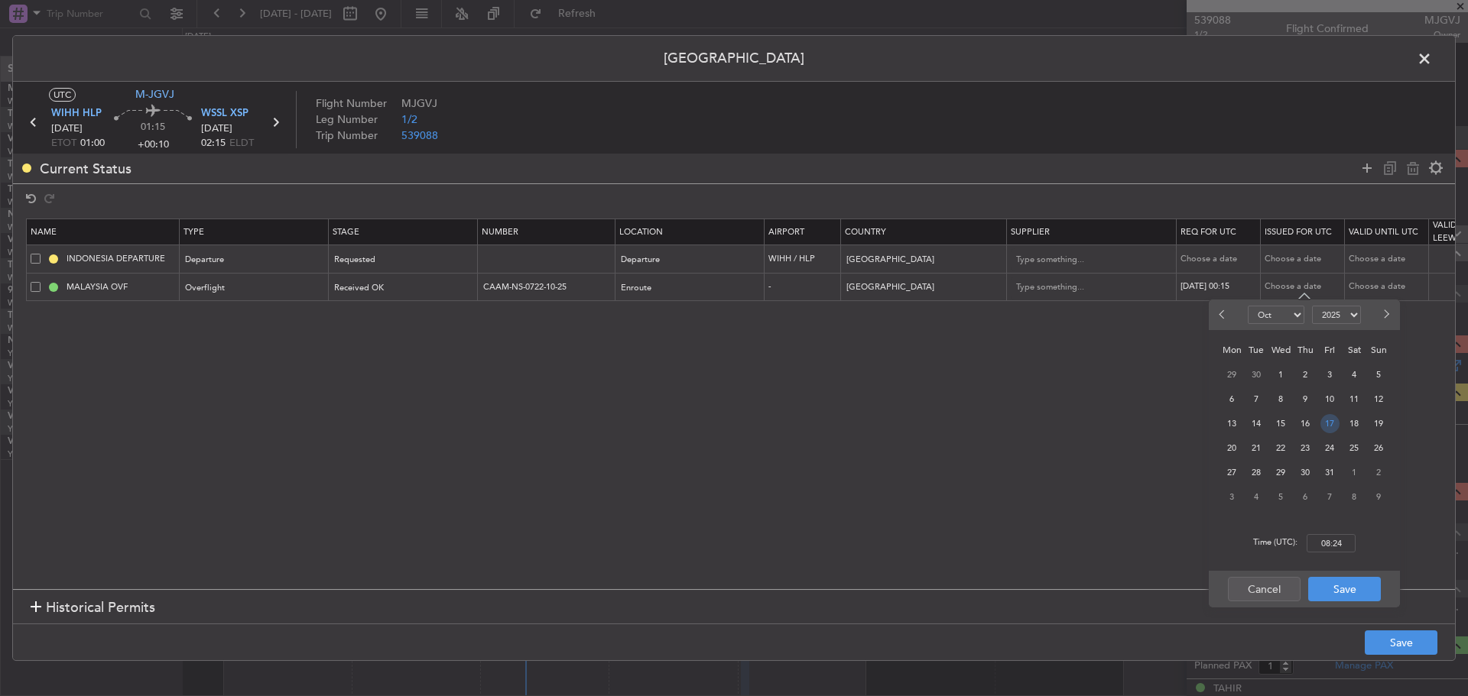
click at [1325, 417] on span "17" at bounding box center [1329, 423] width 19 height 19
click at [1328, 545] on input "00:00" at bounding box center [1330, 543] width 49 height 18
type input "00:15"
click at [1344, 577] on button "Save" at bounding box center [1344, 589] width 73 height 24
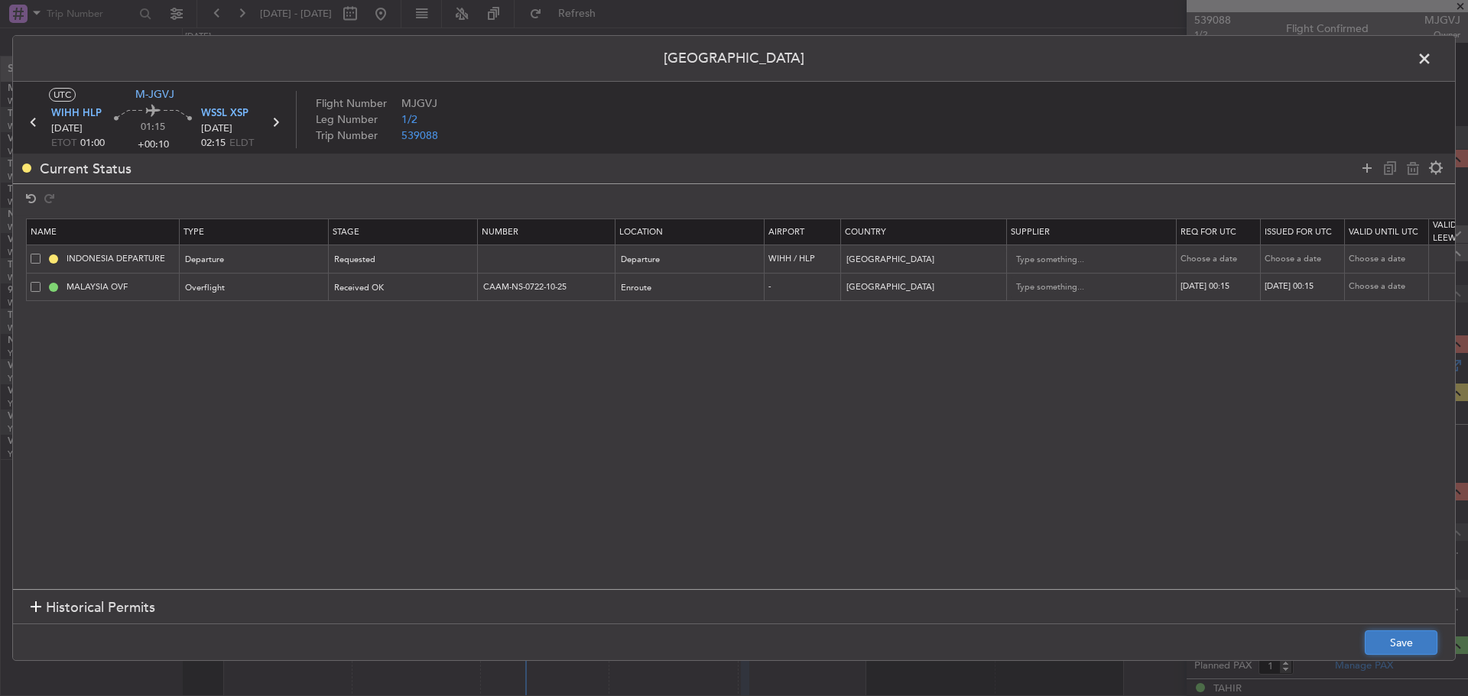
click at [1381, 636] on button "Save" at bounding box center [1400, 643] width 73 height 24
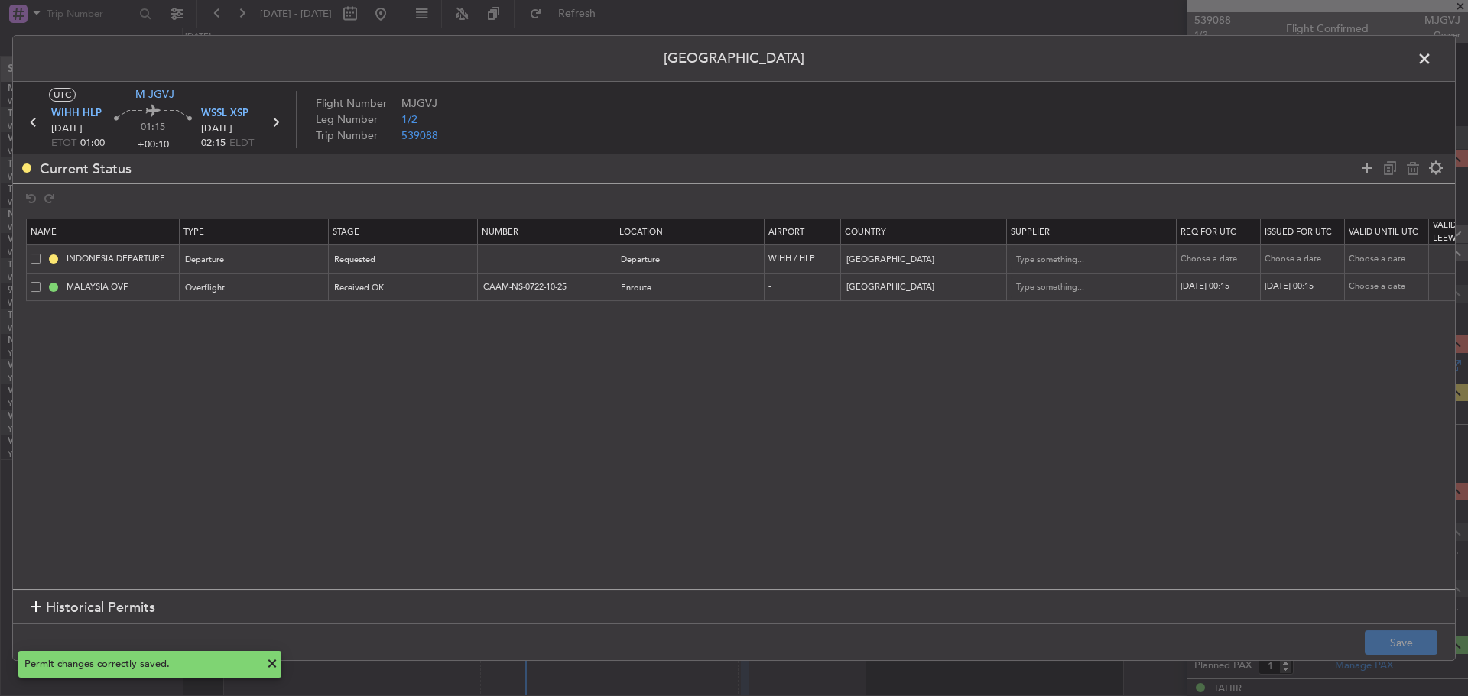
click at [1432, 65] on span at bounding box center [1432, 62] width 0 height 31
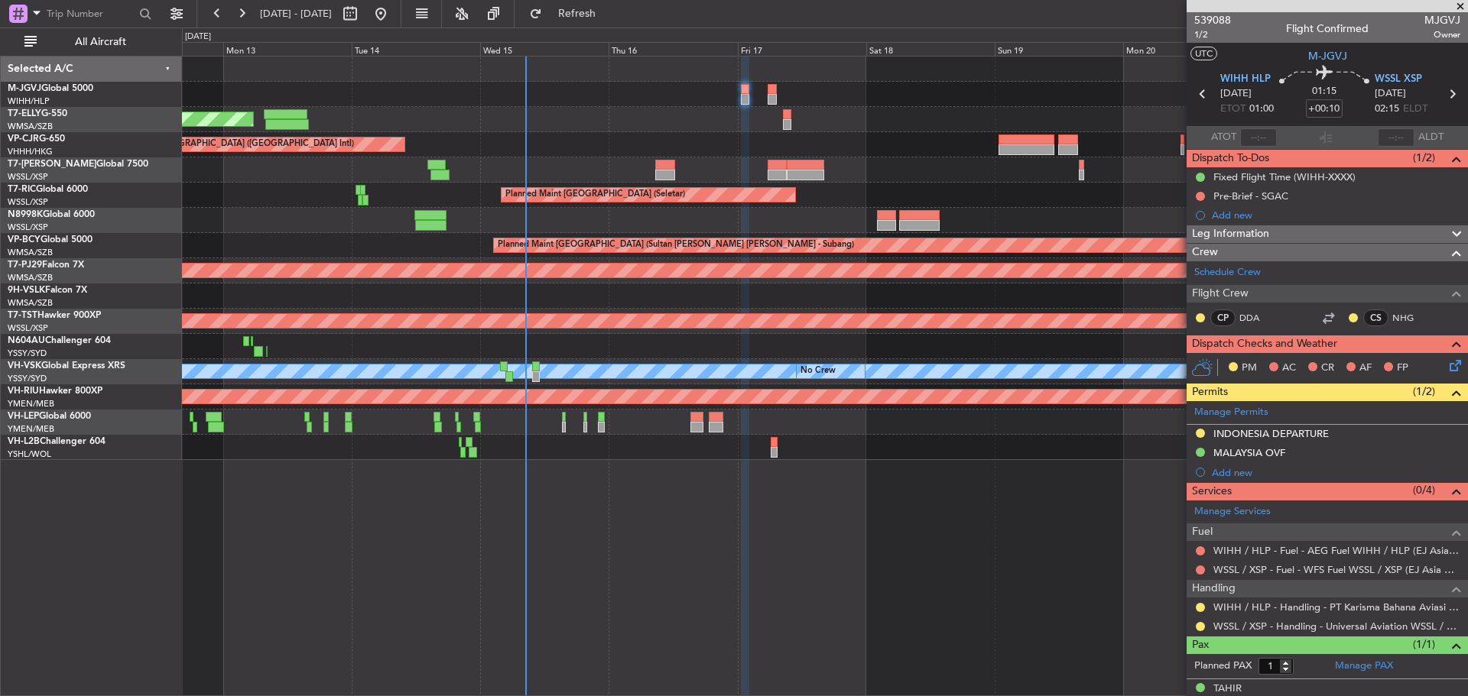
click at [1442, 99] on icon at bounding box center [1452, 94] width 20 height 20
type input "+00:15"
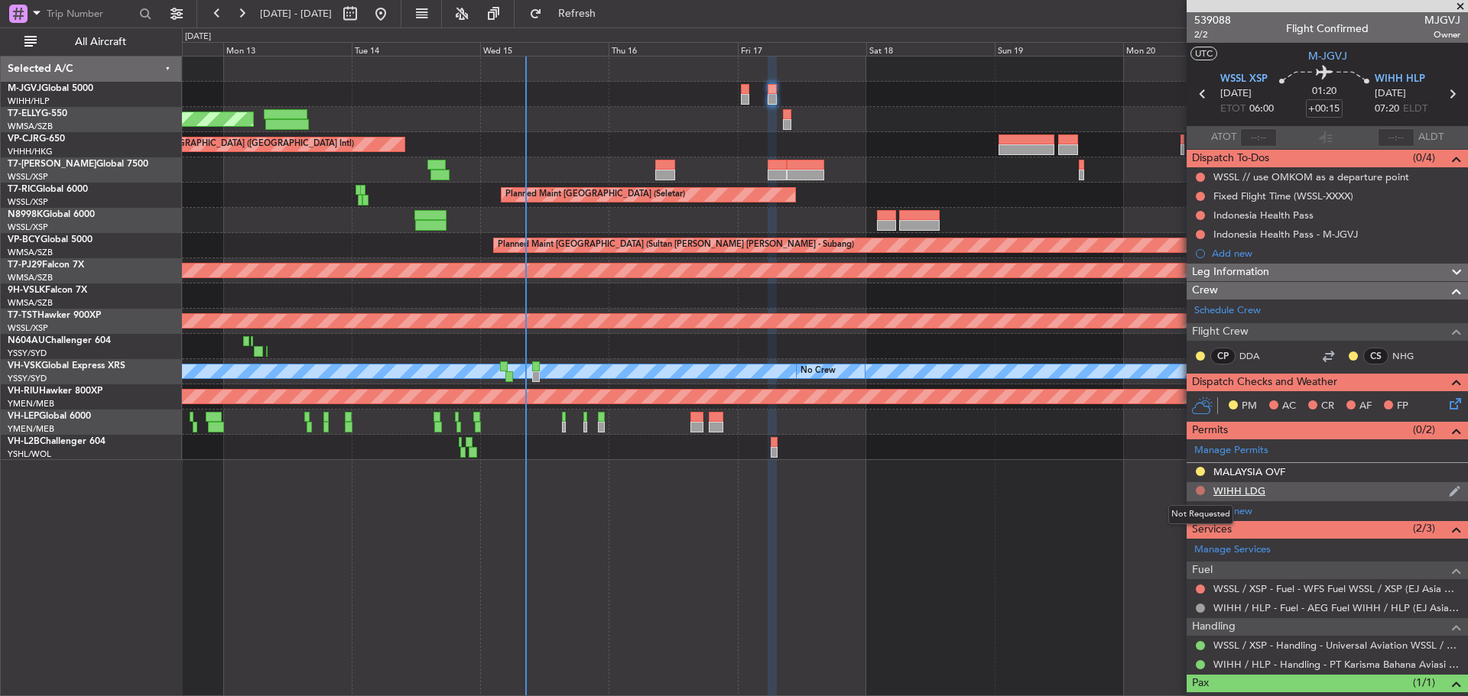
click at [1198, 492] on button at bounding box center [1200, 490] width 9 height 9
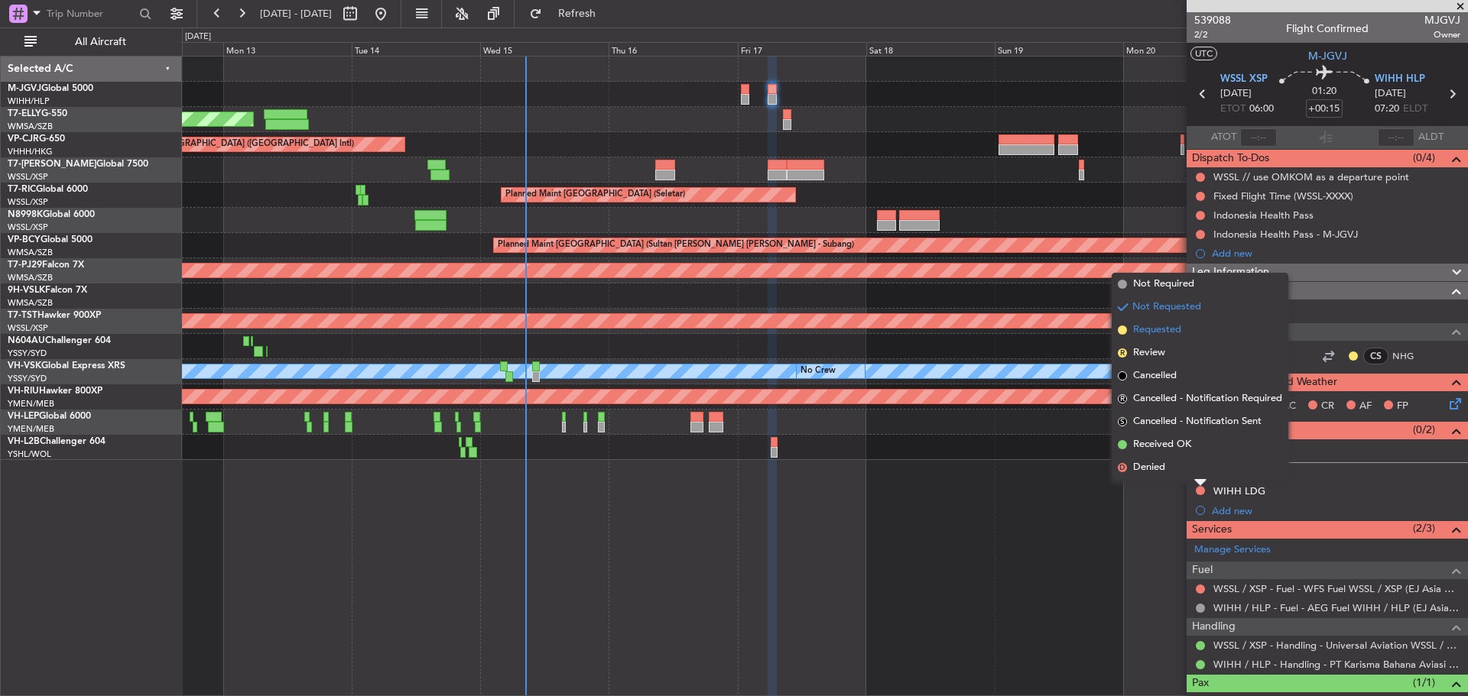
click at [1157, 332] on span "Requested" at bounding box center [1157, 330] width 48 height 15
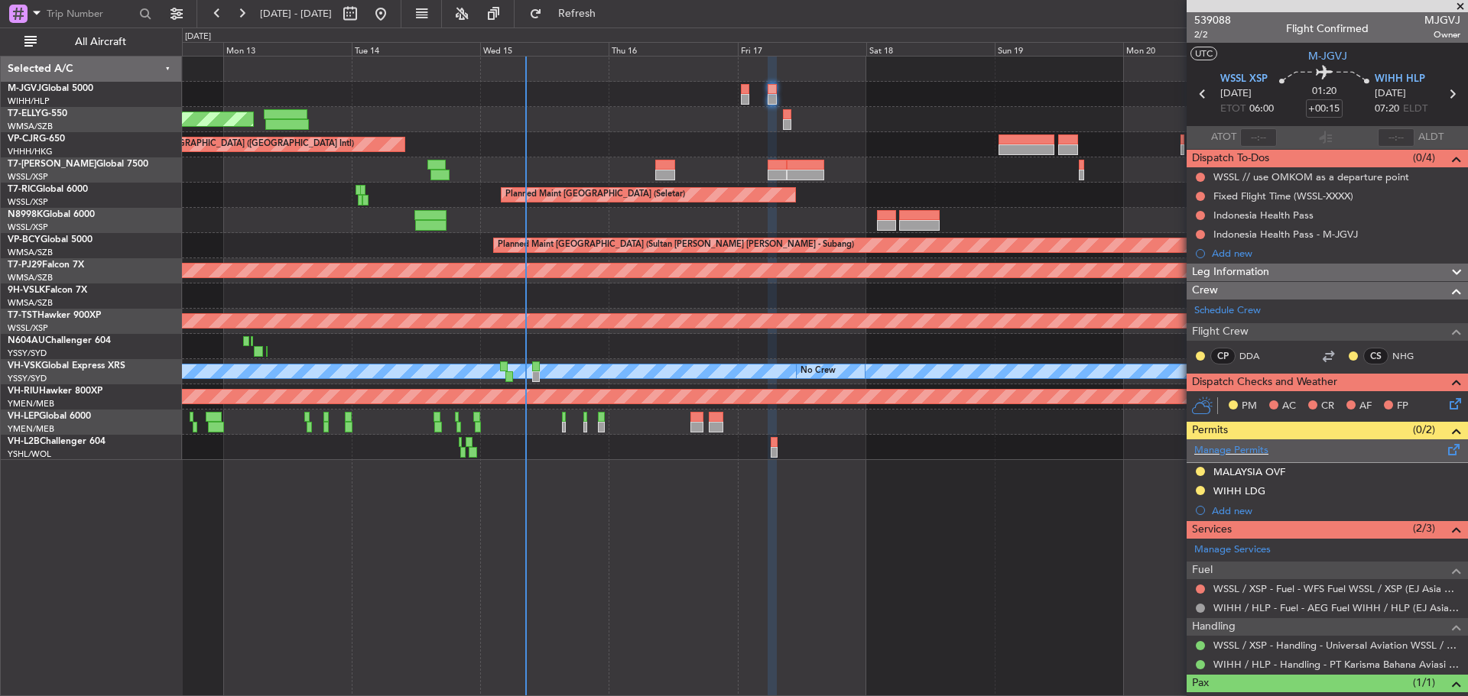
click at [1445, 450] on span at bounding box center [1454, 446] width 18 height 11
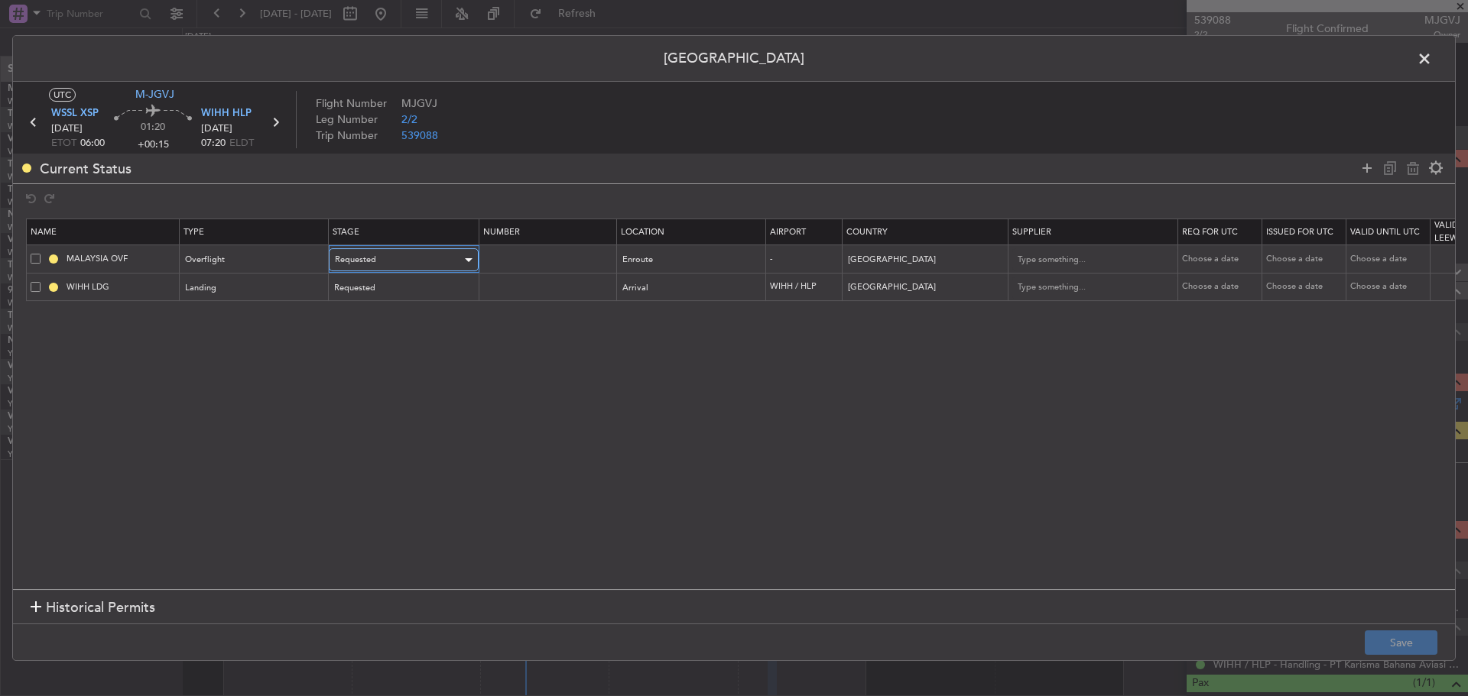
click at [446, 268] on div "Requested" at bounding box center [398, 259] width 127 height 23
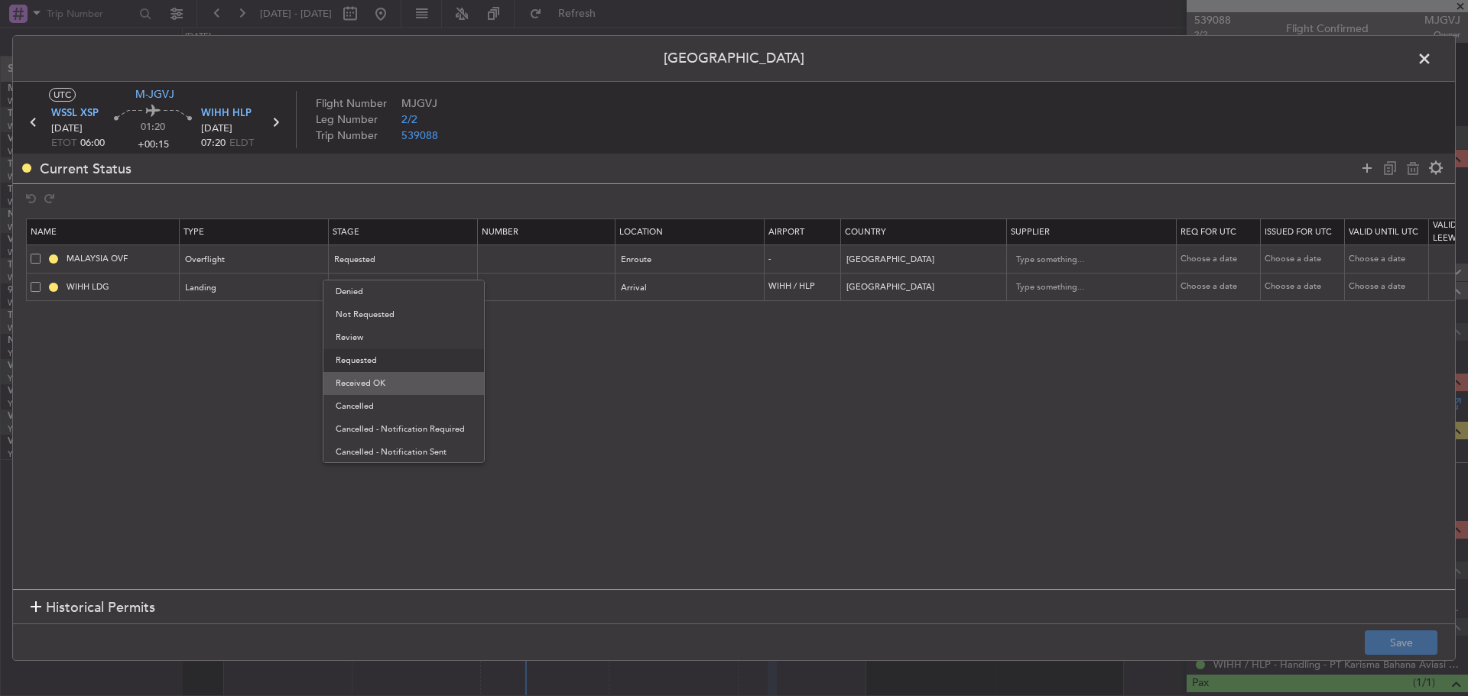
click at [438, 378] on span "Received OK" at bounding box center [404, 383] width 136 height 23
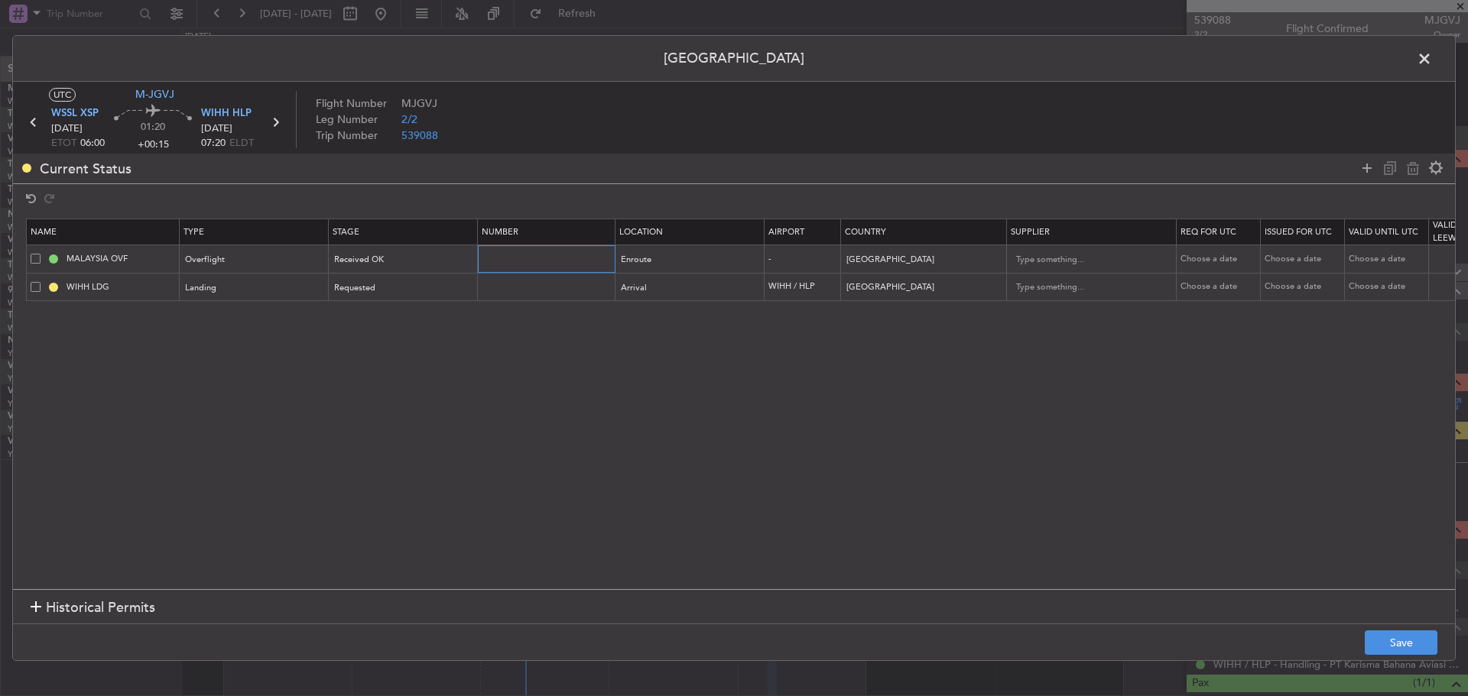
click at [521, 258] on input "text" at bounding box center [548, 258] width 133 height 13
paste input "CAAM-NS-0722-10-25"
type input "CAAM-NS-0722-10-25"
click at [1193, 257] on div "Choose a date" at bounding box center [1219, 259] width 79 height 13
select select "10"
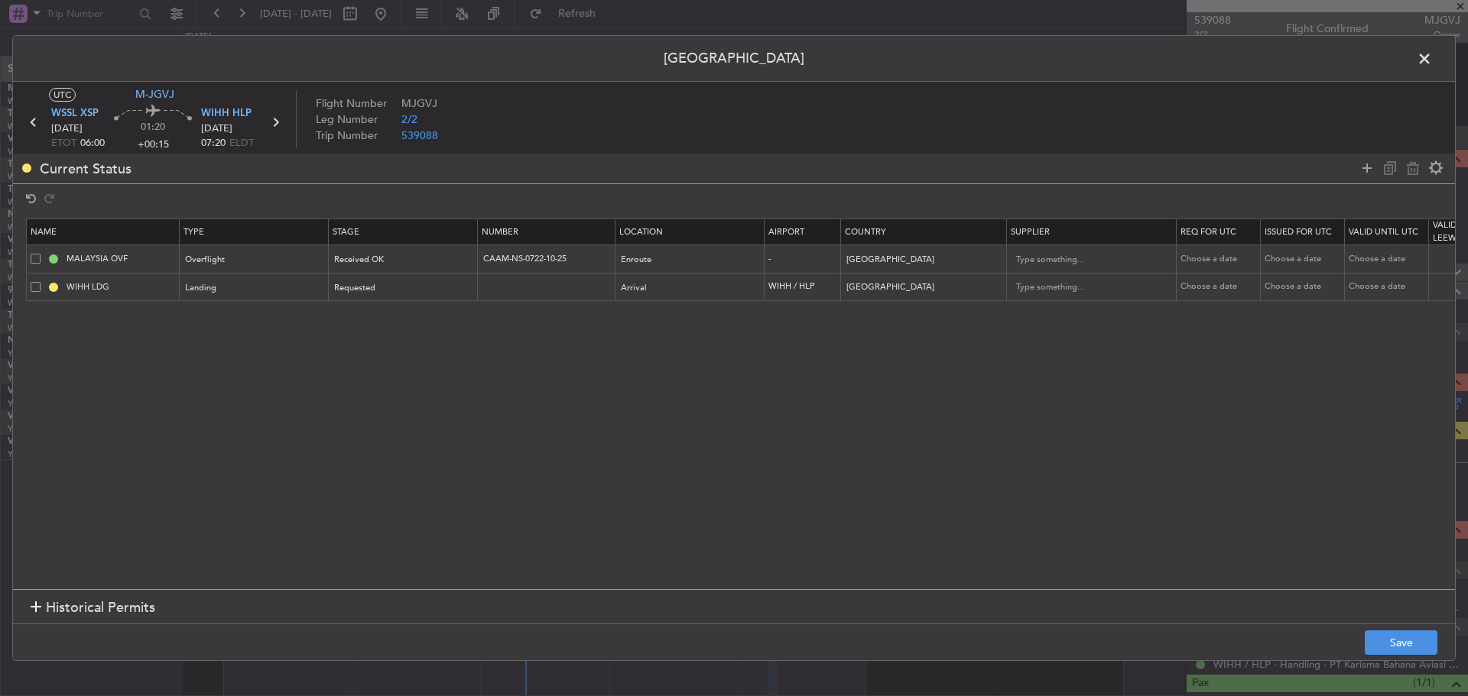
select select "2025"
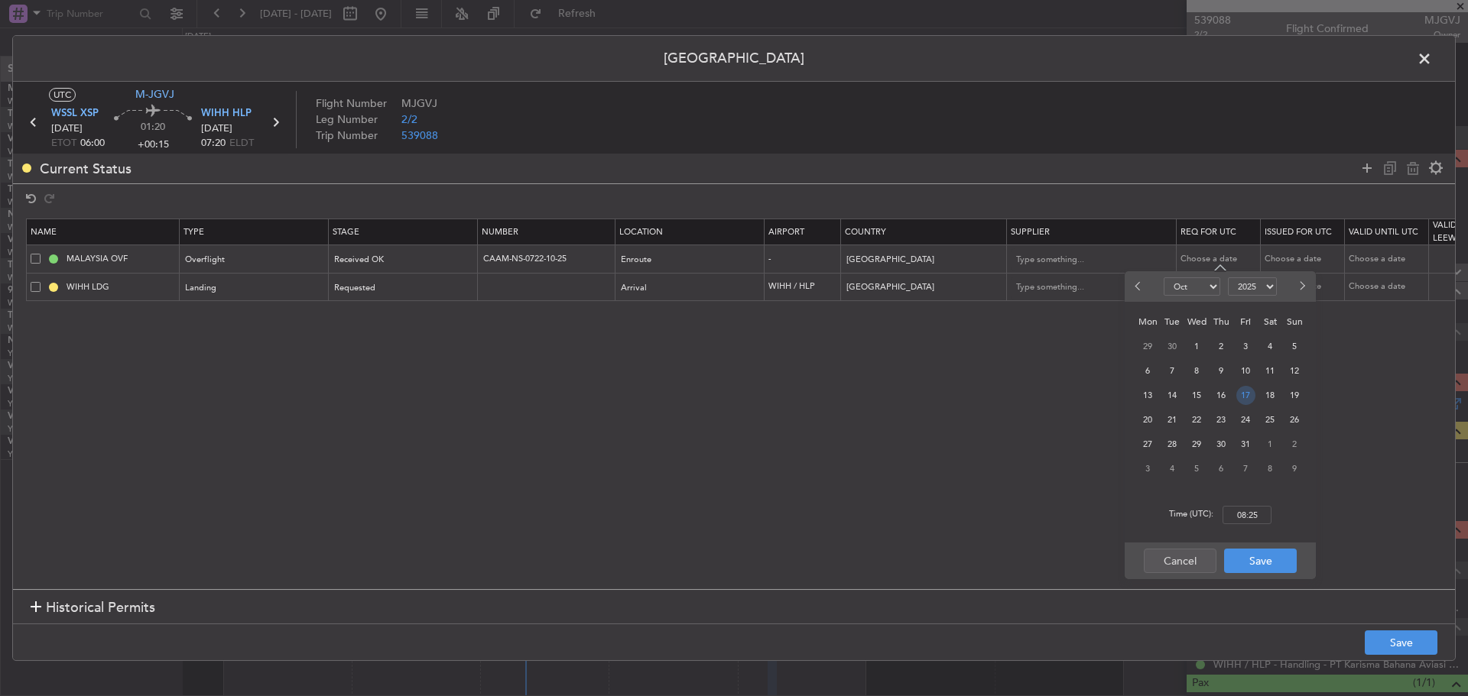
click at [1241, 399] on span "17" at bounding box center [1245, 395] width 19 height 19
click at [1239, 520] on input "00:00" at bounding box center [1246, 515] width 49 height 18
type input "06:00"
click at [1265, 560] on button "Save" at bounding box center [1260, 561] width 73 height 24
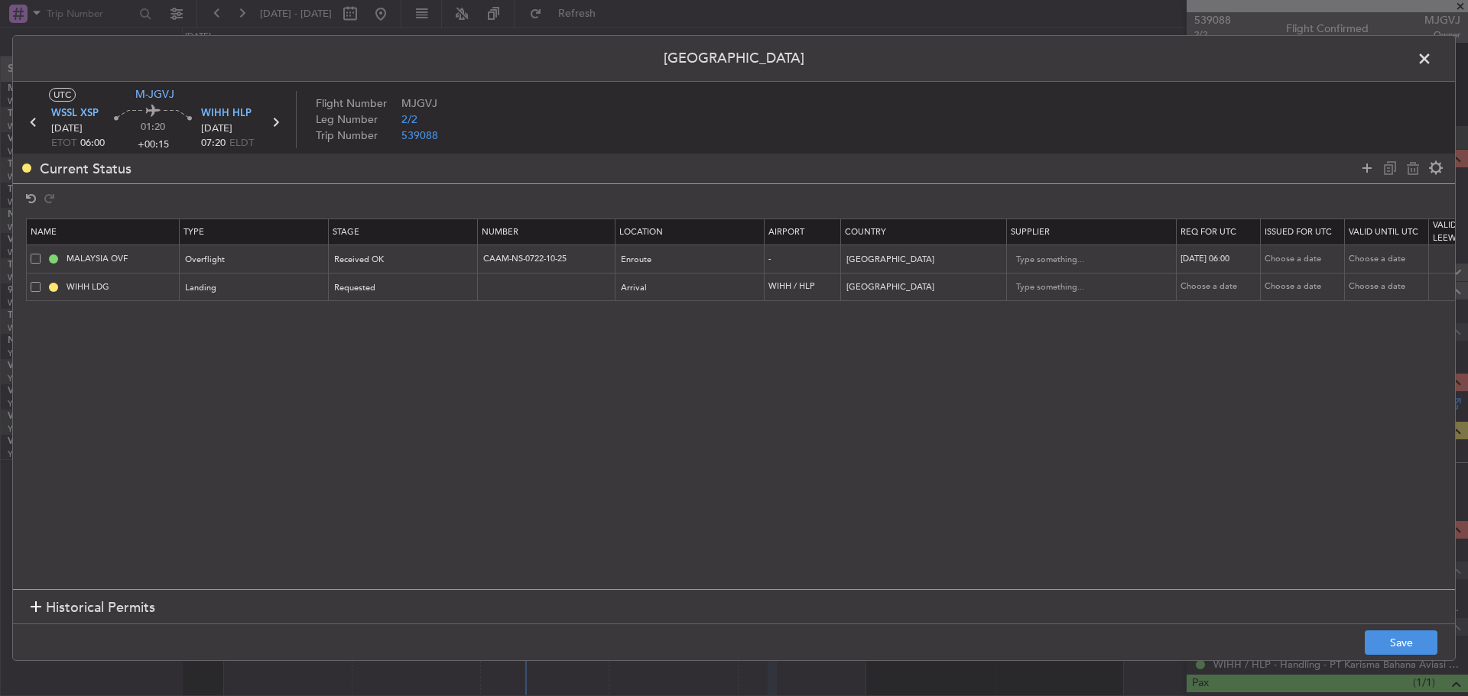
click at [1301, 263] on div "Choose a date" at bounding box center [1303, 259] width 79 height 13
select select "10"
select select "2025"
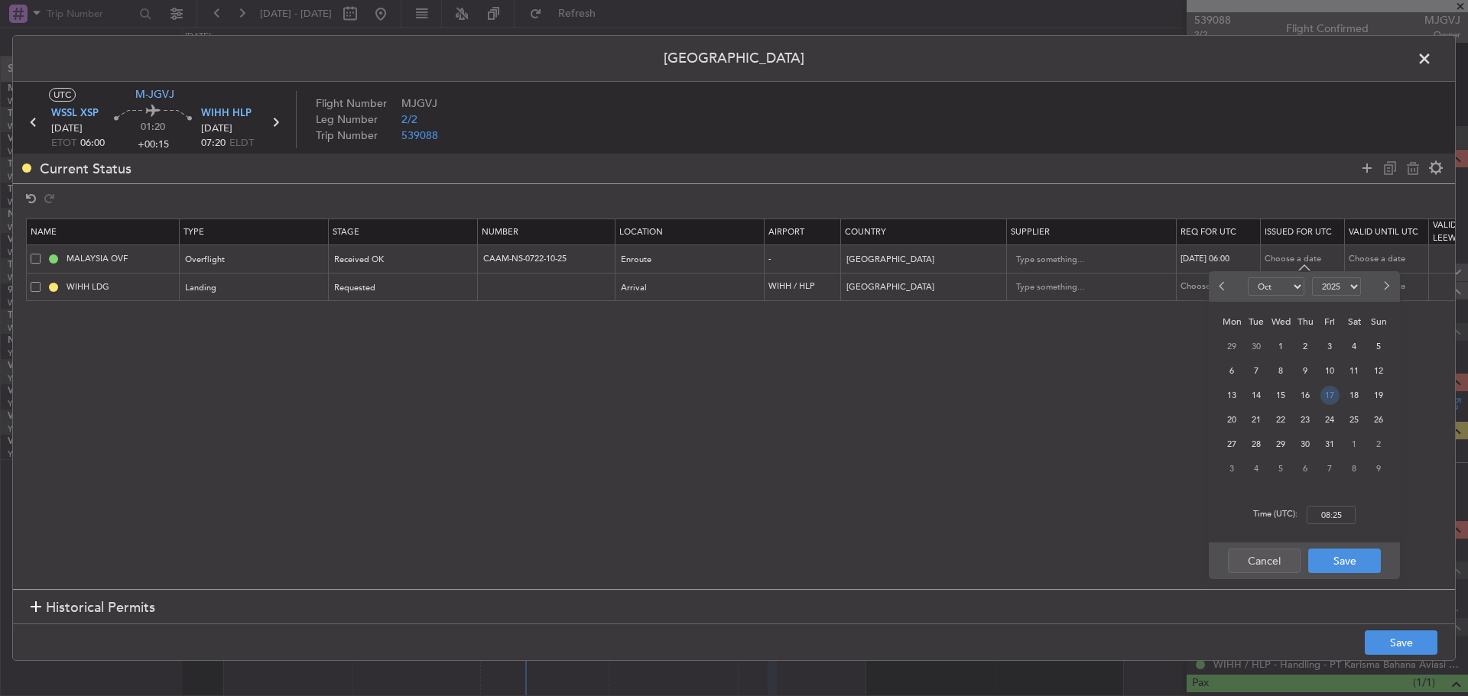
click at [1325, 393] on span "17" at bounding box center [1329, 395] width 19 height 19
click at [1339, 512] on input "00:00" at bounding box center [1330, 515] width 49 height 18
type input "06:00"
click at [1361, 557] on button "Save" at bounding box center [1344, 561] width 73 height 24
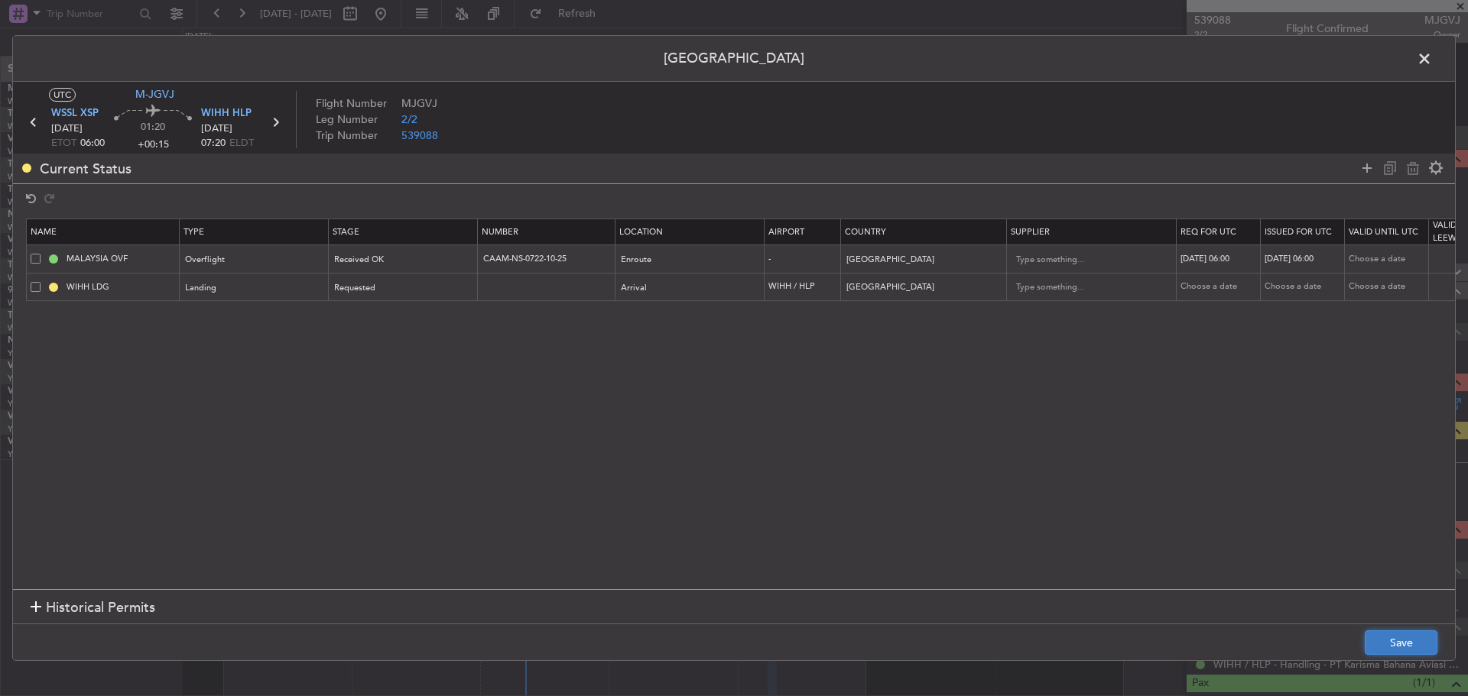
click at [1396, 637] on button "Save" at bounding box center [1400, 643] width 73 height 24
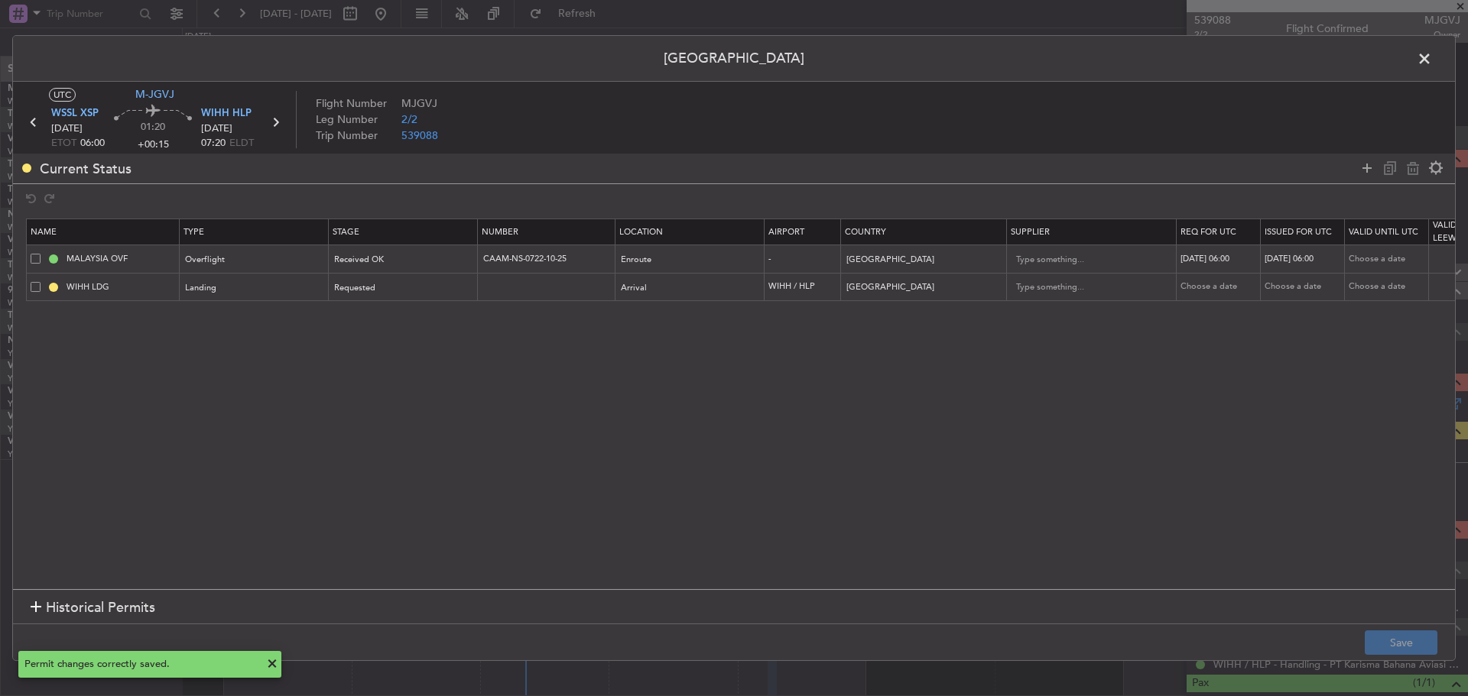
click at [1432, 58] on span at bounding box center [1432, 62] width 0 height 31
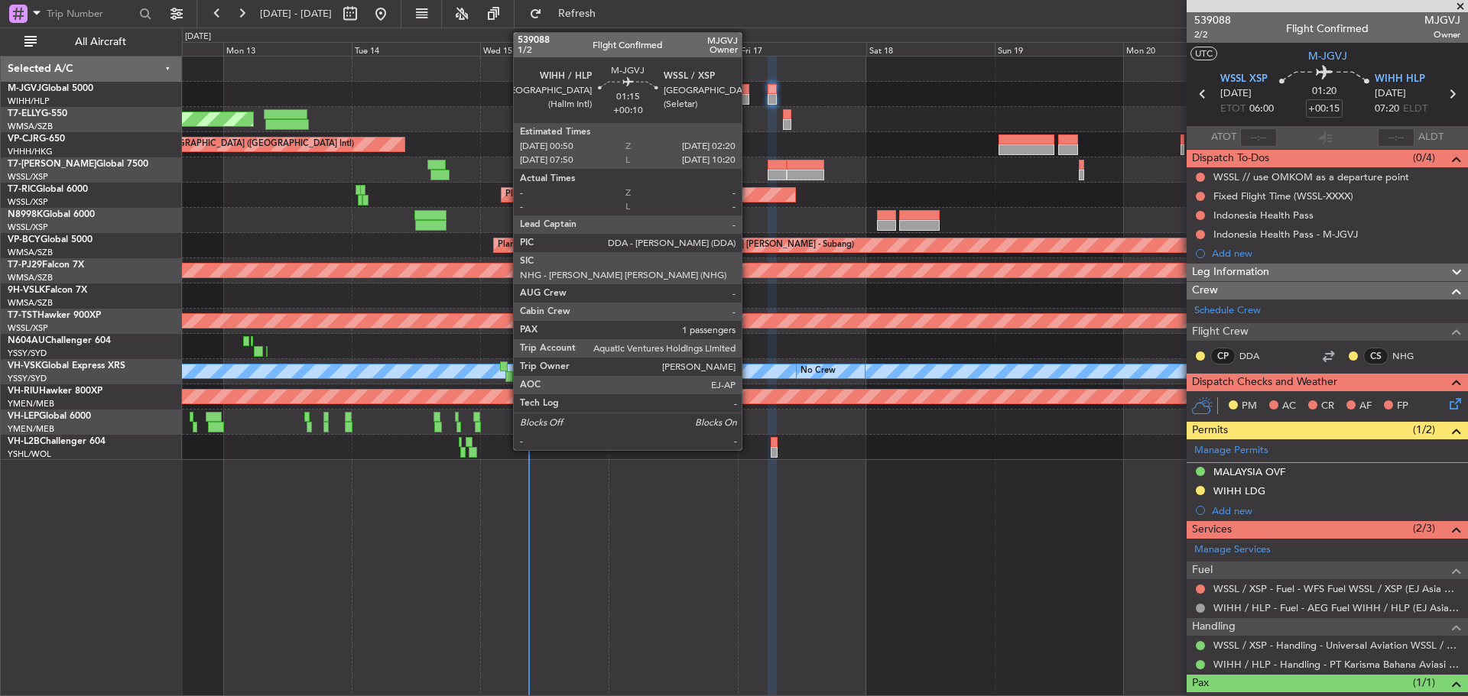
click at [748, 92] on div at bounding box center [745, 89] width 8 height 11
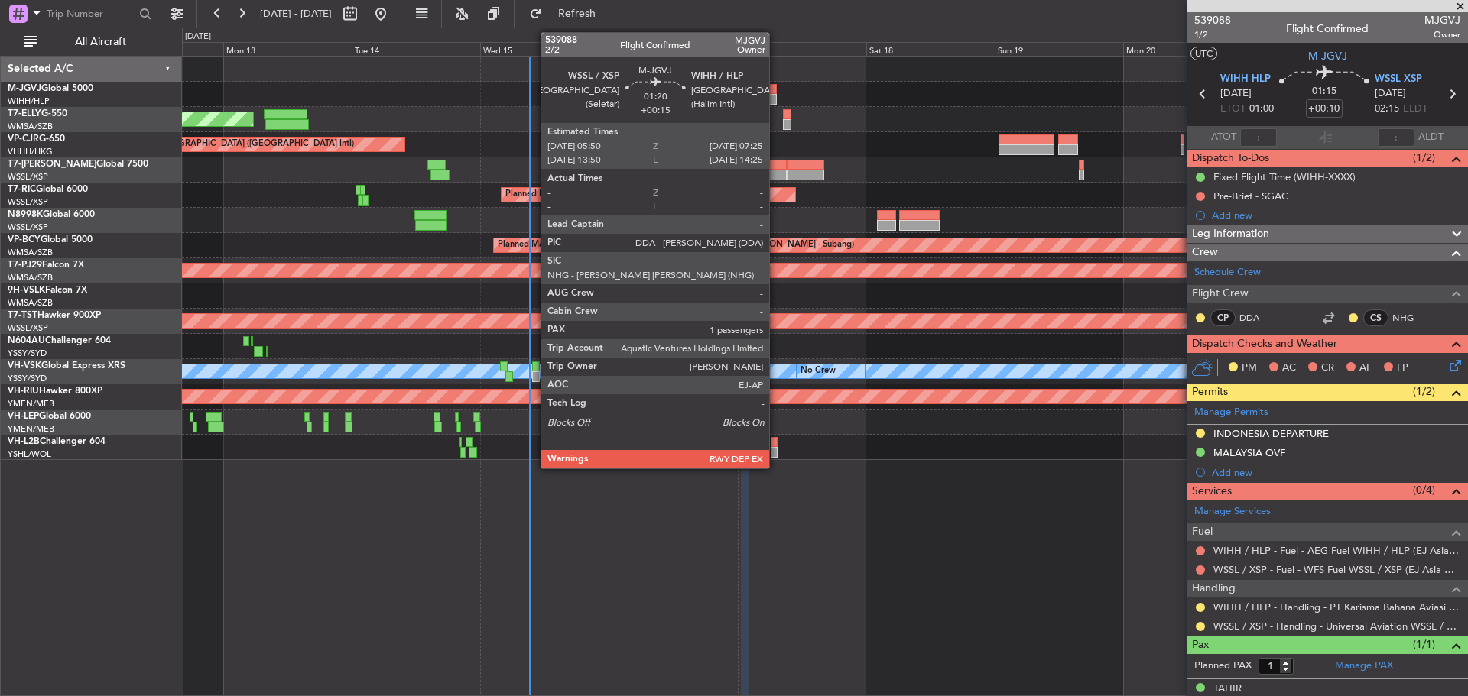
click at [776, 100] on div at bounding box center [771, 99] width 9 height 11
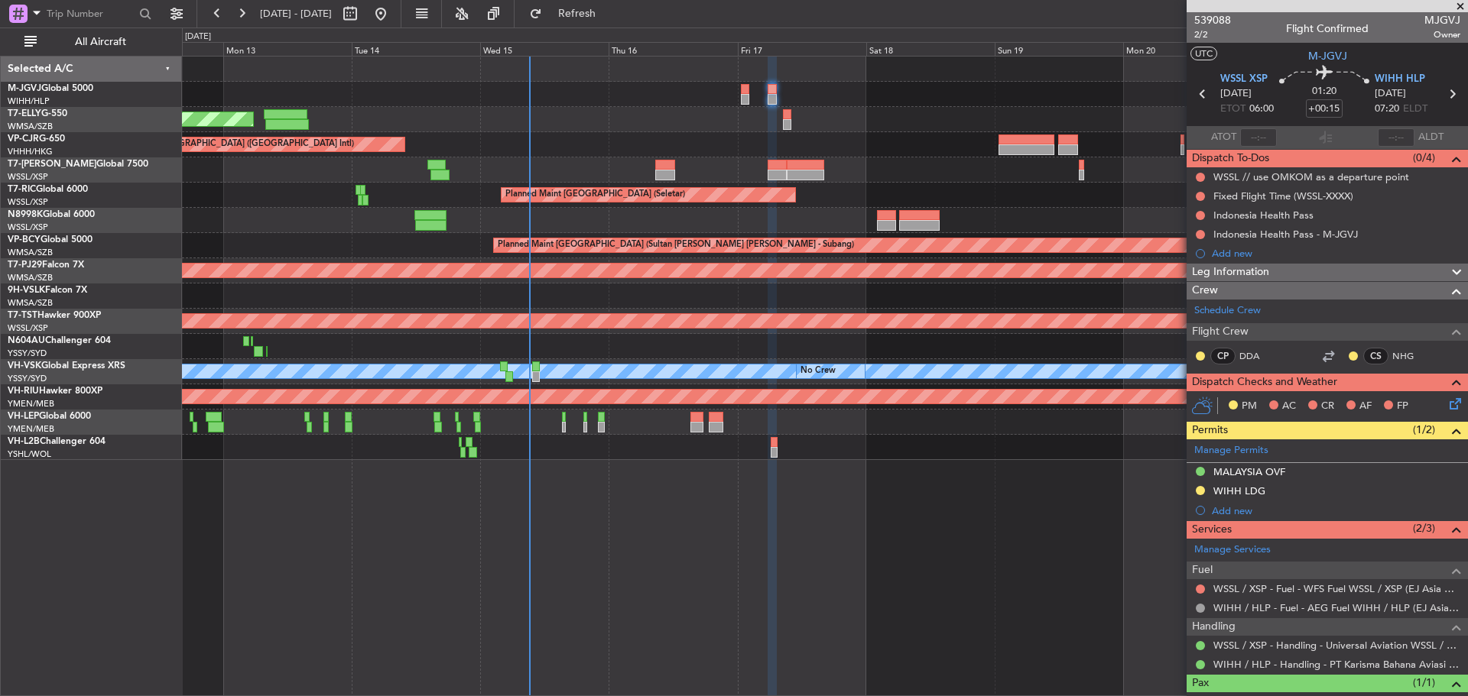
click at [1033, 183] on div "Planned Maint [GEOGRAPHIC_DATA] (Seletar)" at bounding box center [824, 195] width 1285 height 25
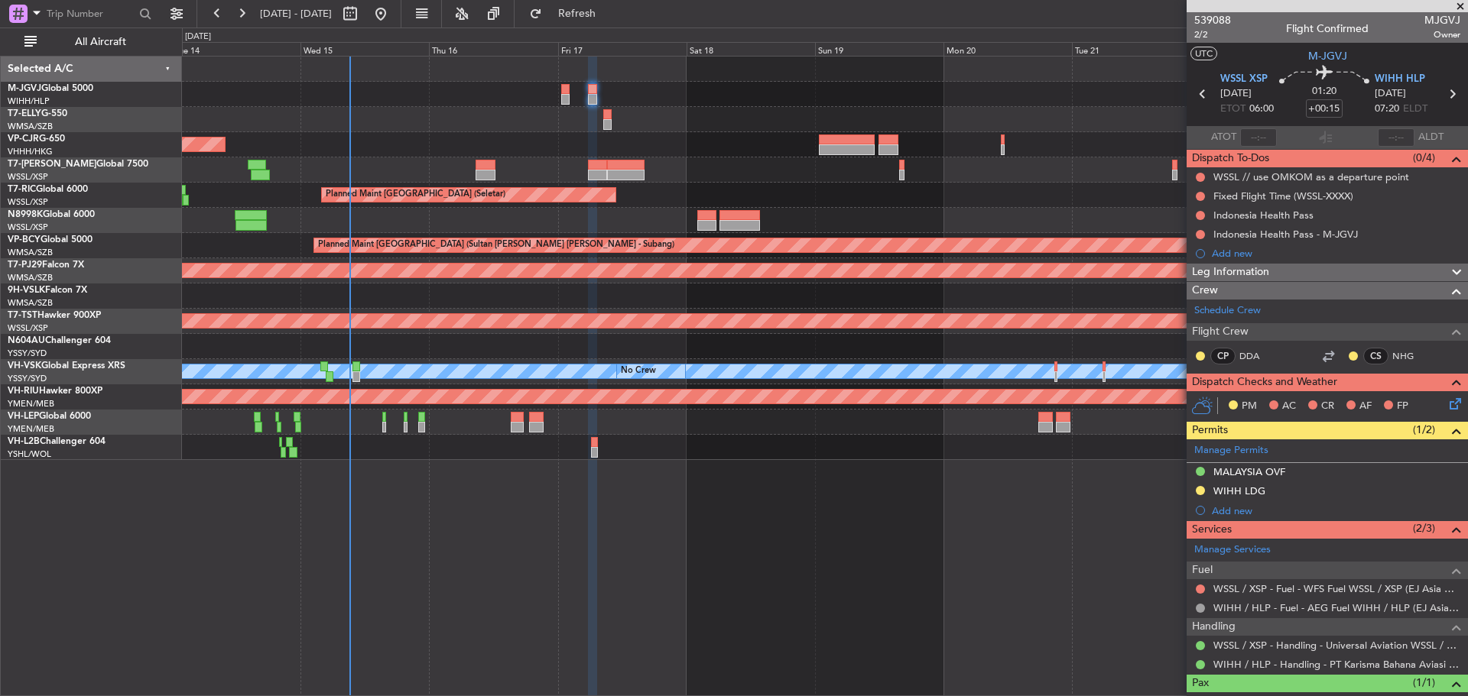
click at [850, 193] on div "Planned Maint [GEOGRAPHIC_DATA] (Seletar)" at bounding box center [824, 195] width 1285 height 25
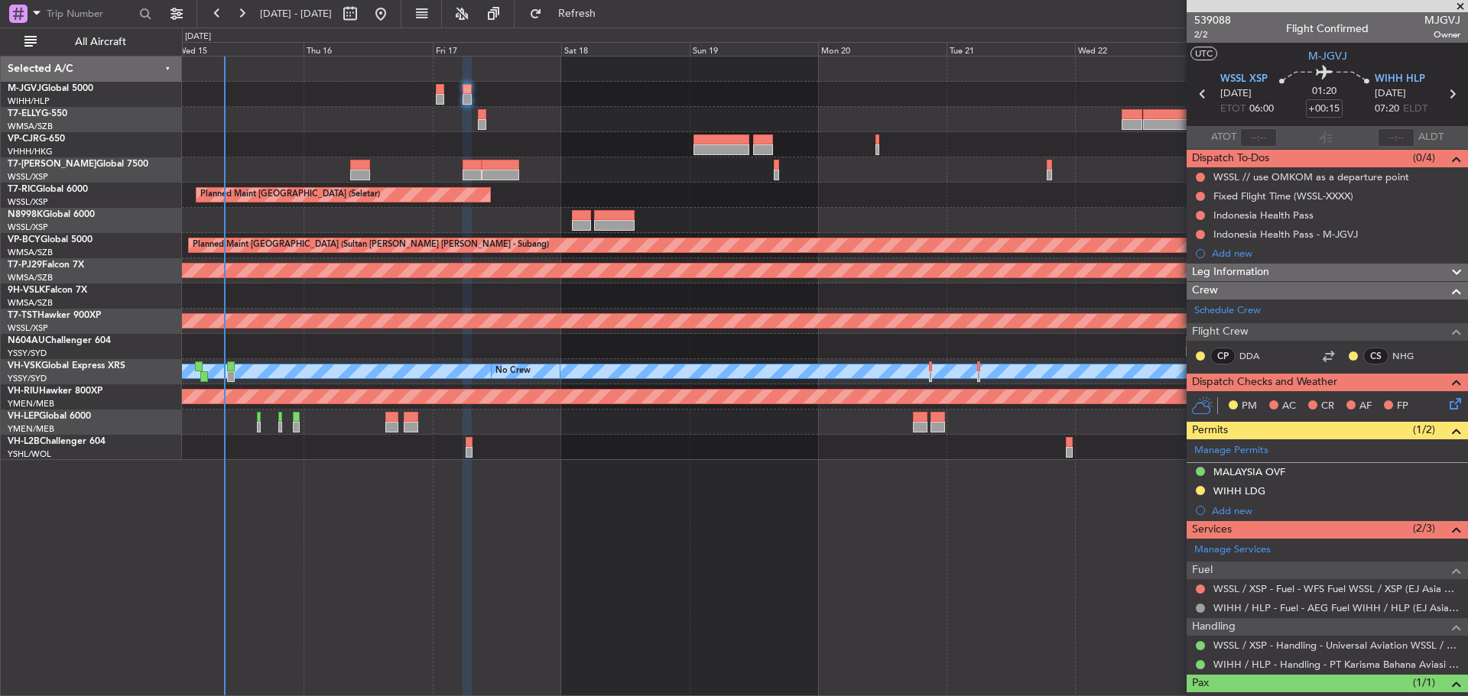
click at [902, 214] on div "Planned Maint [GEOGRAPHIC_DATA] ([GEOGRAPHIC_DATA] Intl) Planned Maint [GEOGRAP…" at bounding box center [824, 259] width 1285 height 404
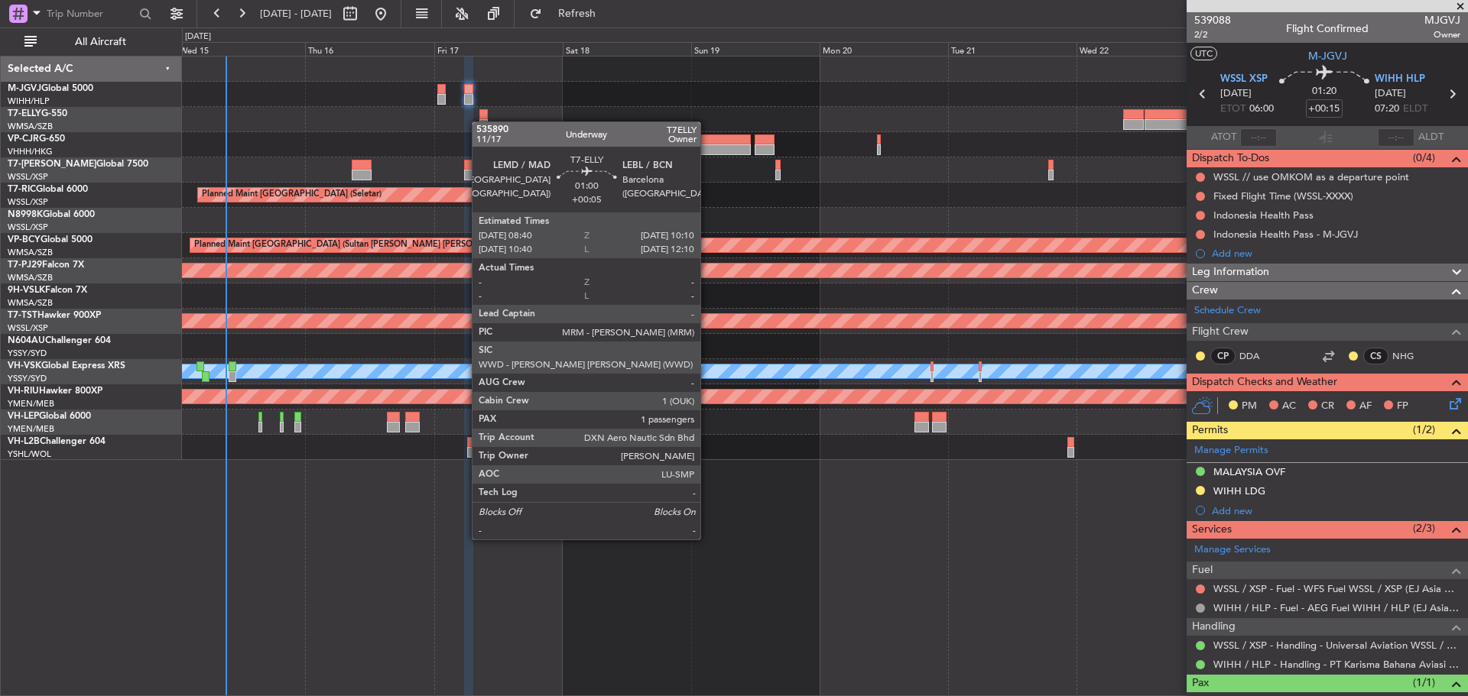
click at [482, 122] on div "Planned Maint [GEOGRAPHIC_DATA] ([GEOGRAPHIC_DATA] Intl)" at bounding box center [824, 119] width 1285 height 25
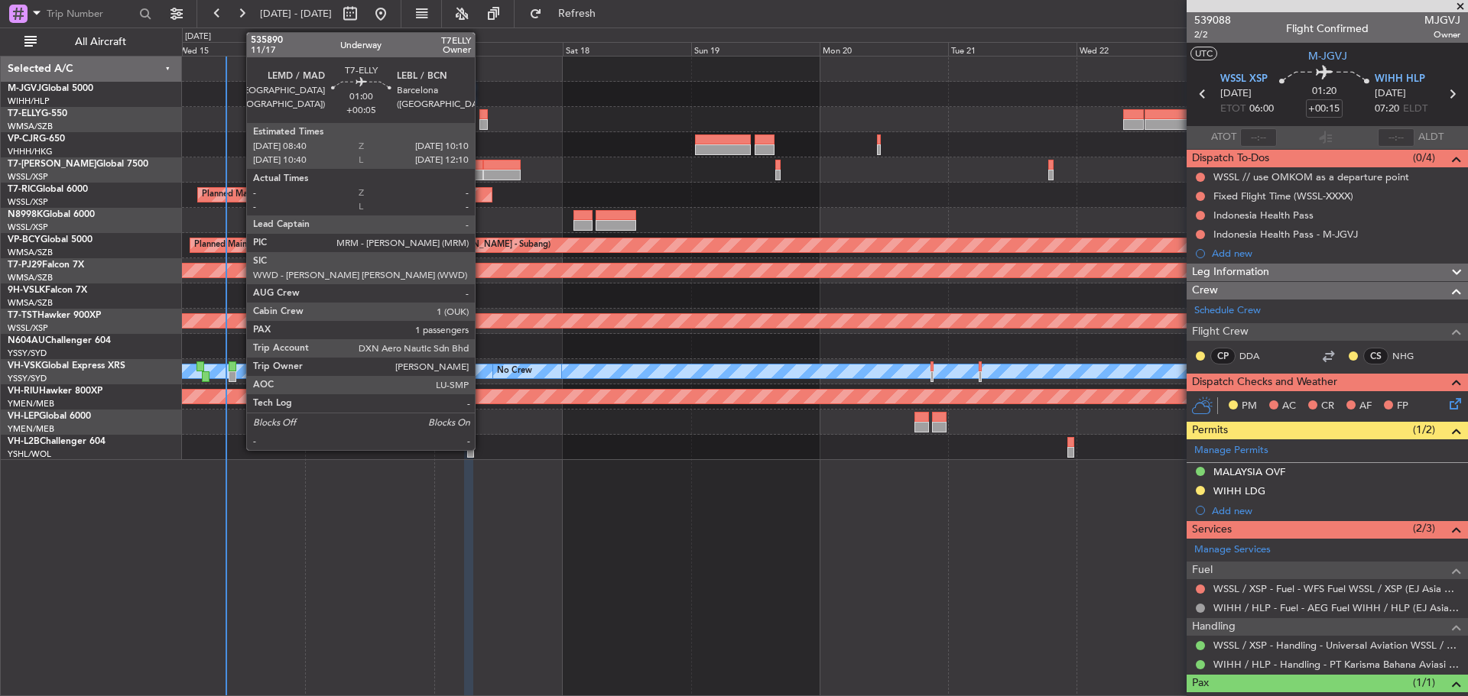
click at [482, 122] on div at bounding box center [483, 124] width 8 height 11
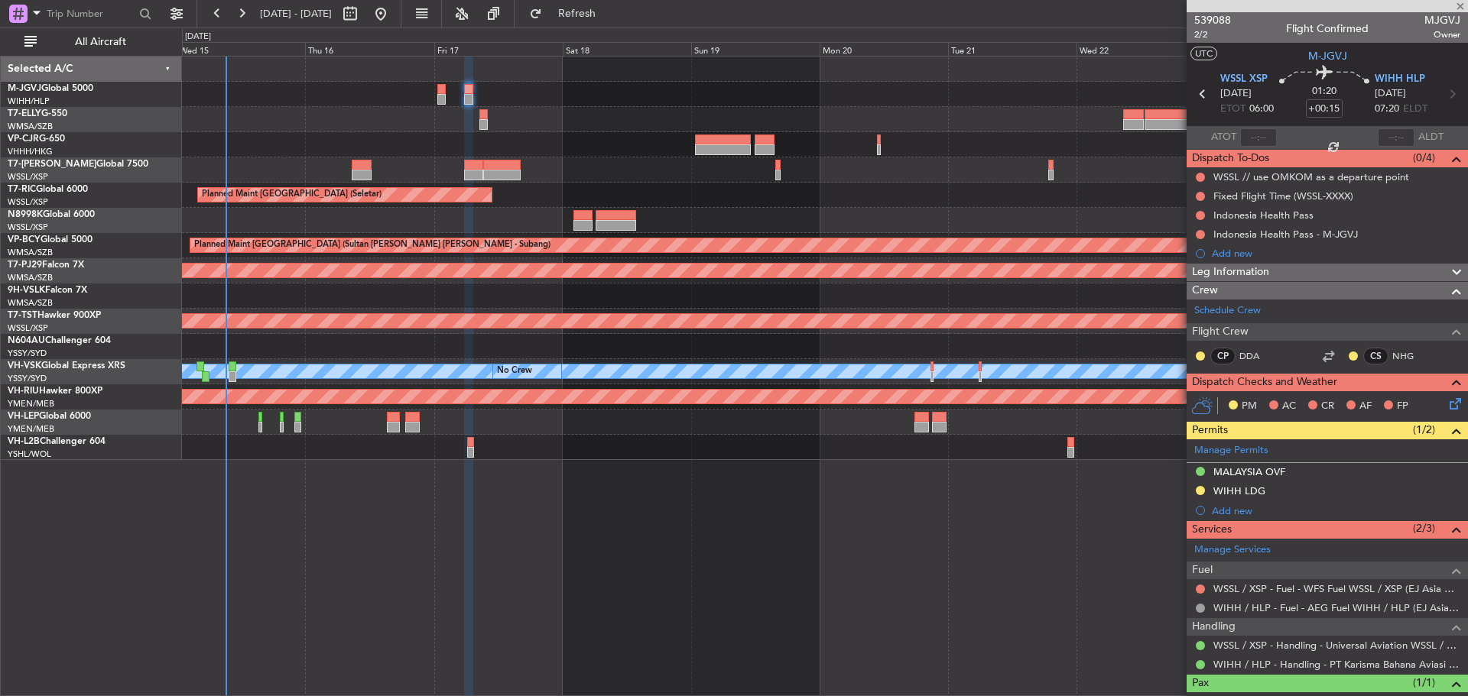
type input "+00:05"
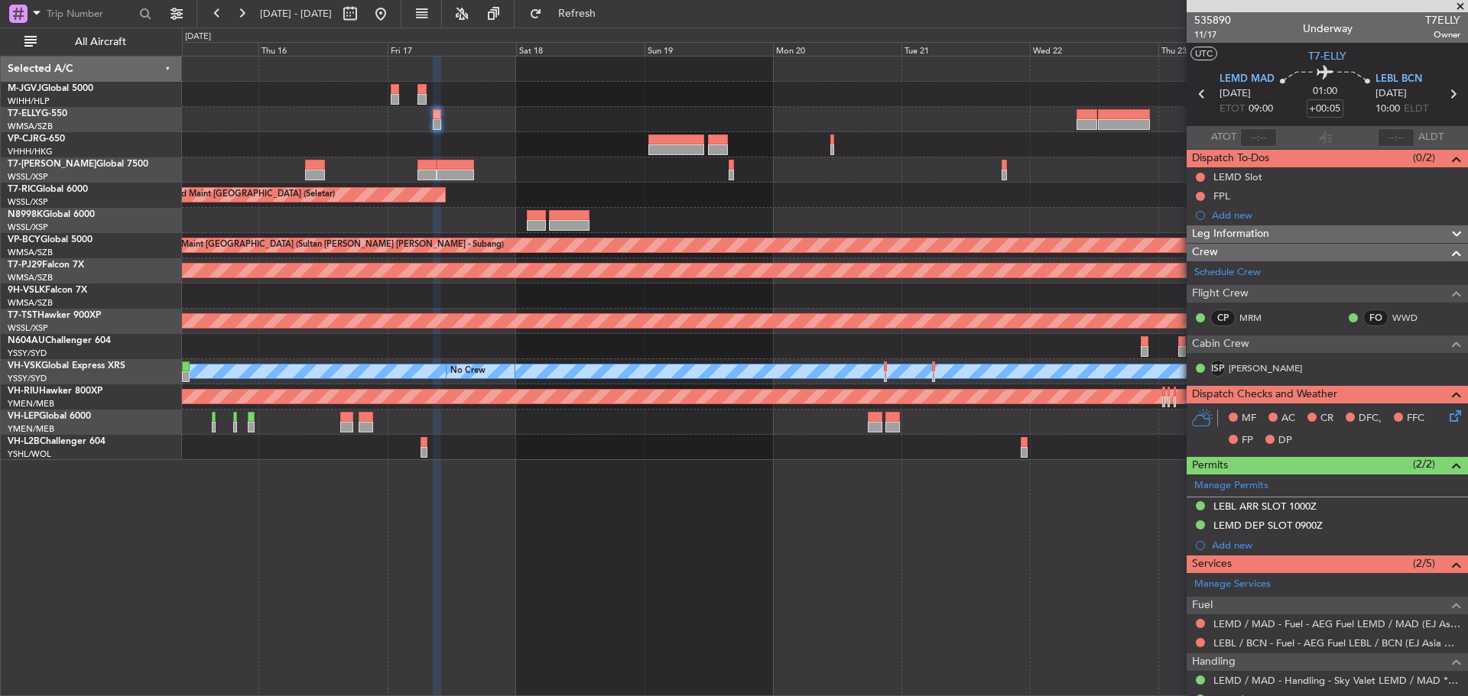
click at [905, 175] on div at bounding box center [824, 169] width 1285 height 25
